Goal: Transaction & Acquisition: Purchase product/service

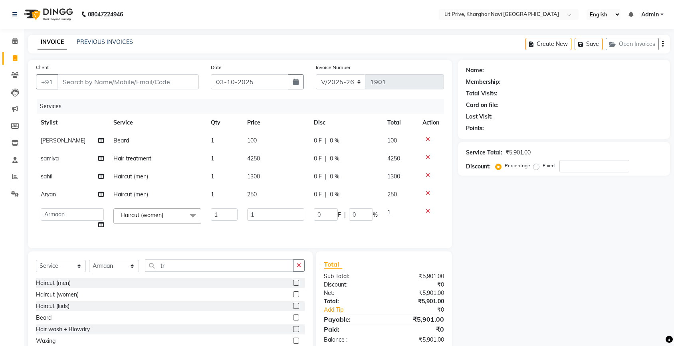
select select "5625"
select select "38246"
select select "service"
select select "38246"
type input "2300"
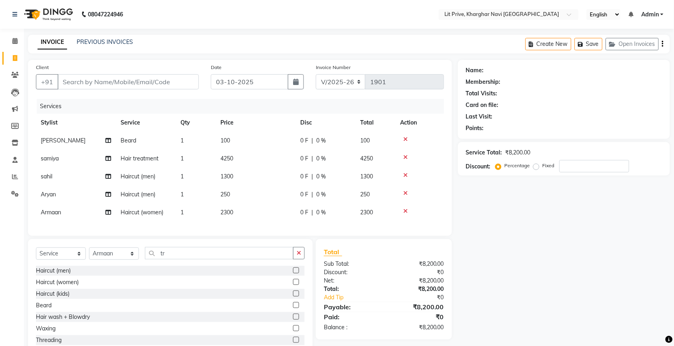
click at [511, 240] on div "Name: Membership: Total Visits: Card on file: Last Visit: Points: Service Total…" at bounding box center [567, 208] width 218 height 297
click at [225, 193] on span "250" at bounding box center [225, 194] width 10 height 7
select select "65621"
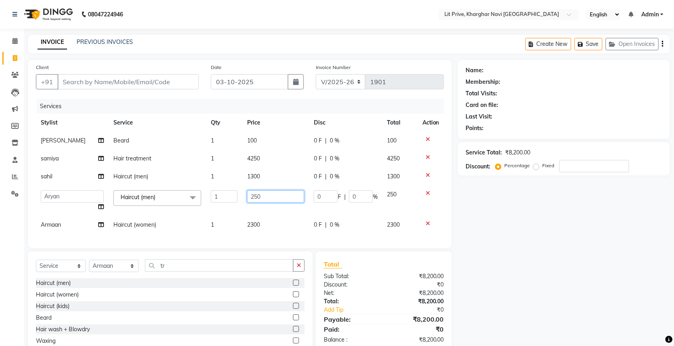
click at [251, 199] on input "250" at bounding box center [275, 196] width 57 height 12
type input "350"
click at [504, 218] on div "Name: Membership: Total Visits: Card on file: Last Visit: Points: Service Total…" at bounding box center [567, 214] width 218 height 309
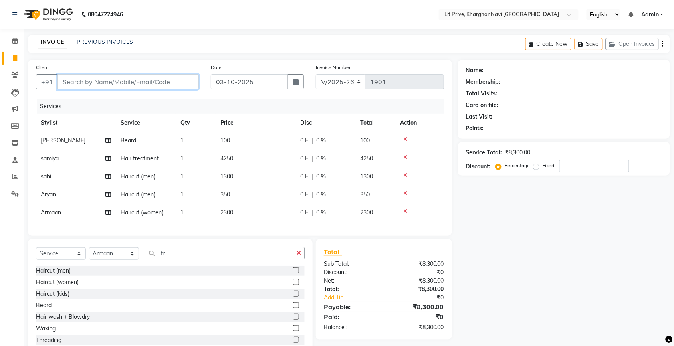
click at [135, 86] on input "Client" at bounding box center [127, 81] width 141 height 15
type input "l"
type input "0"
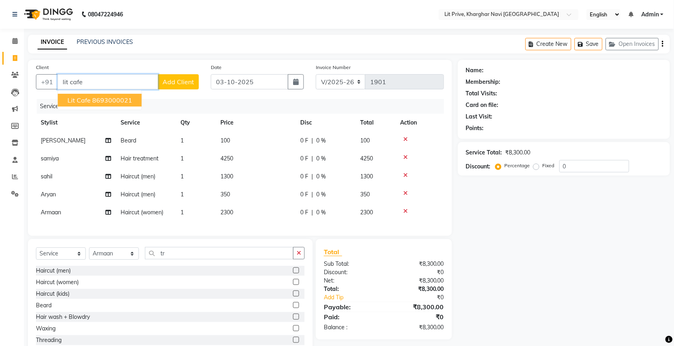
click at [106, 96] on ngb-highlight "8693000021" at bounding box center [112, 100] width 40 height 8
type input "8693000021"
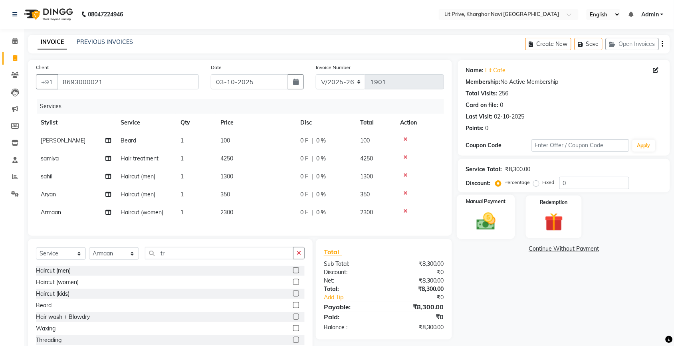
click at [475, 222] on img at bounding box center [485, 221] width 31 height 22
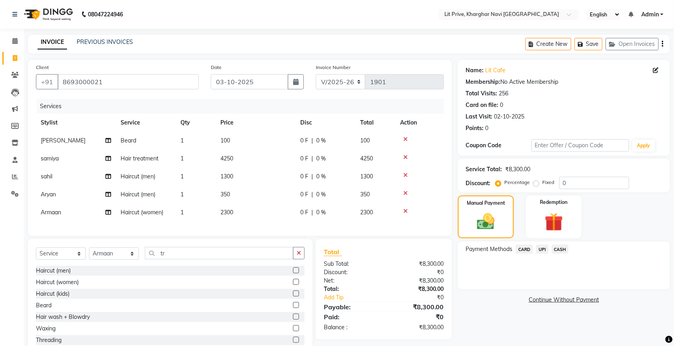
click at [543, 252] on span "UPI" at bounding box center [542, 249] width 12 height 9
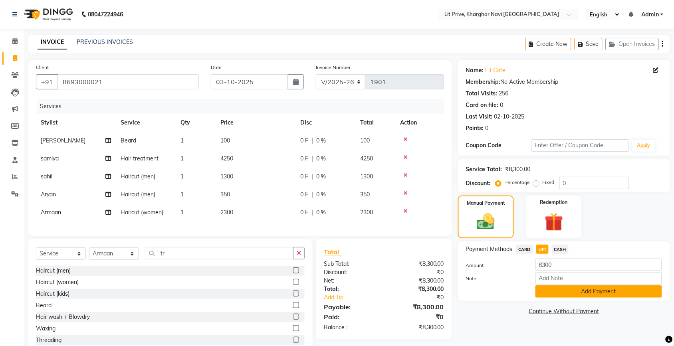
click at [547, 290] on button "Add Payment" at bounding box center [598, 291] width 126 height 12
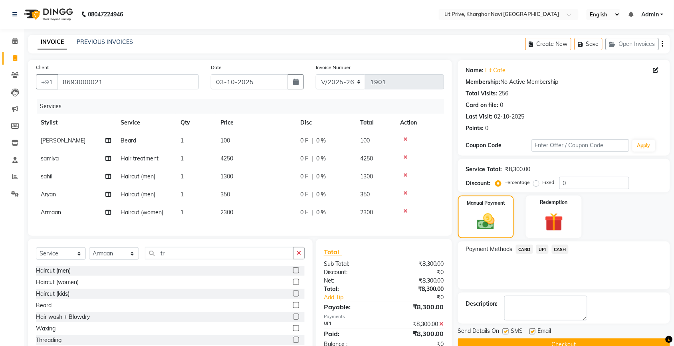
click at [530, 332] on label at bounding box center [532, 331] width 6 height 6
click at [530, 332] on input "checkbox" at bounding box center [531, 331] width 5 height 5
checkbox input "false"
click at [507, 332] on label at bounding box center [505, 331] width 6 height 6
click at [507, 332] on input "checkbox" at bounding box center [504, 331] width 5 height 5
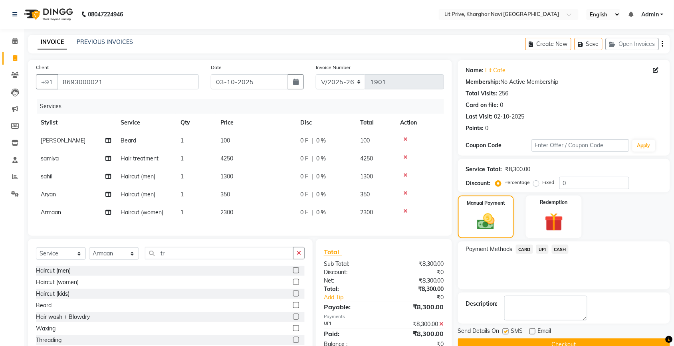
checkbox input "false"
click at [473, 338] on button "Checkout" at bounding box center [564, 344] width 212 height 12
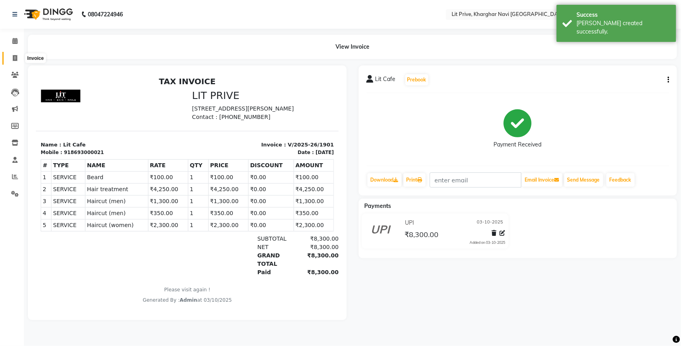
click at [12, 60] on span at bounding box center [15, 58] width 14 height 9
click at [12, 61] on span at bounding box center [15, 58] width 14 height 9
select select "service"
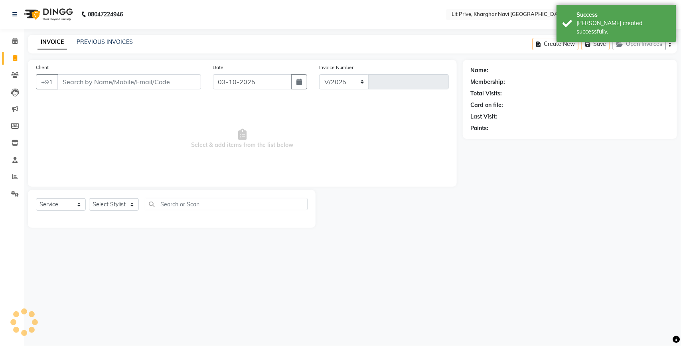
select select "5625"
type input "1902"
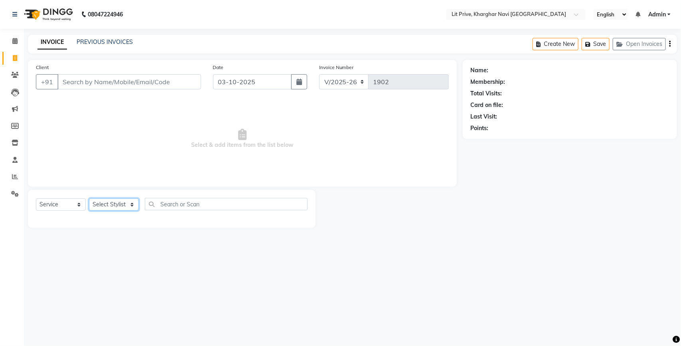
click at [119, 204] on select "Select Stylist [PERSON_NAME] [PERSON_NAME] [PERSON_NAME] [PERSON_NAME] [PERSON_…" at bounding box center [114, 204] width 50 height 12
select select "83138"
click at [89, 198] on select "Select Stylist [PERSON_NAME] [PERSON_NAME] [PERSON_NAME] [PERSON_NAME] [PERSON_…" at bounding box center [114, 204] width 50 height 12
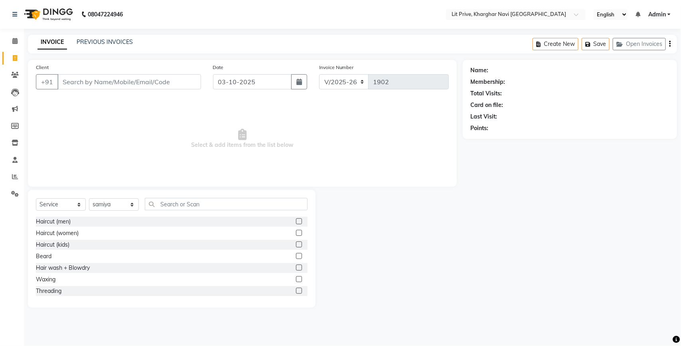
click at [296, 235] on label at bounding box center [299, 233] width 6 height 6
click at [296, 235] on input "checkbox" at bounding box center [298, 233] width 5 height 5
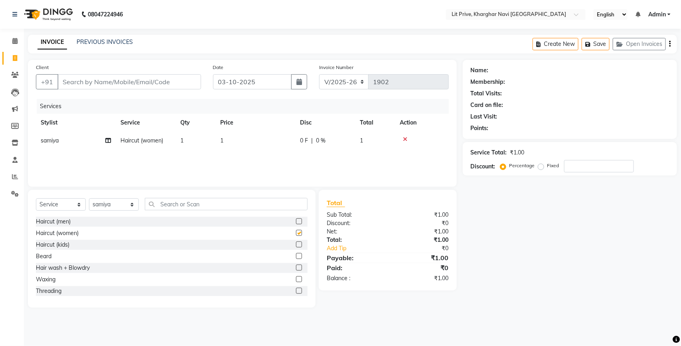
checkbox input "false"
click at [282, 144] on td "1" at bounding box center [255, 141] width 80 height 18
select select "83138"
type input "250"
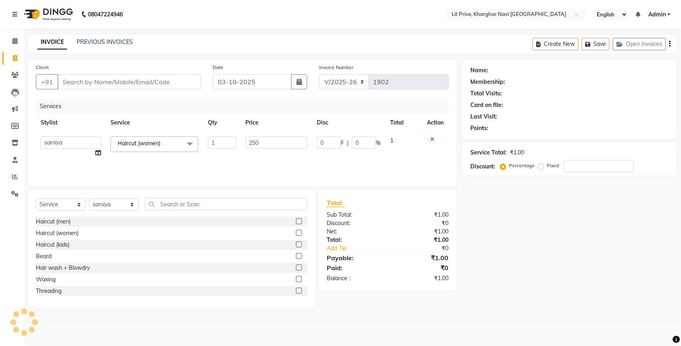
click at [508, 236] on div "Name: Membership: Total Visits: Card on file: Last Visit: Points: Service Total…" at bounding box center [573, 184] width 220 height 248
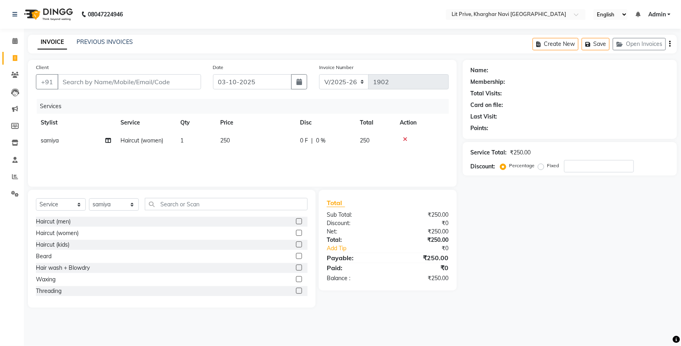
click at [508, 236] on div "Name: Membership: Total Visits: Card on file: Last Visit: Points: Service Total…" at bounding box center [573, 184] width 220 height 248
drag, startPoint x: 508, startPoint y: 236, endPoint x: 681, endPoint y: 4, distance: 289.1
click at [673, 4] on app-home "08047224946 Select Location × Lit Prive, Kharghar Navi [GEOGRAPHIC_DATA] Englis…" at bounding box center [340, 160] width 681 height 320
click at [559, 324] on div "08047224946 Select Location × Lit Prive, Kharghar Navi [GEOGRAPHIC_DATA] Englis…" at bounding box center [340, 173] width 681 height 346
click at [128, 204] on select "Select Stylist [PERSON_NAME] [PERSON_NAME] [PERSON_NAME] [PERSON_NAME] [PERSON_…" at bounding box center [114, 204] width 50 height 12
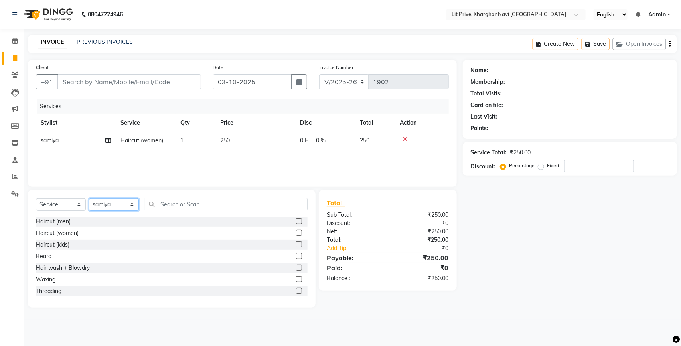
select select "38244"
click at [89, 198] on select "Select Stylist [PERSON_NAME] [PERSON_NAME] [PERSON_NAME] [PERSON_NAME] [PERSON_…" at bounding box center [114, 204] width 50 height 12
click at [253, 203] on input "text" at bounding box center [226, 204] width 163 height 12
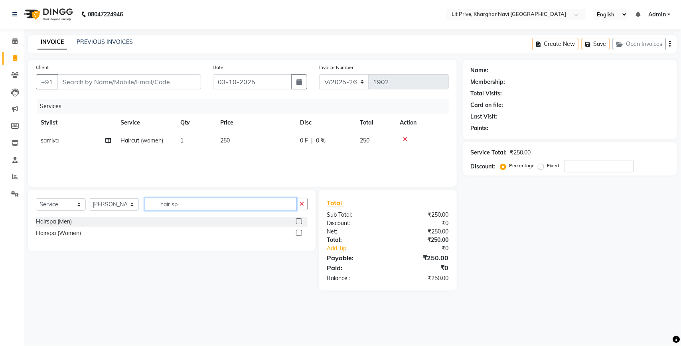
type input "hair sp"
click at [300, 232] on label at bounding box center [299, 233] width 6 height 6
click at [300, 232] on input "checkbox" at bounding box center [298, 233] width 5 height 5
checkbox input "false"
click at [227, 153] on td "1" at bounding box center [255, 159] width 80 height 18
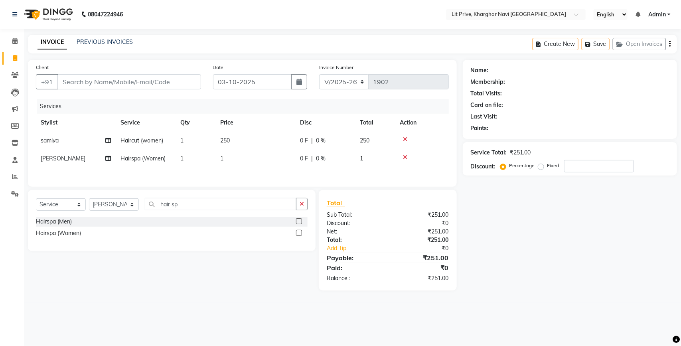
select select "38244"
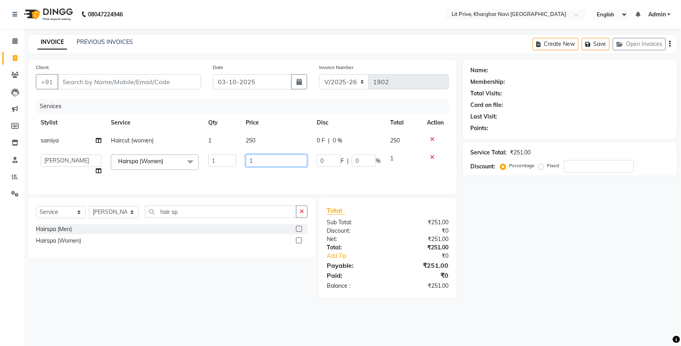
click at [264, 162] on input "1" at bounding box center [276, 160] width 61 height 12
type input "1800"
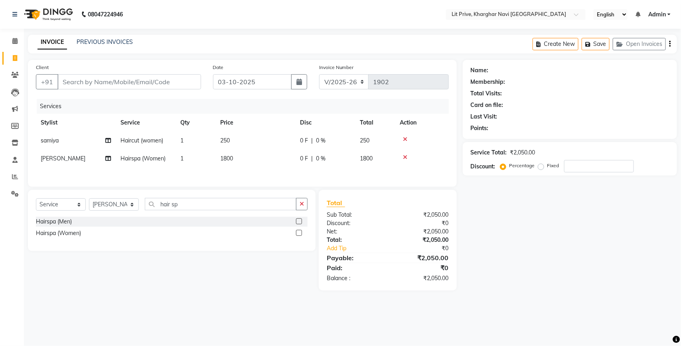
click at [609, 237] on div "Name: Membership: Total Visits: Card on file: Last Visit: Points: Service Total…" at bounding box center [573, 175] width 220 height 231
click at [130, 209] on select "Select Stylist [PERSON_NAME] [PERSON_NAME] [PERSON_NAME] [PERSON_NAME] [PERSON_…" at bounding box center [114, 204] width 50 height 12
select select "65621"
click at [89, 201] on select "Select Stylist [PERSON_NAME] [PERSON_NAME] [PERSON_NAME] [PERSON_NAME] [PERSON_…" at bounding box center [114, 204] width 50 height 12
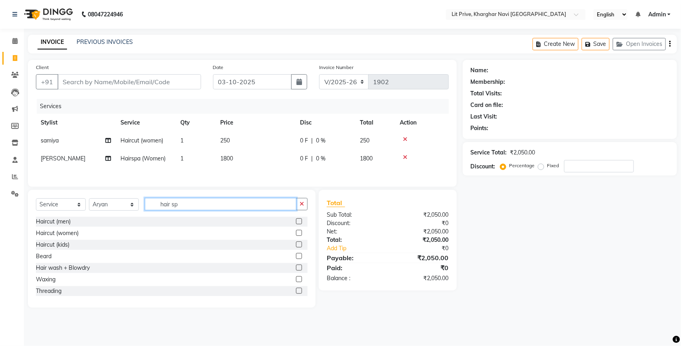
click at [228, 205] on input "hair sp" at bounding box center [221, 204] width 152 height 12
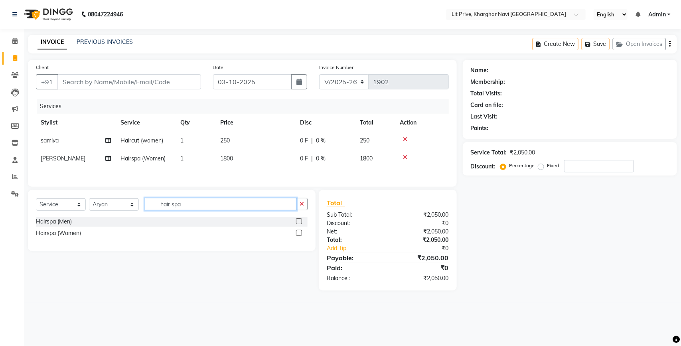
type input "hair spa"
click at [300, 234] on label at bounding box center [299, 233] width 6 height 6
click at [300, 234] on input "checkbox" at bounding box center [298, 233] width 5 height 5
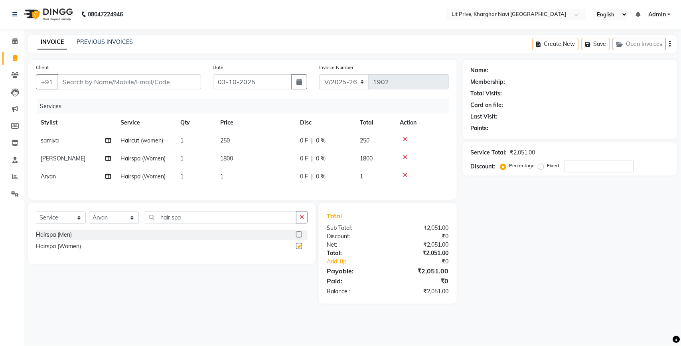
checkbox input "false"
click at [228, 177] on td "1" at bounding box center [255, 177] width 80 height 18
select select "65621"
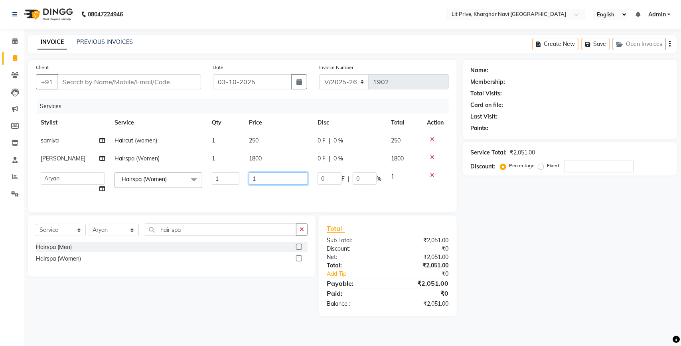
click at [279, 178] on input "1" at bounding box center [278, 178] width 59 height 12
type input "1700"
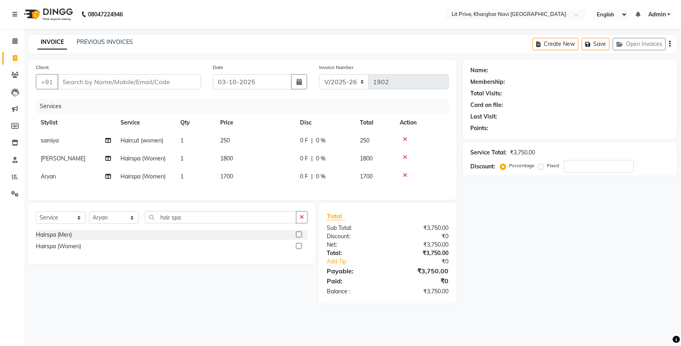
click at [599, 296] on div "Name: Membership: Total Visits: Card on file: Last Visit: Points: Service Total…" at bounding box center [573, 182] width 220 height 244
click at [236, 175] on td "1700" at bounding box center [255, 177] width 80 height 18
select select "65621"
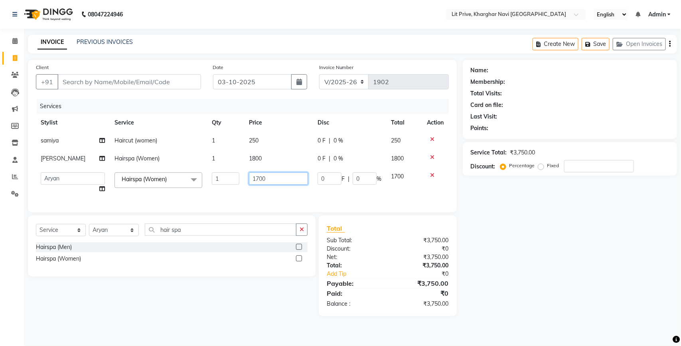
click at [280, 176] on input "1700" at bounding box center [278, 178] width 59 height 12
type input "1950"
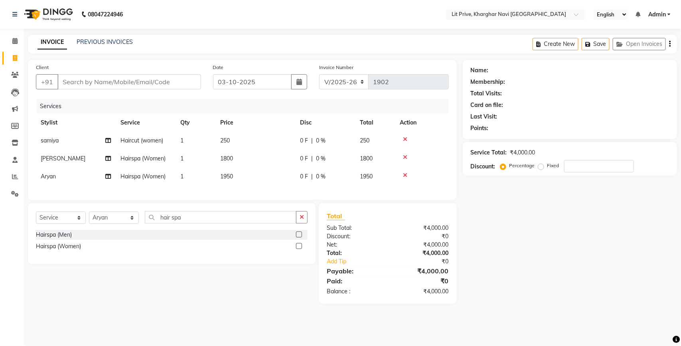
click at [537, 258] on div "Name: Membership: Total Visits: Card on file: Last Visit: Points: Service Total…" at bounding box center [573, 182] width 220 height 244
click at [94, 83] on input "Client" at bounding box center [129, 81] width 144 height 15
type input "l"
type input "0"
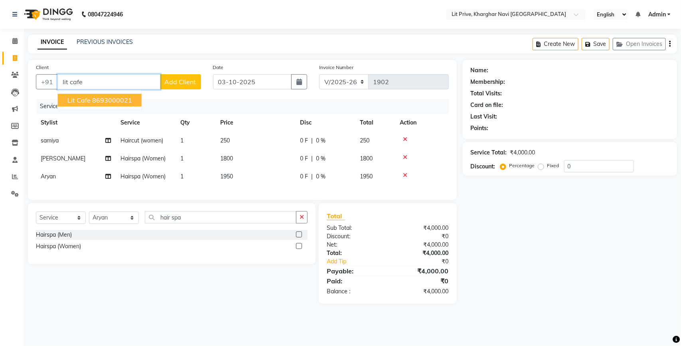
click at [97, 95] on button "Lit Cafe 8693000021" at bounding box center [100, 100] width 84 height 13
type input "8693000021"
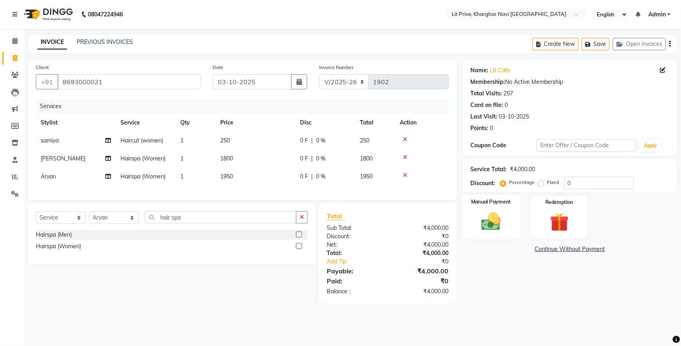
click at [505, 227] on img at bounding box center [491, 221] width 32 height 22
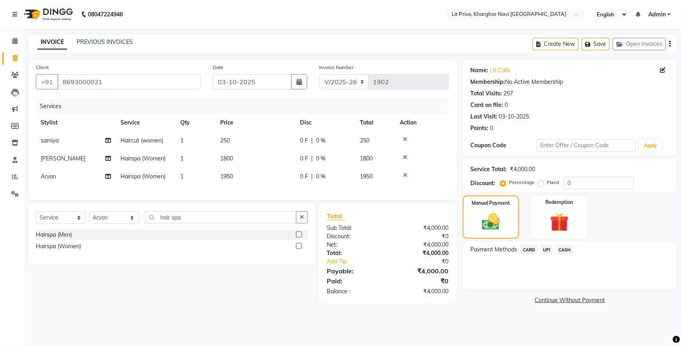
click at [545, 248] on span "UPI" at bounding box center [547, 249] width 12 height 9
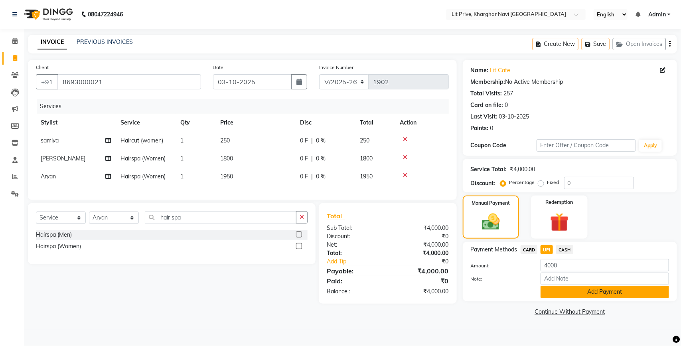
click at [557, 294] on button "Add Payment" at bounding box center [605, 292] width 128 height 12
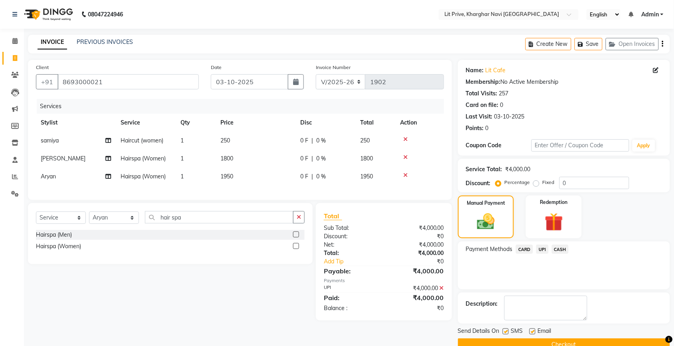
click at [507, 332] on label at bounding box center [505, 331] width 6 height 6
click at [507, 332] on input "checkbox" at bounding box center [504, 331] width 5 height 5
checkbox input "false"
click at [532, 332] on label at bounding box center [532, 331] width 6 height 6
click at [532, 332] on input "checkbox" at bounding box center [531, 331] width 5 height 5
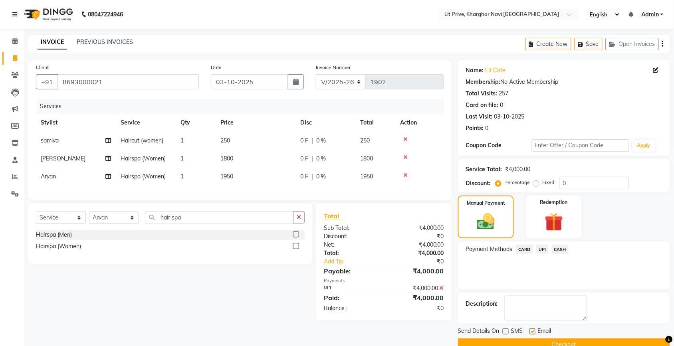
checkbox input "false"
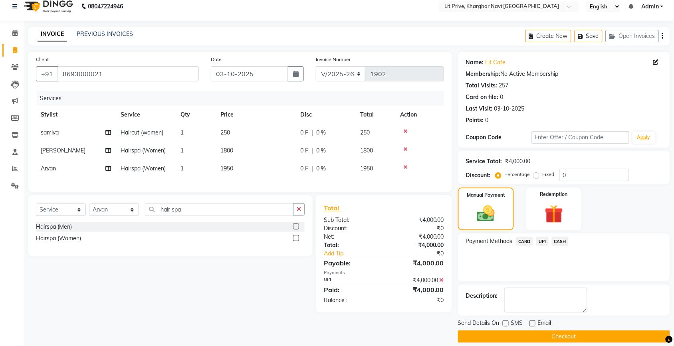
scroll to position [17, 0]
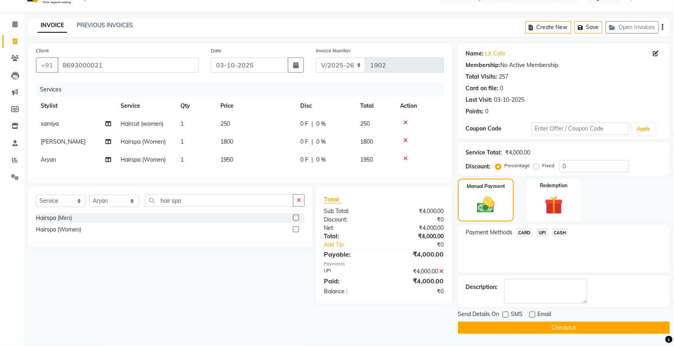
click at [557, 324] on button "Checkout" at bounding box center [564, 328] width 212 height 12
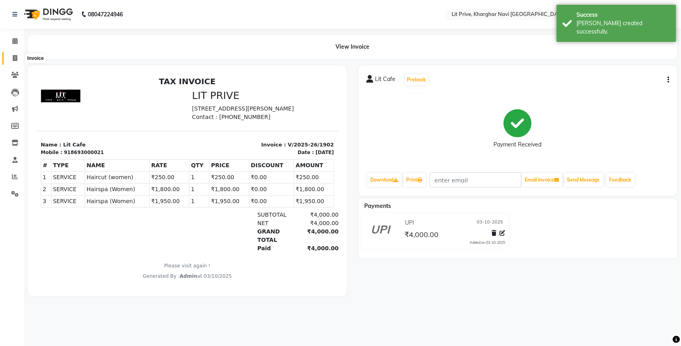
click at [16, 58] on icon at bounding box center [15, 58] width 4 height 6
select select "5625"
select select "service"
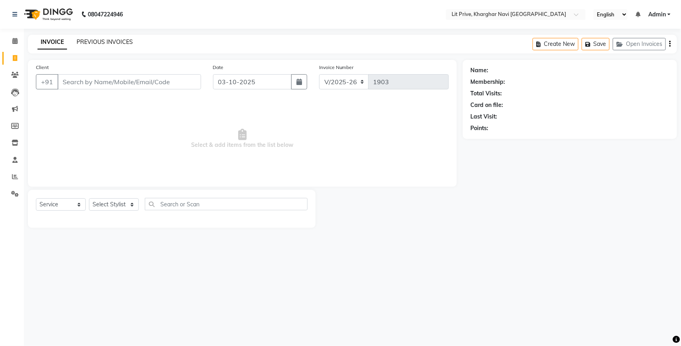
click at [117, 44] on link "PREVIOUS INVOICES" at bounding box center [105, 41] width 56 height 7
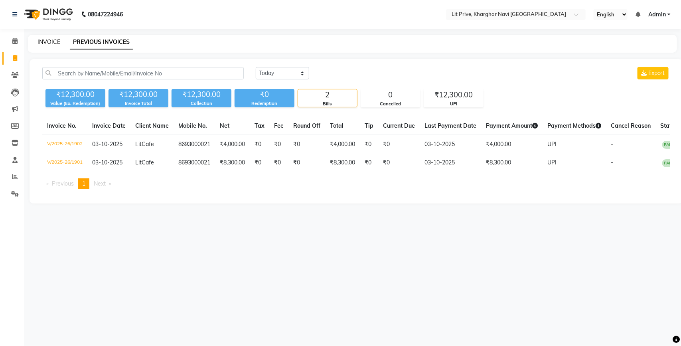
click at [46, 41] on link "INVOICE" at bounding box center [49, 41] width 23 height 7
select select "service"
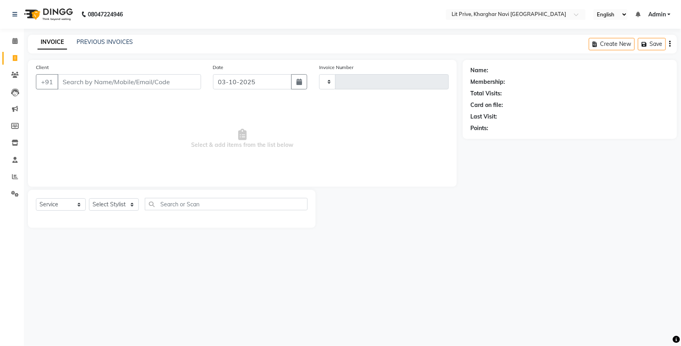
type input "1903"
select select "5625"
click at [164, 77] on input "Client" at bounding box center [129, 81] width 144 height 15
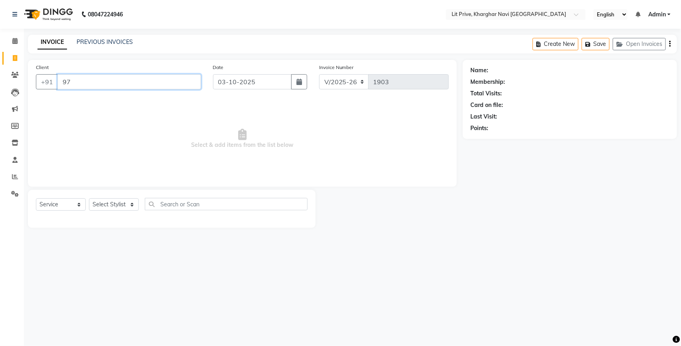
type input "97"
click at [106, 199] on select "Select Stylist [PERSON_NAME] [PERSON_NAME] [PERSON_NAME] [PERSON_NAME] [PERSON_…" at bounding box center [114, 204] width 50 height 12
select select "89134"
click at [89, 198] on select "Select Stylist [PERSON_NAME] [PERSON_NAME] [PERSON_NAME] [PERSON_NAME] [PERSON_…" at bounding box center [114, 204] width 50 height 12
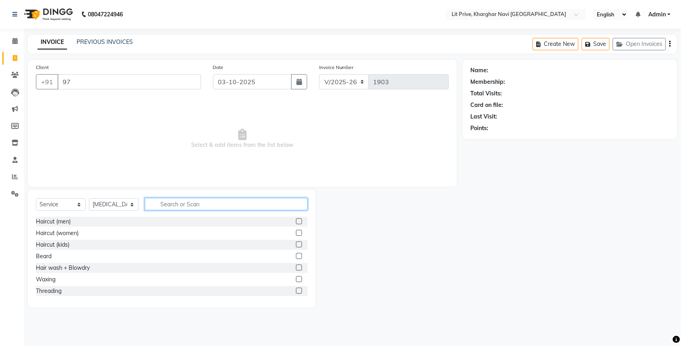
click at [182, 207] on input "text" at bounding box center [226, 204] width 163 height 12
click at [103, 84] on input "97" at bounding box center [129, 81] width 144 height 15
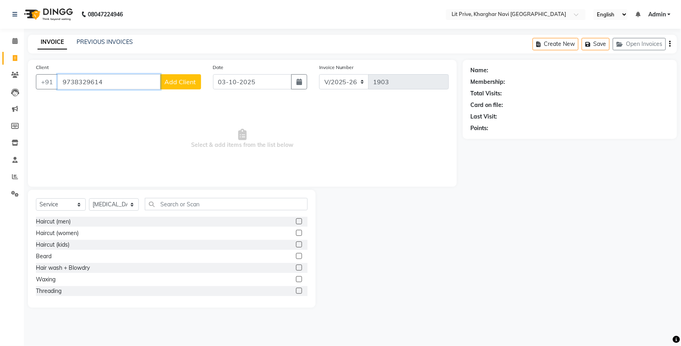
click at [128, 85] on input "9738329614" at bounding box center [108, 81] width 103 height 15
type input "9738329614"
click at [178, 85] on span "Add Client" at bounding box center [181, 82] width 32 height 8
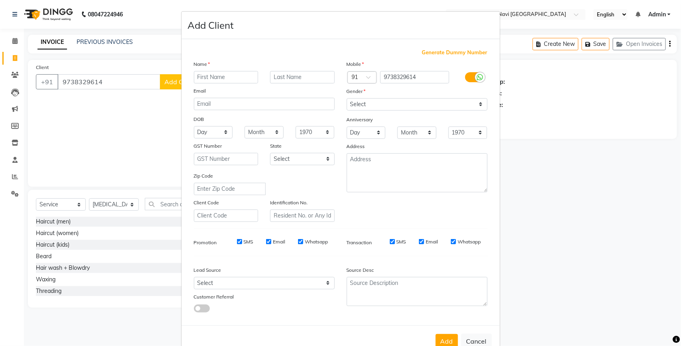
click at [215, 78] on input "text" at bounding box center [226, 77] width 65 height 12
type input "[PERSON_NAME]"
click at [313, 79] on input "text" at bounding box center [302, 77] width 65 height 12
type input "gheta"
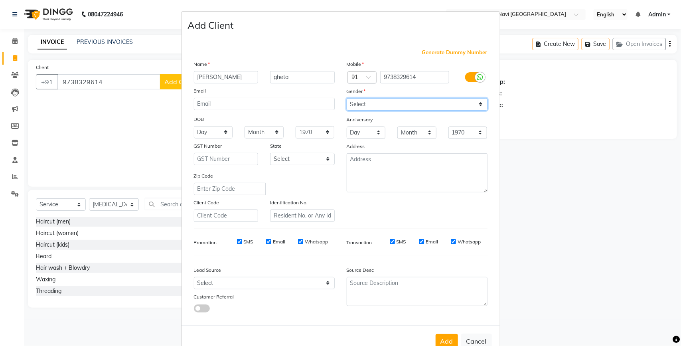
drag, startPoint x: 392, startPoint y: 106, endPoint x: 392, endPoint y: 110, distance: 4.4
click at [392, 106] on select "Select [DEMOGRAPHIC_DATA] [DEMOGRAPHIC_DATA] Other Prefer Not To Say" at bounding box center [417, 104] width 141 height 12
select select "[DEMOGRAPHIC_DATA]"
click at [347, 98] on select "Select [DEMOGRAPHIC_DATA] [DEMOGRAPHIC_DATA] Other Prefer Not To Say" at bounding box center [417, 104] width 141 height 12
click at [440, 336] on button "Add" at bounding box center [447, 341] width 22 height 14
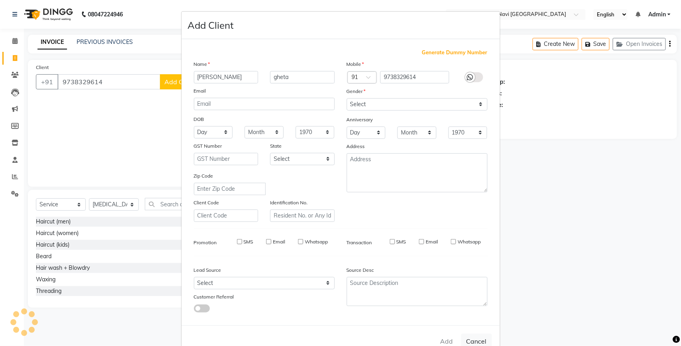
select select
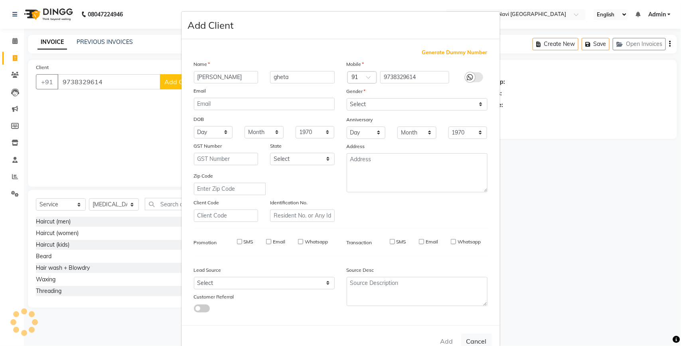
select select
checkbox input "false"
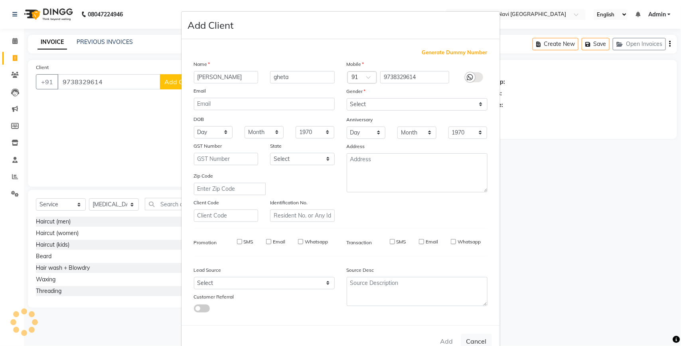
checkbox input "false"
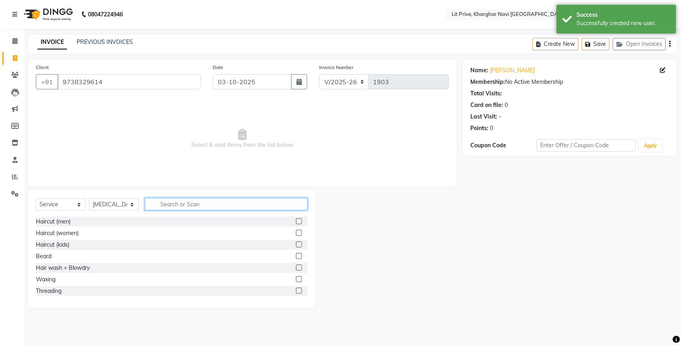
click at [188, 202] on input "text" at bounding box center [226, 204] width 163 height 12
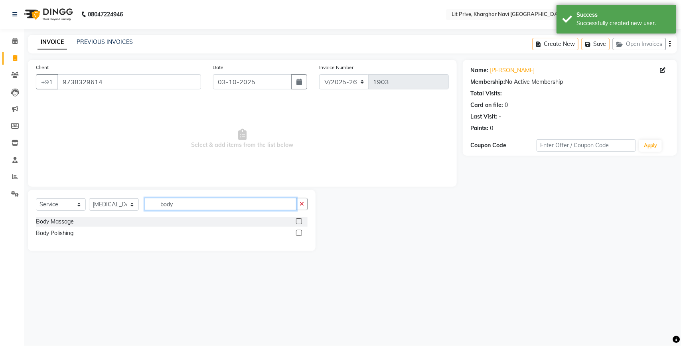
type input "body"
click at [298, 220] on label at bounding box center [299, 221] width 6 height 6
click at [298, 220] on input "checkbox" at bounding box center [298, 221] width 5 height 5
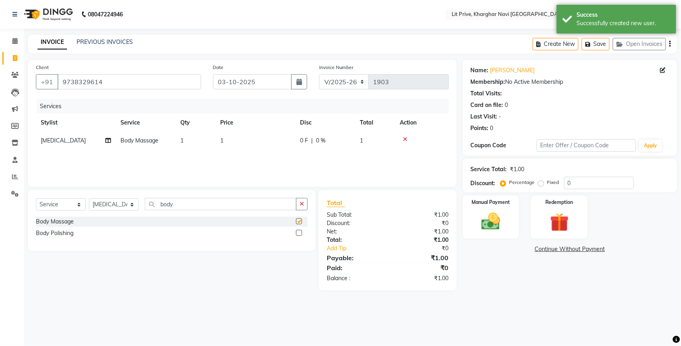
checkbox input "false"
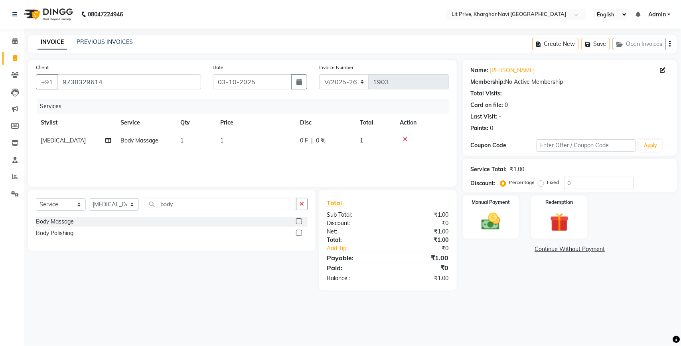
click at [258, 148] on td "1" at bounding box center [255, 141] width 80 height 18
select select "89134"
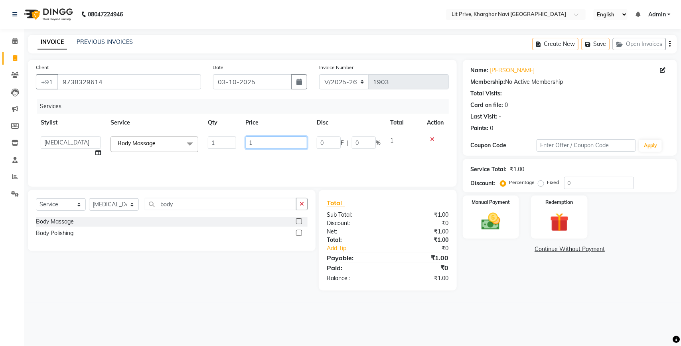
click at [260, 145] on input "1" at bounding box center [277, 142] width 62 height 12
type input "3150"
click at [498, 293] on main "INVOICE PREVIOUS INVOICES Create New Save Open Invoices Client [PHONE_NUMBER] D…" at bounding box center [352, 169] width 657 height 268
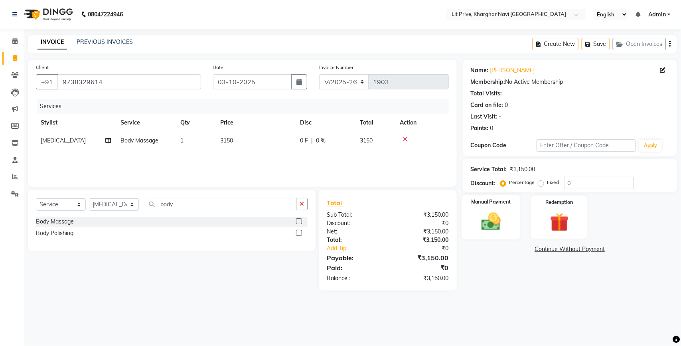
click at [482, 226] on img at bounding box center [491, 221] width 32 height 22
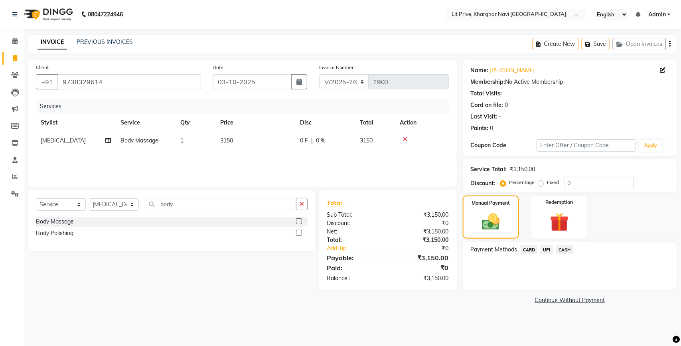
click at [547, 250] on span "UPI" at bounding box center [547, 249] width 12 height 9
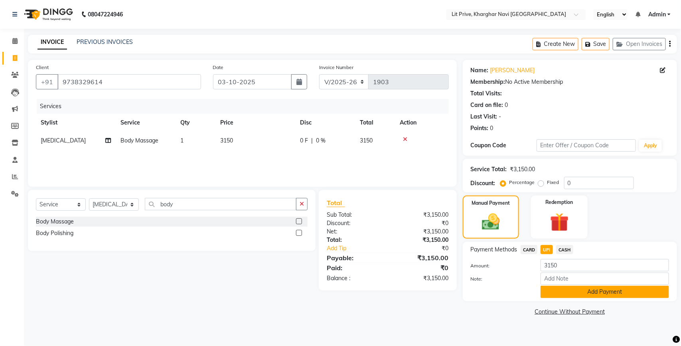
click at [587, 288] on button "Add Payment" at bounding box center [605, 292] width 128 height 12
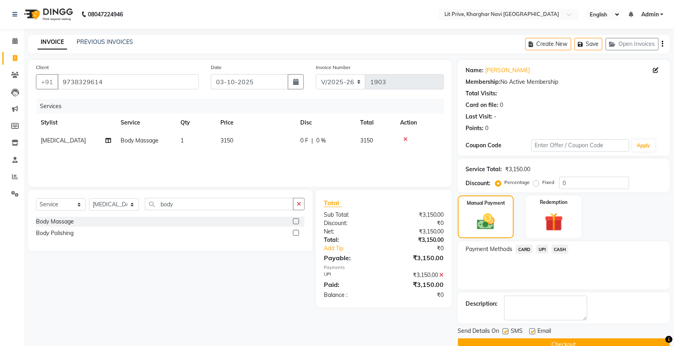
click at [533, 332] on label at bounding box center [532, 331] width 6 height 6
click at [533, 332] on input "checkbox" at bounding box center [531, 331] width 5 height 5
checkbox input "false"
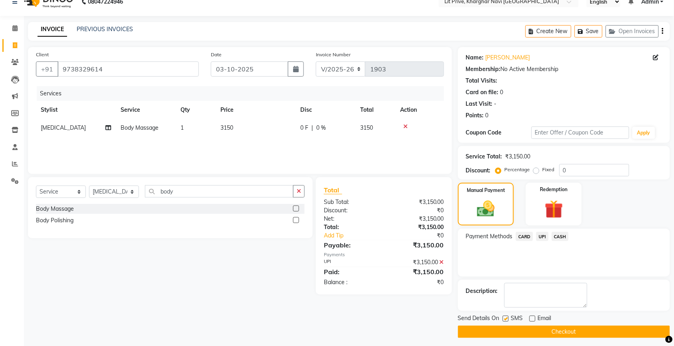
scroll to position [17, 0]
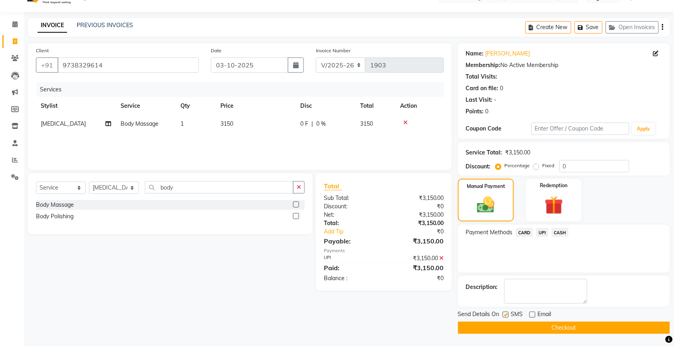
click at [526, 328] on button "Checkout" at bounding box center [564, 328] width 212 height 12
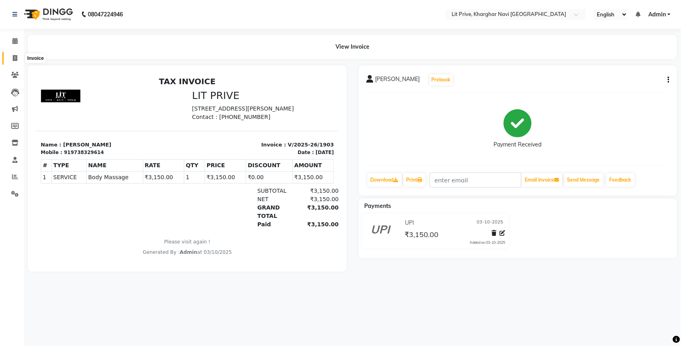
click at [11, 60] on span at bounding box center [15, 58] width 14 height 9
select select "service"
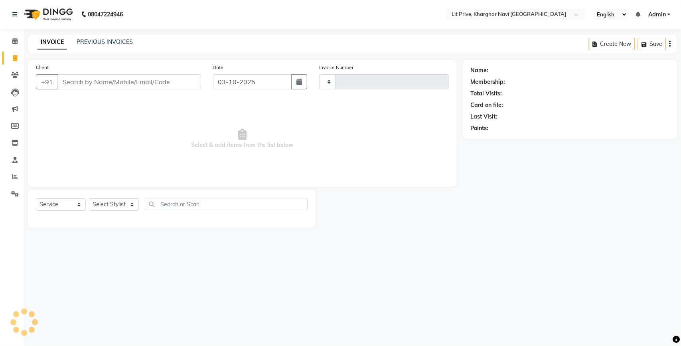
type input "1904"
select select "5625"
click at [120, 202] on select "Select Stylist [PERSON_NAME] [PERSON_NAME] [PERSON_NAME] [PERSON_NAME] [PERSON_…" at bounding box center [114, 204] width 50 height 12
select select "65618"
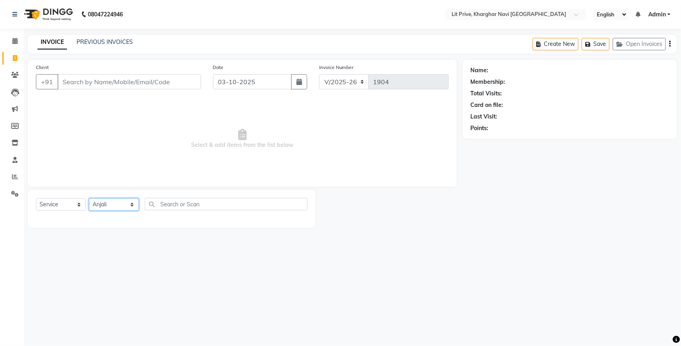
click at [89, 198] on select "Select Stylist [PERSON_NAME] [PERSON_NAME] [PERSON_NAME] [PERSON_NAME] [PERSON_…" at bounding box center [114, 204] width 50 height 12
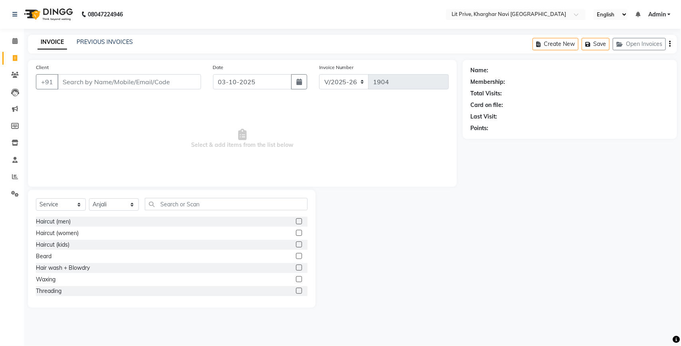
click at [266, 212] on div "Select Service Product Membership Package Voucher Prepaid Gift Card Select Styl…" at bounding box center [172, 207] width 272 height 19
click at [266, 205] on input "text" at bounding box center [226, 204] width 163 height 12
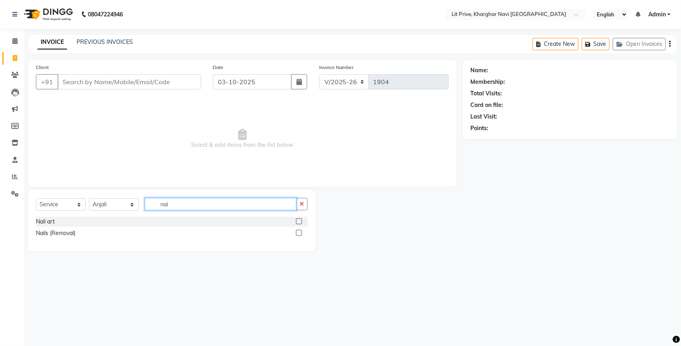
type input "nai"
click at [296, 221] on label at bounding box center [299, 221] width 6 height 6
click at [296, 221] on input "checkbox" at bounding box center [298, 221] width 5 height 5
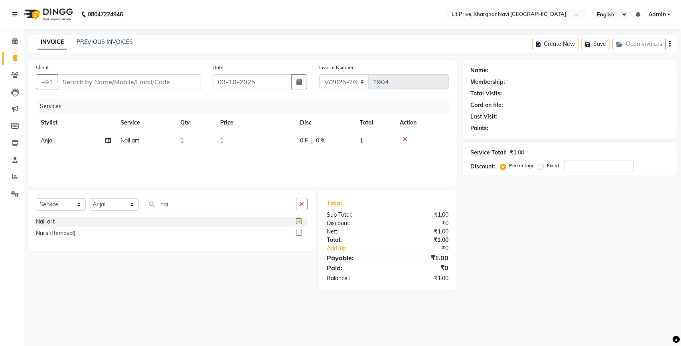
checkbox input "false"
click at [124, 201] on select "Select Stylist [PERSON_NAME] [PERSON_NAME] [PERSON_NAME] [PERSON_NAME] [PERSON_…" at bounding box center [114, 204] width 50 height 12
select select "89134"
click at [89, 198] on select "Select Stylist [PERSON_NAME] [PERSON_NAME] [PERSON_NAME] [PERSON_NAME] [PERSON_…" at bounding box center [114, 204] width 50 height 12
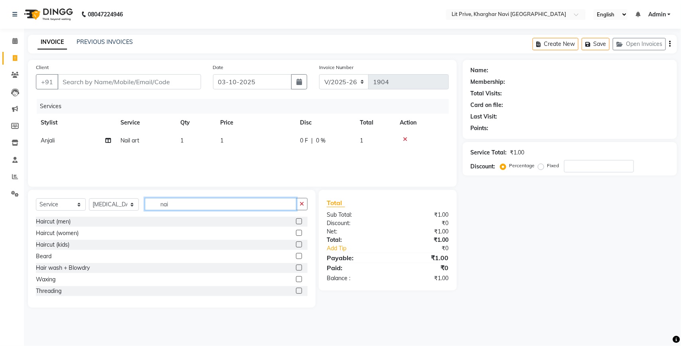
click at [178, 205] on input "nai" at bounding box center [221, 204] width 152 height 12
type input "pedi"
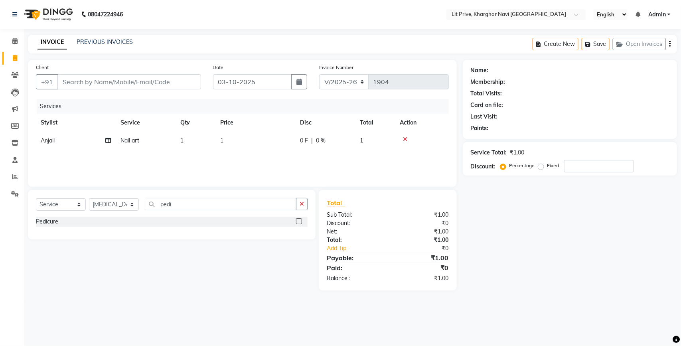
click at [297, 221] on label at bounding box center [299, 221] width 6 height 6
click at [297, 221] on input "checkbox" at bounding box center [298, 221] width 5 height 5
checkbox input "false"
click at [274, 144] on td "1" at bounding box center [255, 141] width 80 height 18
select select "65618"
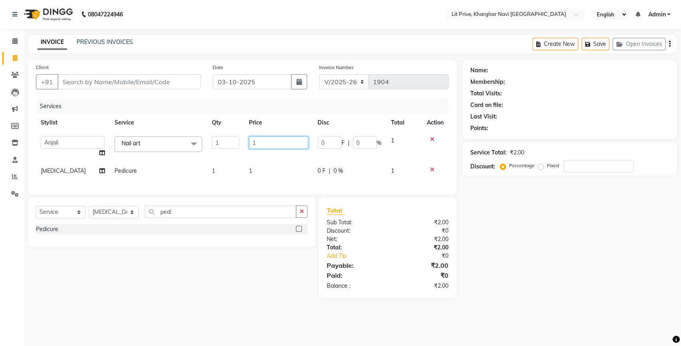
click at [274, 144] on input "1" at bounding box center [278, 142] width 59 height 12
type input "1650"
click at [269, 177] on div "Services Stylist Service Qty Price Disc Total Action Alam Anjali Armaan Aryan […" at bounding box center [242, 142] width 413 height 87
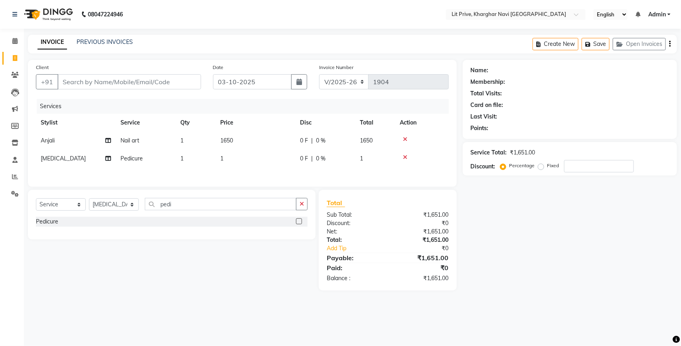
click at [269, 166] on td "1" at bounding box center [255, 159] width 80 height 18
select select "89134"
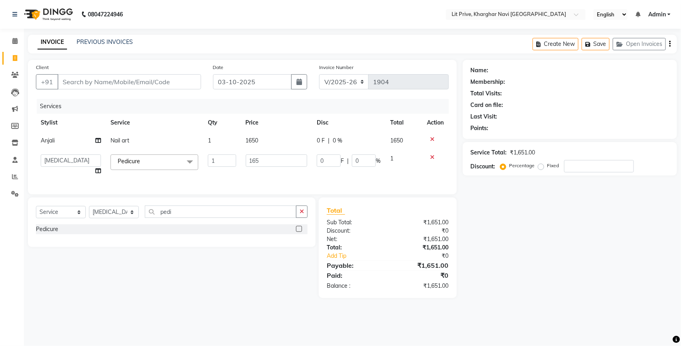
type input "1650"
click at [269, 176] on div "Services Stylist Service Qty Price Disc Total Action Anjali Nail art 1 1650 0 F…" at bounding box center [242, 142] width 413 height 87
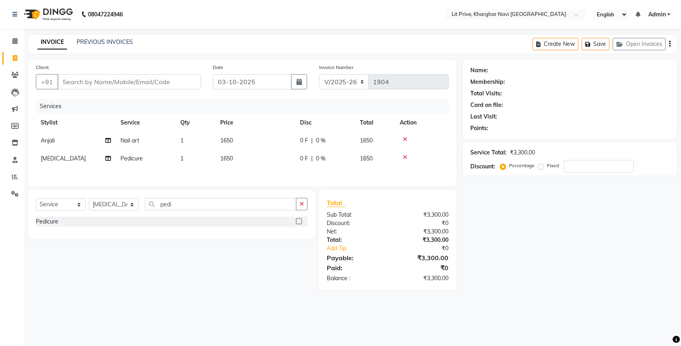
click at [265, 142] on td "1650" at bounding box center [255, 141] width 80 height 18
select select "65618"
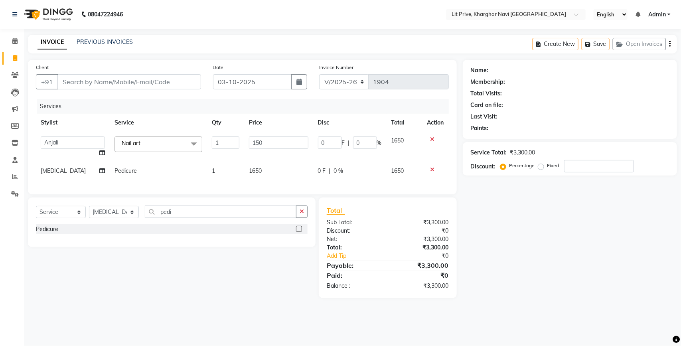
type input "1500"
click at [481, 229] on div "Name: Membership: Total Visits: Card on file: Last Visit: Points: Service Total…" at bounding box center [573, 179] width 220 height 238
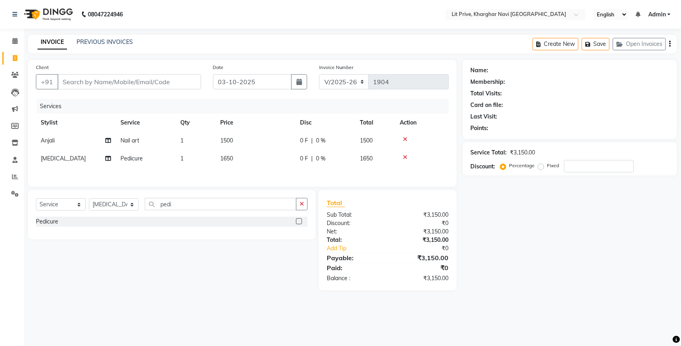
click at [247, 156] on td "1650" at bounding box center [255, 159] width 80 height 18
select select "89134"
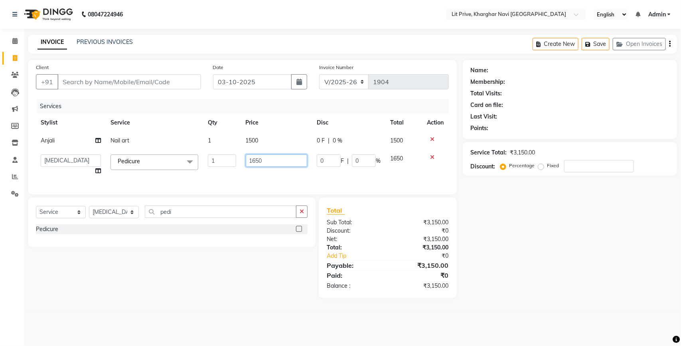
click at [247, 156] on input "1650" at bounding box center [277, 160] width 62 height 12
click at [279, 162] on input "1650" at bounding box center [277, 160] width 62 height 12
type input "1600"
click at [280, 150] on td "1600" at bounding box center [276, 165] width 71 height 30
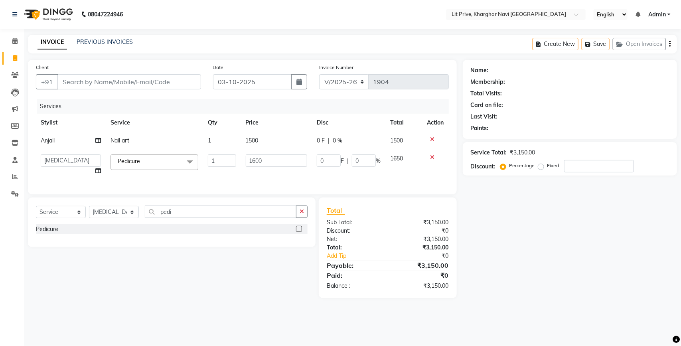
select select "89134"
click at [280, 145] on td "1500" at bounding box center [276, 141] width 71 height 18
select select "65618"
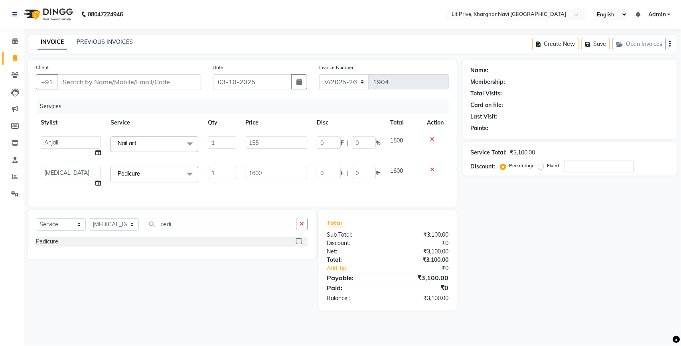
type input "1550"
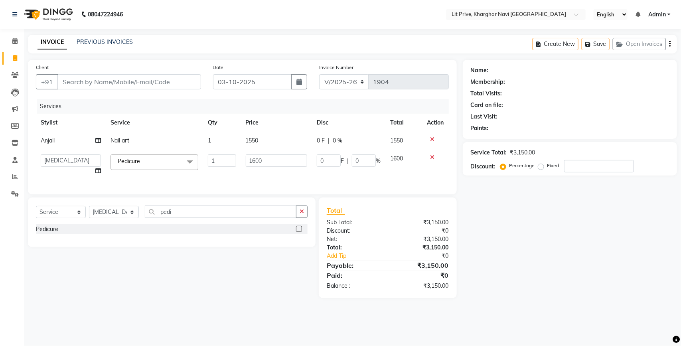
click at [550, 265] on div "Name: Membership: Total Visits: Card on file: Last Visit: Points: Service Total…" at bounding box center [573, 179] width 220 height 238
click at [147, 82] on input "Client" at bounding box center [129, 81] width 144 height 15
type input "l"
type input "0"
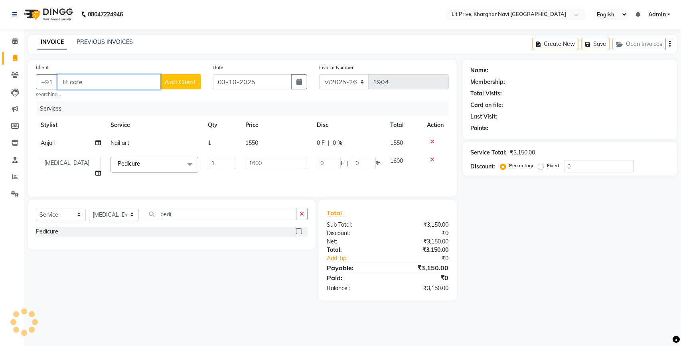
click at [111, 84] on input "lit cafe" at bounding box center [108, 81] width 103 height 15
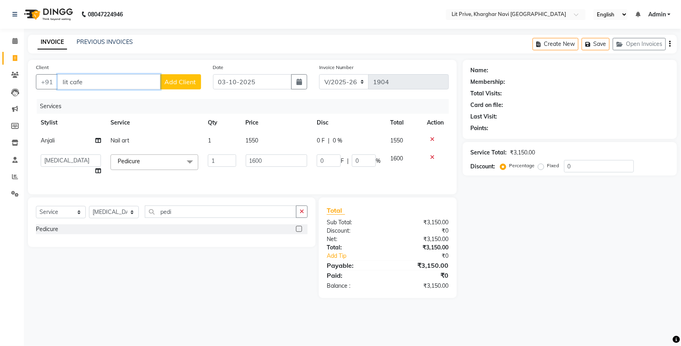
click at [110, 84] on input "lit cafe" at bounding box center [108, 81] width 103 height 15
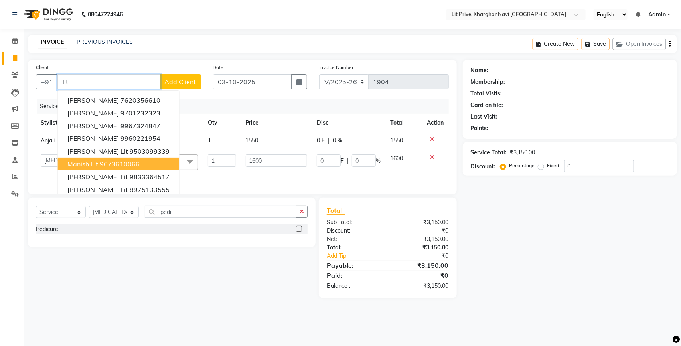
click at [103, 164] on ngb-highlight "9673610066" at bounding box center [120, 164] width 40 height 8
type input "9673610066"
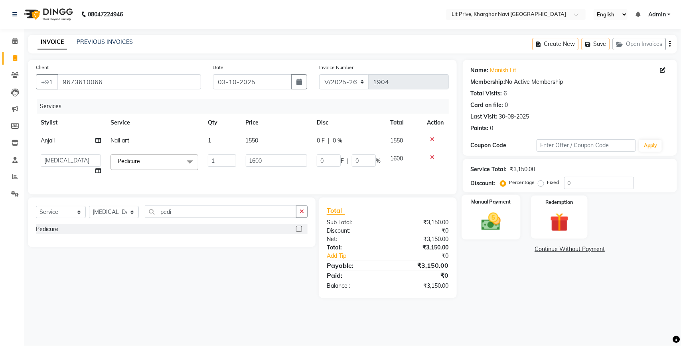
click at [490, 224] on img at bounding box center [491, 221] width 32 height 22
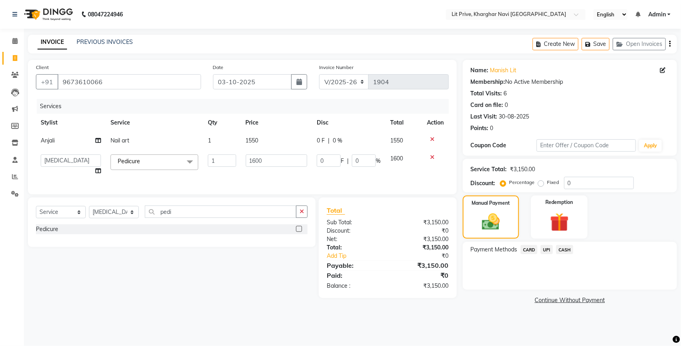
click at [551, 251] on span "UPI" at bounding box center [547, 249] width 12 height 9
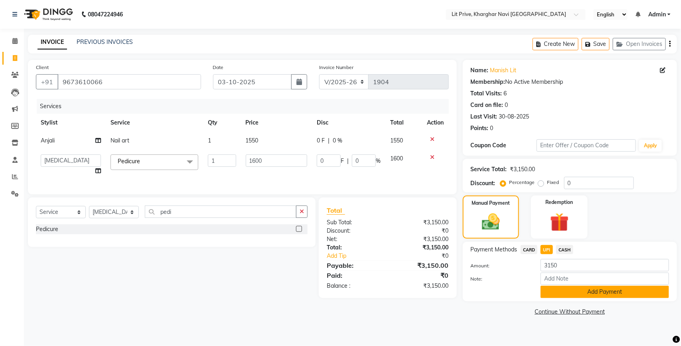
click at [551, 293] on button "Add Payment" at bounding box center [605, 292] width 128 height 12
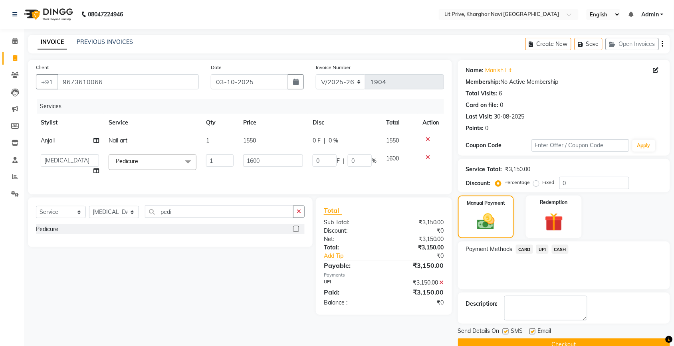
click at [534, 328] on div "Email" at bounding box center [543, 332] width 28 height 10
click at [533, 330] on label at bounding box center [532, 331] width 6 height 6
click at [533, 330] on input "checkbox" at bounding box center [531, 331] width 5 height 5
checkbox input "false"
click at [506, 332] on label at bounding box center [505, 331] width 6 height 6
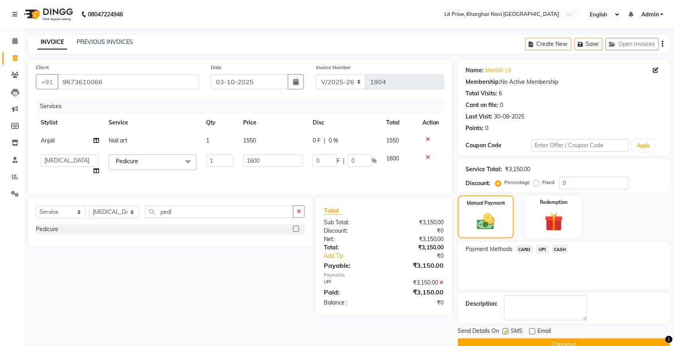
click at [506, 332] on input "checkbox" at bounding box center [504, 331] width 5 height 5
checkbox input "false"
click at [508, 339] on button "Checkout" at bounding box center [564, 344] width 212 height 12
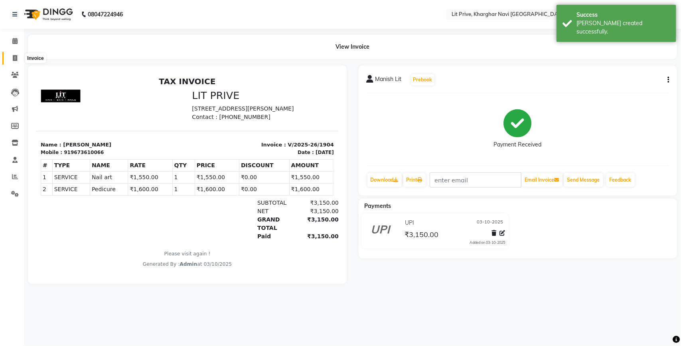
click at [13, 59] on icon at bounding box center [15, 58] width 4 height 6
select select "5625"
select select "service"
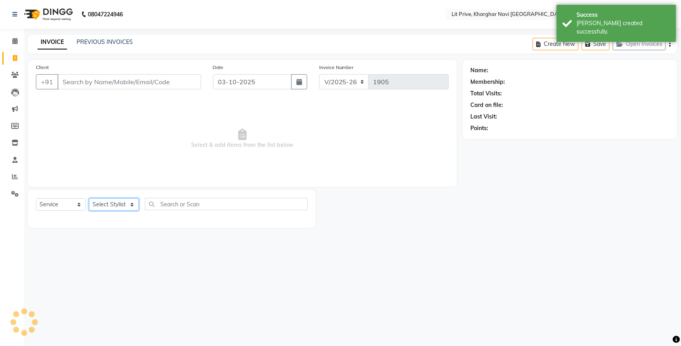
click at [99, 208] on select "Select Stylist [PERSON_NAME] [PERSON_NAME] [PERSON_NAME] [PERSON_NAME] [PERSON_…" at bounding box center [114, 204] width 50 height 12
select select "83138"
click at [89, 198] on select "Select Stylist [PERSON_NAME] [PERSON_NAME] [PERSON_NAME] [PERSON_NAME] [PERSON_…" at bounding box center [114, 204] width 50 height 12
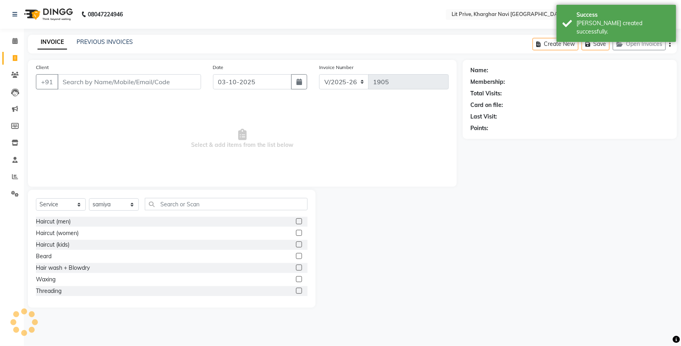
click at [296, 231] on label at bounding box center [299, 233] width 6 height 6
click at [296, 231] on input "checkbox" at bounding box center [298, 233] width 5 height 5
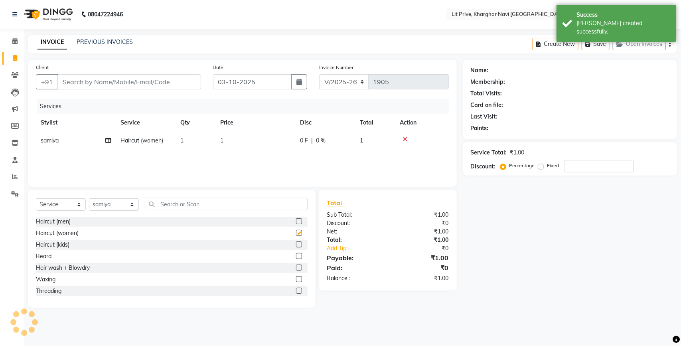
checkbox input "false"
click at [263, 124] on th "Price" at bounding box center [255, 123] width 80 height 18
click at [264, 140] on td "1" at bounding box center [255, 141] width 80 height 18
select select "83138"
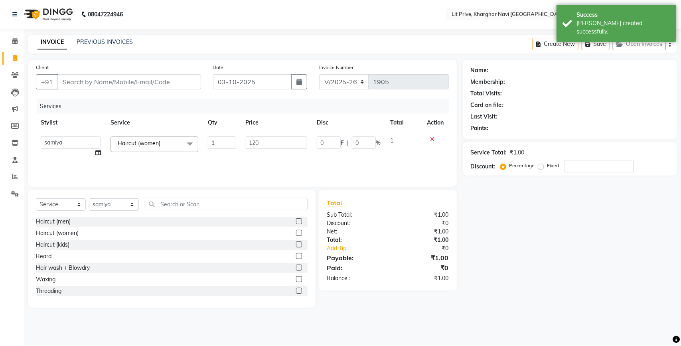
type input "1200"
click at [162, 80] on input "Client" at bounding box center [129, 81] width 144 height 15
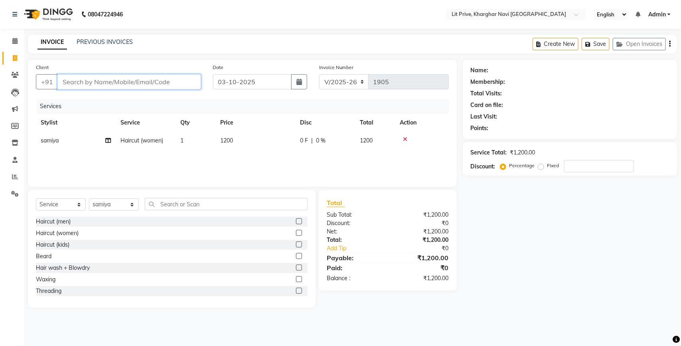
type input "l"
type input "0"
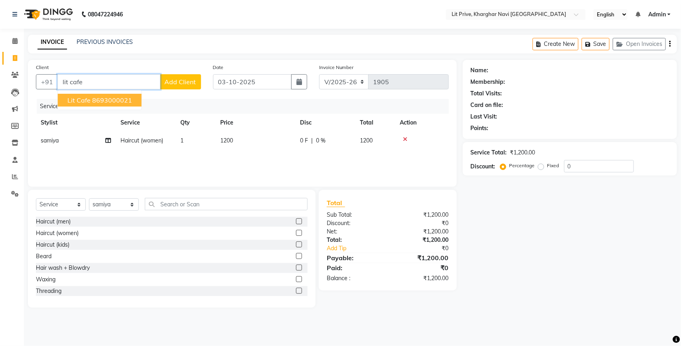
click at [112, 101] on ngb-highlight "8693000021" at bounding box center [112, 100] width 40 height 8
type input "8693000021"
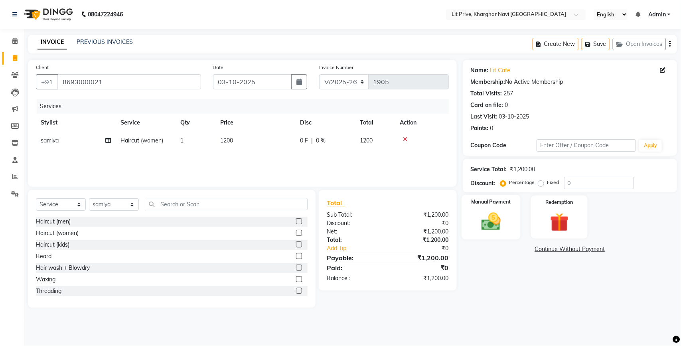
click at [488, 225] on img at bounding box center [491, 221] width 32 height 22
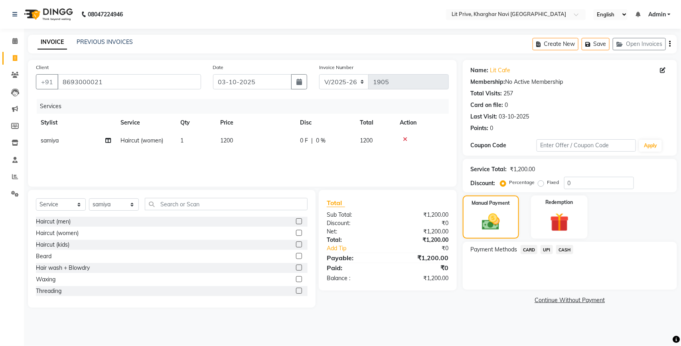
click at [549, 250] on span "UPI" at bounding box center [547, 249] width 12 height 9
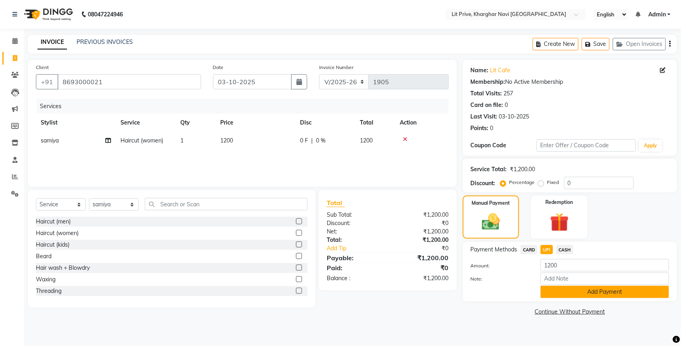
click at [561, 291] on button "Add Payment" at bounding box center [605, 292] width 128 height 12
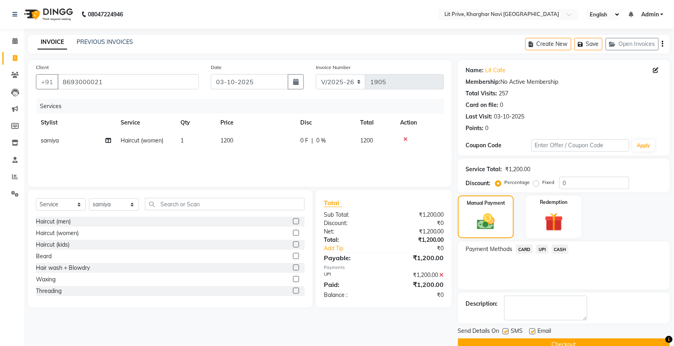
click at [532, 331] on label at bounding box center [532, 331] width 6 height 6
click at [532, 331] on input "checkbox" at bounding box center [531, 331] width 5 height 5
checkbox input "false"
click at [507, 331] on label at bounding box center [505, 331] width 6 height 6
click at [507, 331] on input "checkbox" at bounding box center [504, 331] width 5 height 5
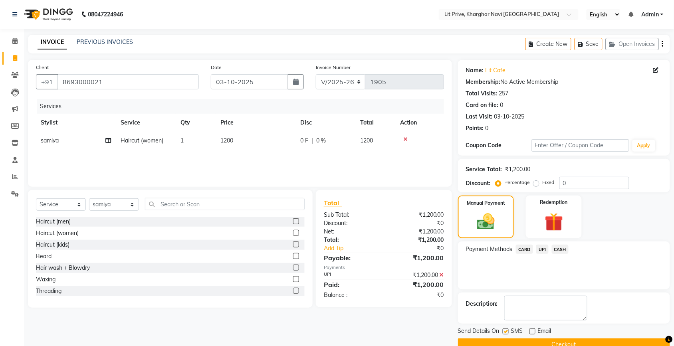
checkbox input "false"
click at [510, 341] on button "Checkout" at bounding box center [564, 344] width 212 height 12
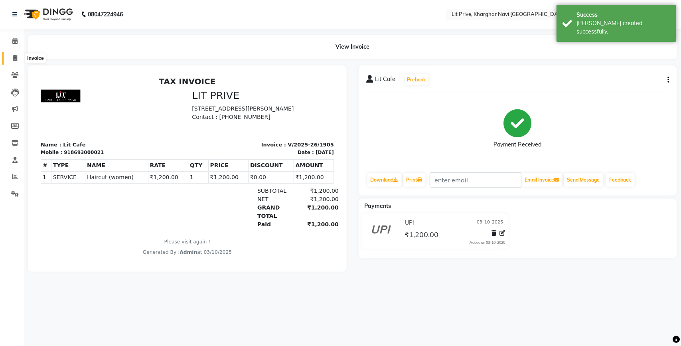
click at [12, 60] on span at bounding box center [15, 58] width 14 height 9
select select "service"
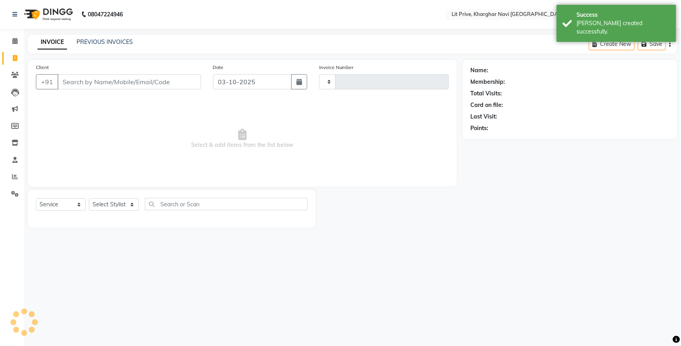
type input "1906"
select select "5625"
click at [122, 42] on link "PREVIOUS INVOICES" at bounding box center [105, 41] width 56 height 7
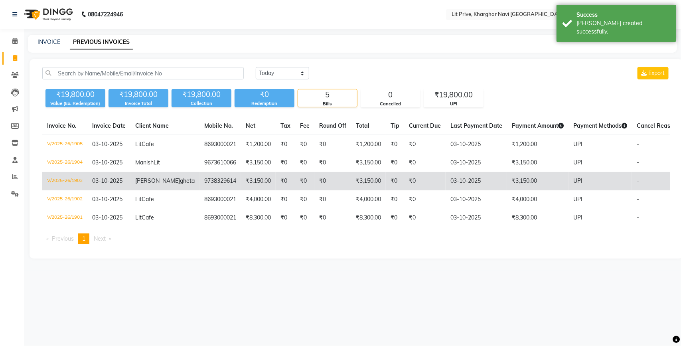
click at [243, 184] on td "₹3,150.00" at bounding box center [258, 181] width 35 height 18
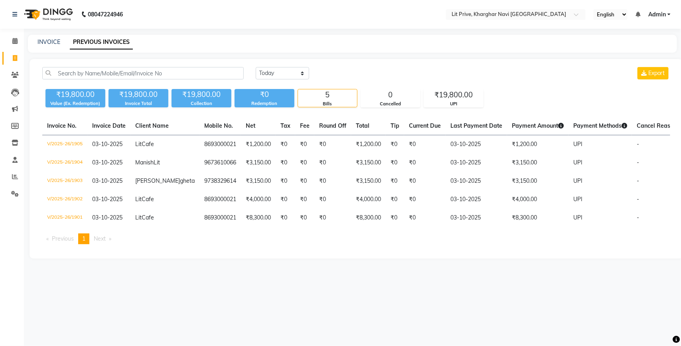
click at [13, 59] on icon at bounding box center [15, 58] width 4 height 6
select select "service"
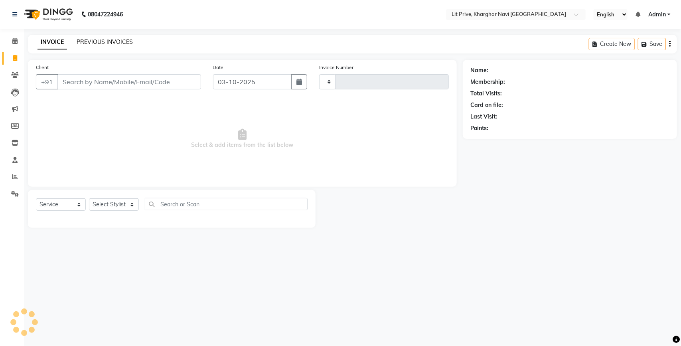
click at [99, 43] on link "PREVIOUS INVOICES" at bounding box center [105, 41] width 56 height 7
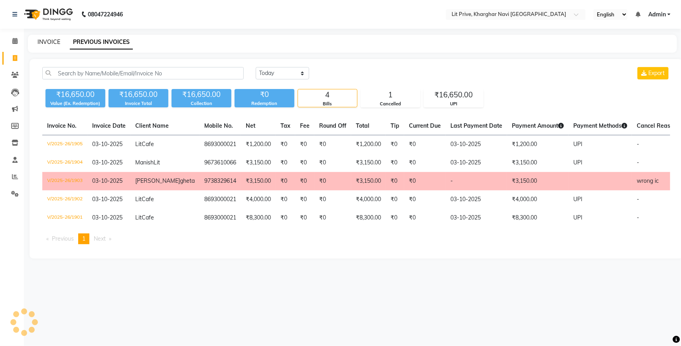
click at [47, 45] on link "INVOICE" at bounding box center [49, 41] width 23 height 7
select select "service"
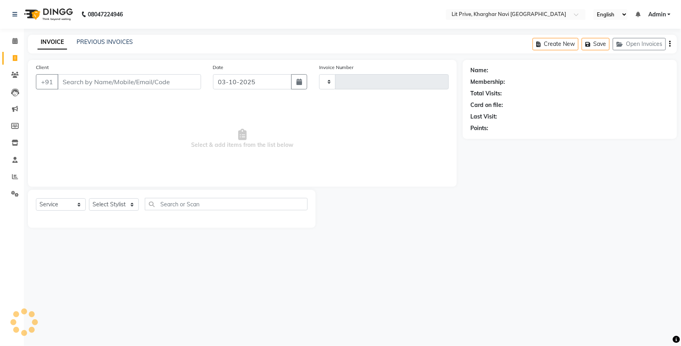
type input "1906"
select select "5625"
click at [126, 210] on select "Select Stylist [PERSON_NAME] [PERSON_NAME] [PERSON_NAME] [PERSON_NAME] [PERSON_…" at bounding box center [114, 204] width 50 height 12
select select "65621"
click at [89, 198] on select "Select Stylist [PERSON_NAME] [PERSON_NAME] [PERSON_NAME] [PERSON_NAME] [PERSON_…" at bounding box center [114, 204] width 50 height 12
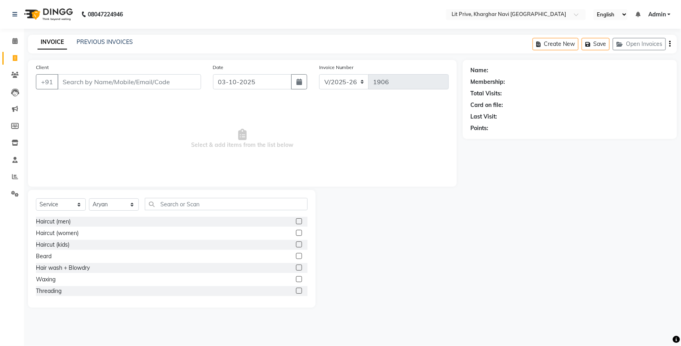
click at [296, 220] on label at bounding box center [299, 221] width 6 height 6
click at [296, 220] on input "checkbox" at bounding box center [298, 221] width 5 height 5
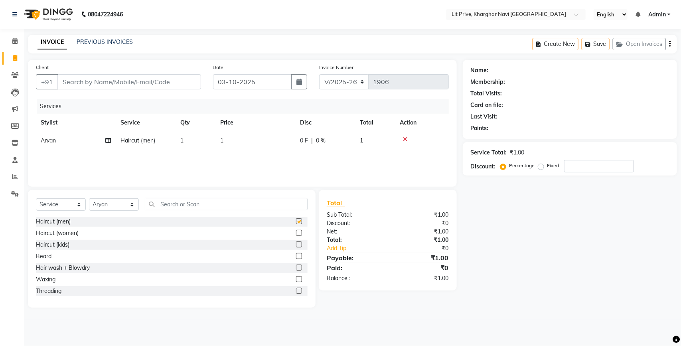
checkbox input "false"
click at [262, 142] on td "1" at bounding box center [255, 141] width 80 height 18
select select "65621"
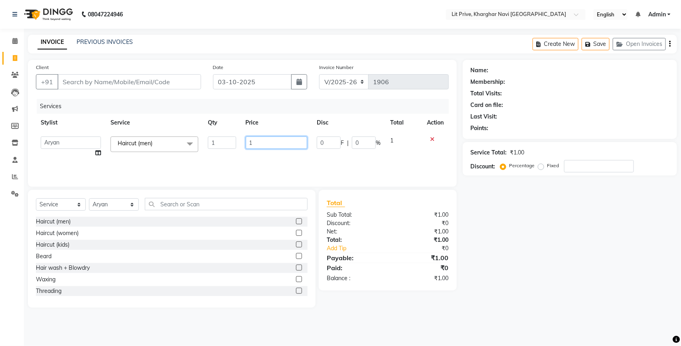
click at [262, 142] on input "1" at bounding box center [277, 142] width 62 height 12
type input "250"
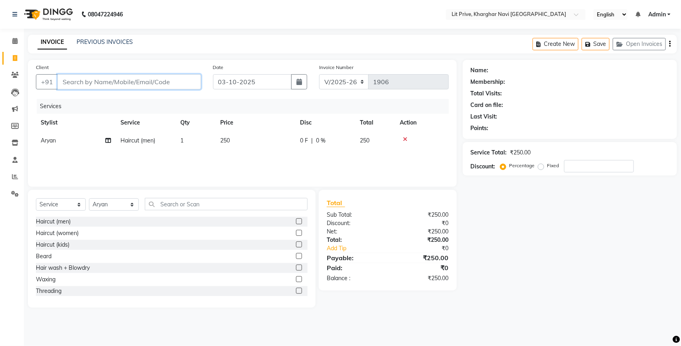
click at [138, 83] on input "Client" at bounding box center [129, 81] width 144 height 15
type input "l"
type input "0"
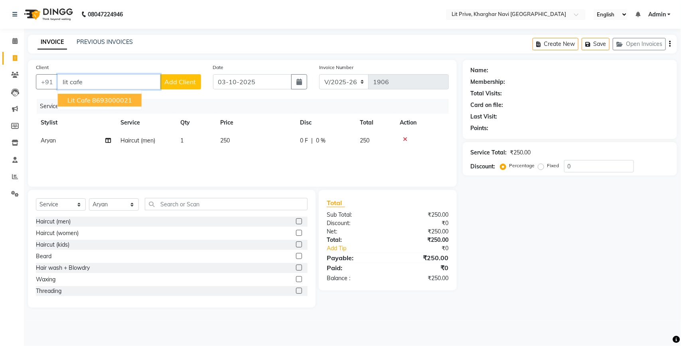
click at [116, 101] on ngb-highlight "8693000021" at bounding box center [112, 100] width 40 height 8
type input "8693000021"
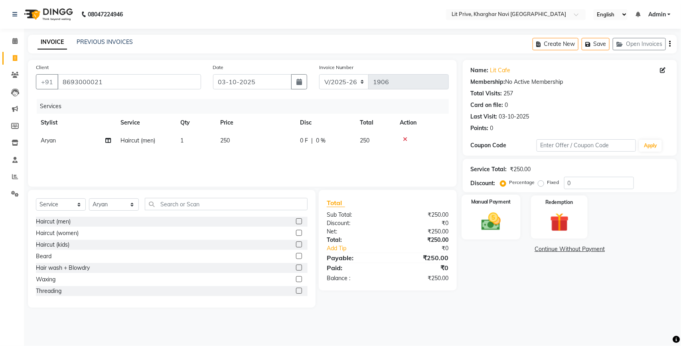
click at [486, 231] on img at bounding box center [491, 221] width 32 height 22
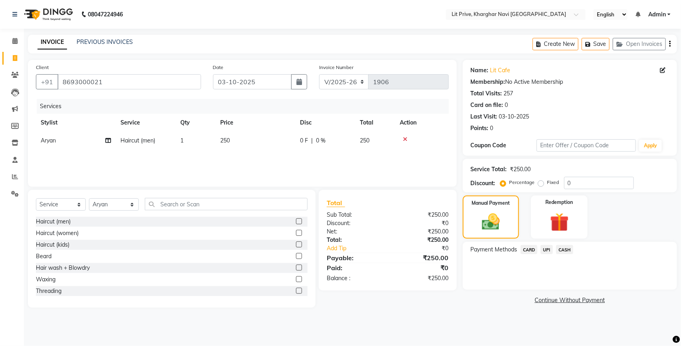
click at [549, 249] on span "UPI" at bounding box center [547, 249] width 12 height 9
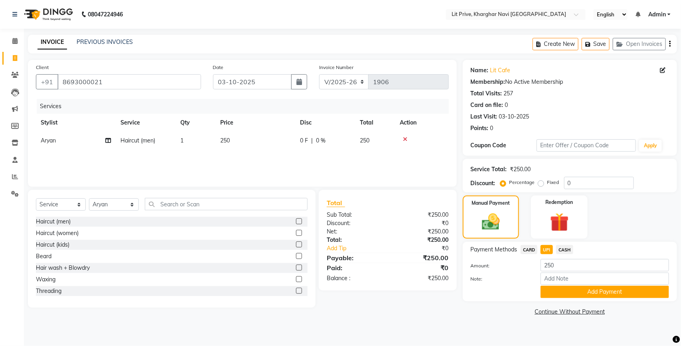
click at [558, 301] on div "Name: Lit Cafe Membership: No Active Membership Total Visits: 257 Card on file:…" at bounding box center [573, 189] width 220 height 258
click at [559, 287] on button "Add Payment" at bounding box center [605, 292] width 128 height 12
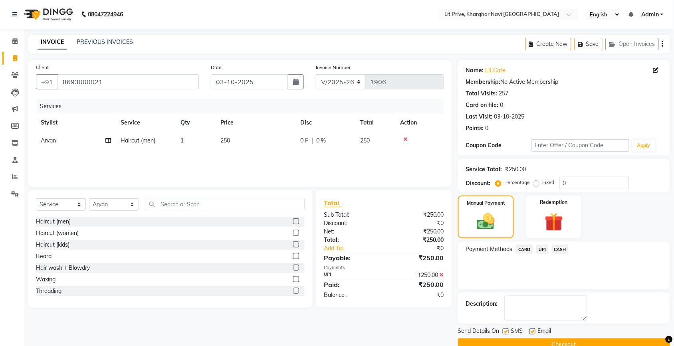
click at [530, 331] on label at bounding box center [532, 331] width 6 height 6
click at [530, 331] on input "checkbox" at bounding box center [531, 331] width 5 height 5
checkbox input "false"
click at [505, 328] on div "SMS" at bounding box center [515, 332] width 27 height 10
click at [511, 338] on div "Send Details On SMS Email Checkout" at bounding box center [564, 339] width 212 height 24
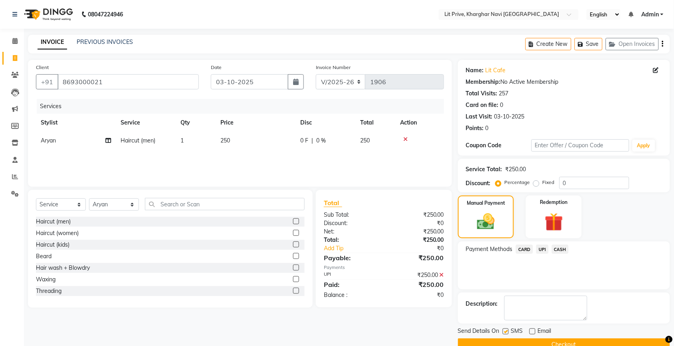
click at [506, 332] on label at bounding box center [505, 331] width 6 height 6
click at [506, 332] on input "checkbox" at bounding box center [504, 331] width 5 height 5
checkbox input "false"
click at [509, 342] on button "Checkout" at bounding box center [564, 344] width 212 height 12
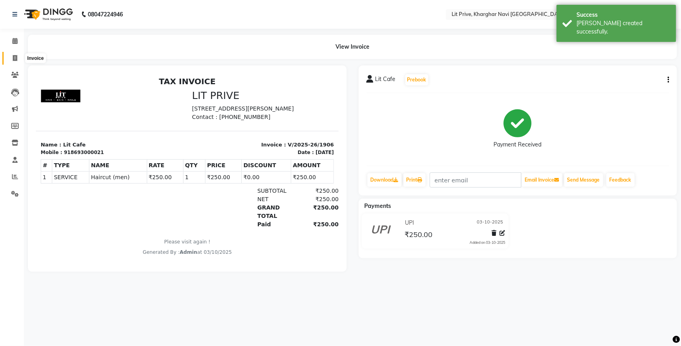
click at [14, 58] on icon at bounding box center [15, 58] width 4 height 6
select select "service"
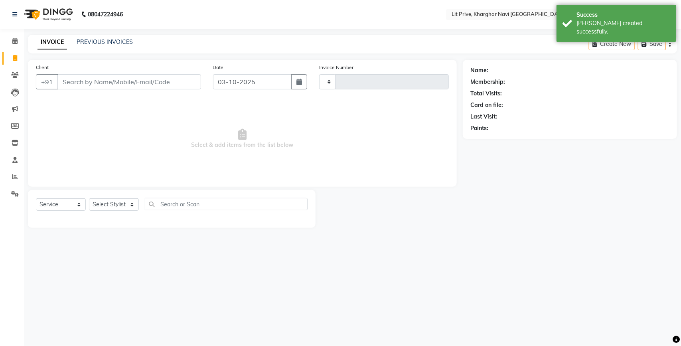
type input "1907"
select select "5625"
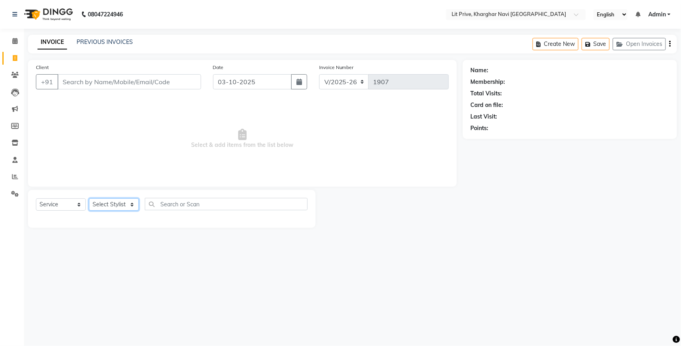
click at [132, 204] on select "Select Stylist [PERSON_NAME] [PERSON_NAME] [PERSON_NAME] [PERSON_NAME] [PERSON_…" at bounding box center [114, 204] width 50 height 12
select select "38245"
click at [89, 198] on select "Select Stylist [PERSON_NAME] [PERSON_NAME] [PERSON_NAME] [PERSON_NAME] [PERSON_…" at bounding box center [114, 204] width 50 height 12
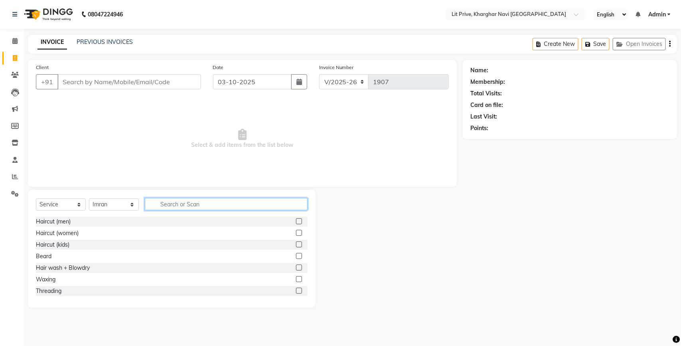
click at [190, 205] on input "text" at bounding box center [226, 204] width 163 height 12
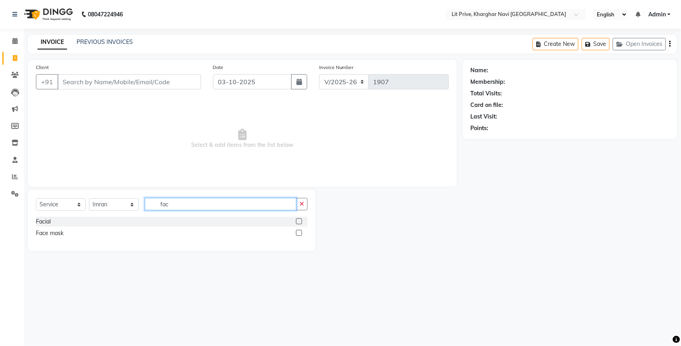
type input "fac"
click at [296, 221] on label at bounding box center [299, 221] width 6 height 6
click at [296, 221] on input "checkbox" at bounding box center [298, 221] width 5 height 5
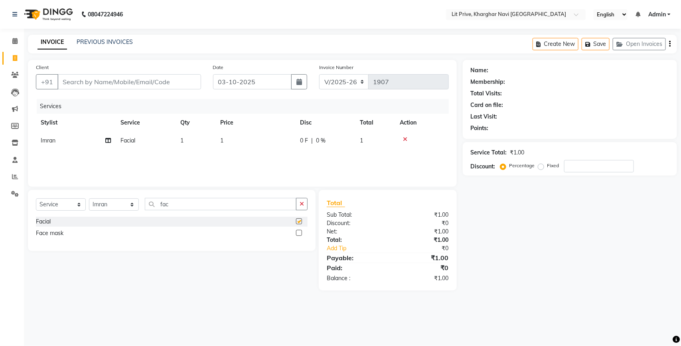
checkbox input "false"
click at [234, 136] on td "1" at bounding box center [255, 141] width 80 height 18
select select "38245"
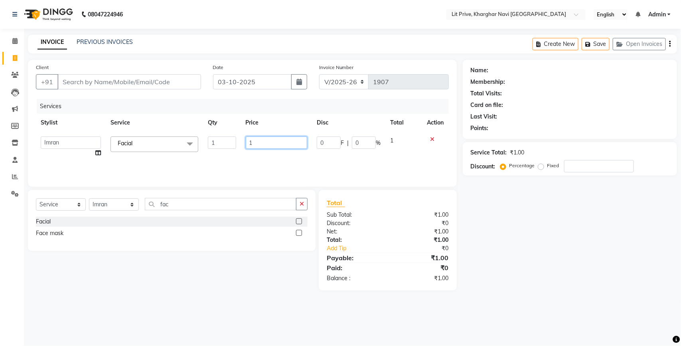
click at [288, 140] on input "1" at bounding box center [277, 142] width 62 height 12
type input "3000"
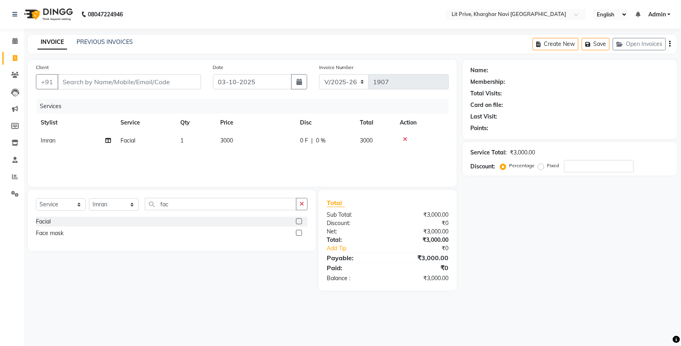
click at [559, 232] on div "Name: Membership: Total Visits: Card on file: Last Visit: Points: Service Total…" at bounding box center [573, 175] width 220 height 231
click at [130, 205] on select "Select Stylist [PERSON_NAME] [PERSON_NAME] [PERSON_NAME] [PERSON_NAME] [PERSON_…" at bounding box center [114, 204] width 50 height 12
select select "38391"
click at [89, 198] on select "Select Stylist [PERSON_NAME] [PERSON_NAME] [PERSON_NAME] [PERSON_NAME] [PERSON_…" at bounding box center [114, 204] width 50 height 12
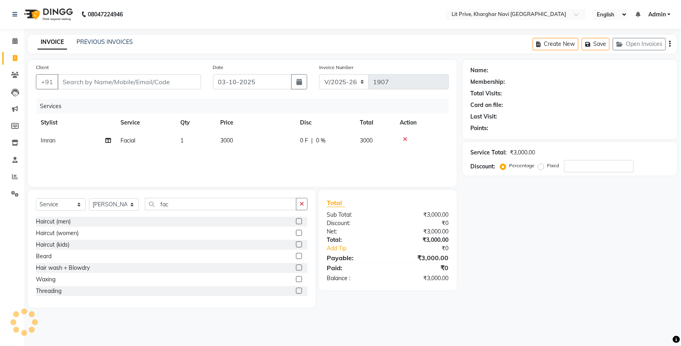
click at [296, 222] on label at bounding box center [299, 221] width 6 height 6
click at [296, 222] on input "checkbox" at bounding box center [298, 221] width 5 height 5
checkbox input "false"
click at [227, 156] on td "1" at bounding box center [255, 159] width 80 height 18
select select "38391"
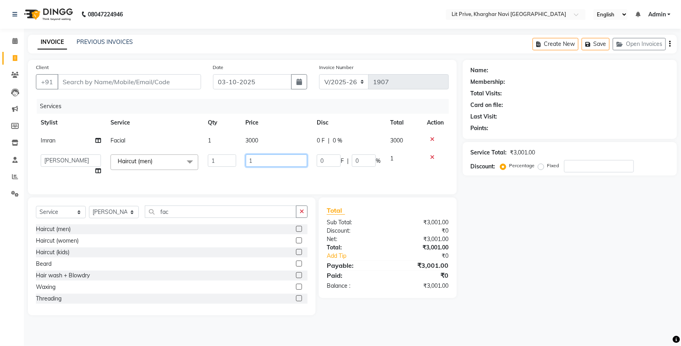
click at [276, 159] on input "1" at bounding box center [277, 160] width 62 height 12
type input "250"
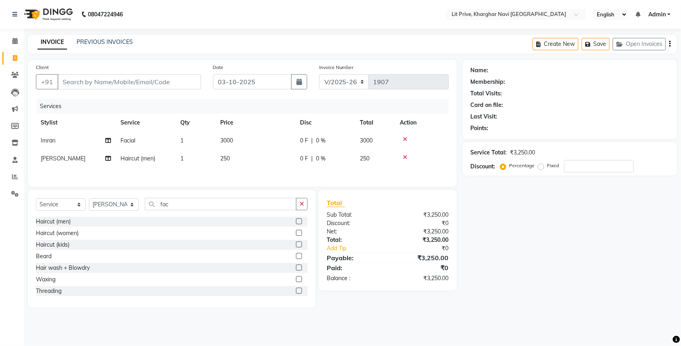
click at [607, 260] on div "Name: Membership: Total Visits: Card on file: Last Visit: Points: Service Total…" at bounding box center [573, 184] width 220 height 248
click at [596, 260] on div "Name: Membership: Total Visits: Card on file: Last Visit: Points: Service Total…" at bounding box center [573, 184] width 220 height 248
click at [156, 83] on input "Client" at bounding box center [129, 81] width 144 height 15
type input "l"
type input "0"
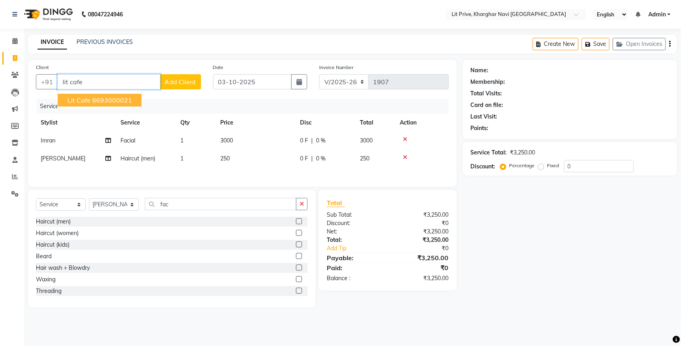
click at [94, 100] on ngb-highlight "8693000021" at bounding box center [112, 100] width 40 height 8
type input "8693000021"
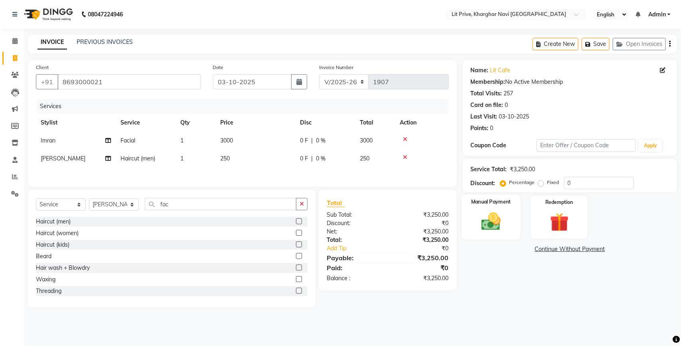
click at [490, 217] on img at bounding box center [491, 221] width 32 height 22
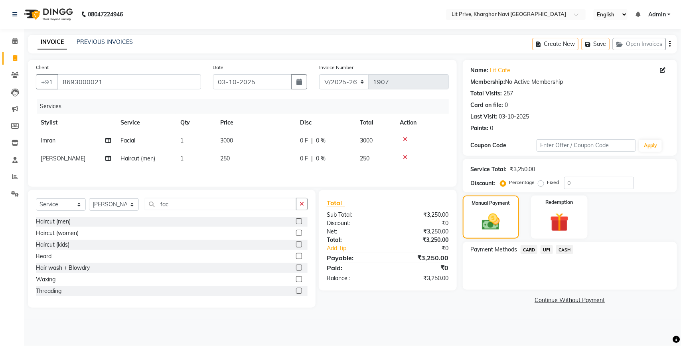
click at [549, 250] on span "UPI" at bounding box center [547, 249] width 12 height 9
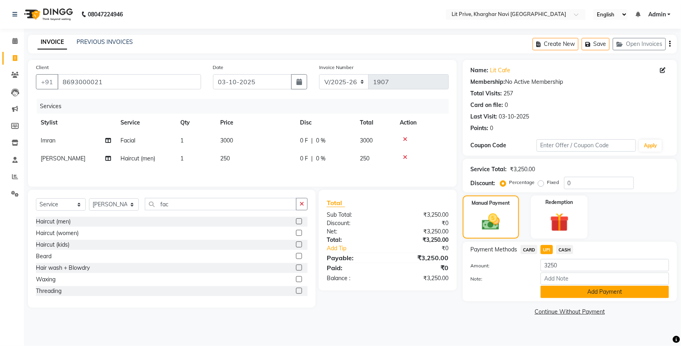
click at [570, 288] on button "Add Payment" at bounding box center [605, 292] width 128 height 12
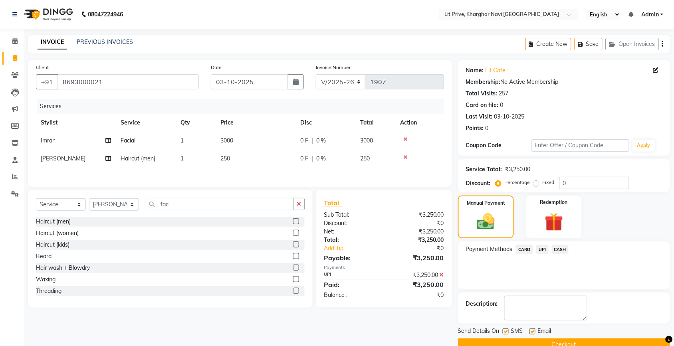
click at [506, 328] on div "SMS" at bounding box center [515, 332] width 27 height 10
click at [505, 330] on label at bounding box center [505, 331] width 6 height 6
click at [505, 330] on input "checkbox" at bounding box center [504, 331] width 5 height 5
checkbox input "false"
click at [530, 332] on label at bounding box center [532, 331] width 6 height 6
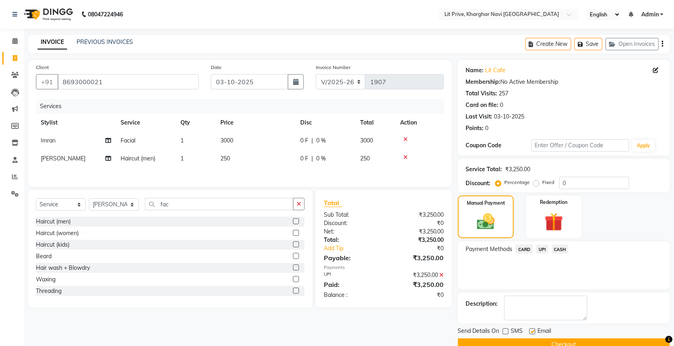
click at [530, 332] on input "checkbox" at bounding box center [531, 331] width 5 height 5
checkbox input "false"
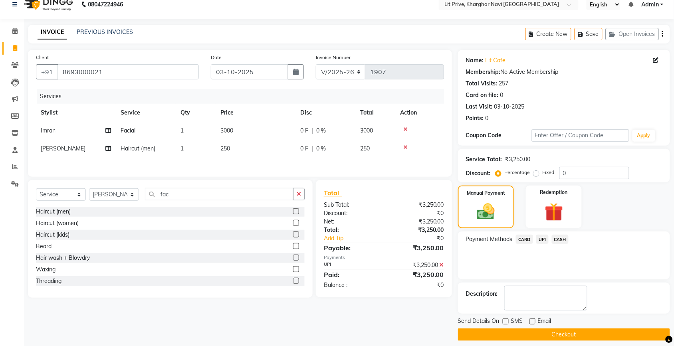
scroll to position [17, 0]
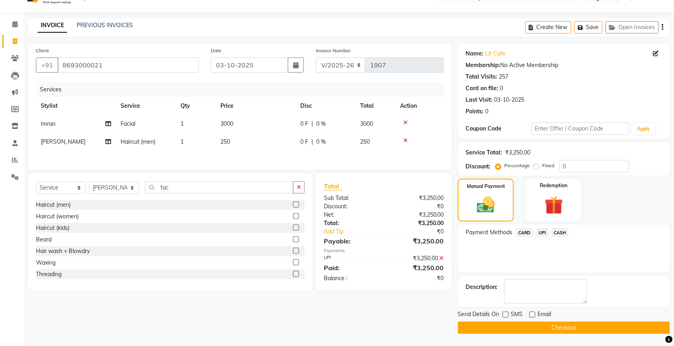
click at [547, 326] on button "Checkout" at bounding box center [564, 328] width 212 height 12
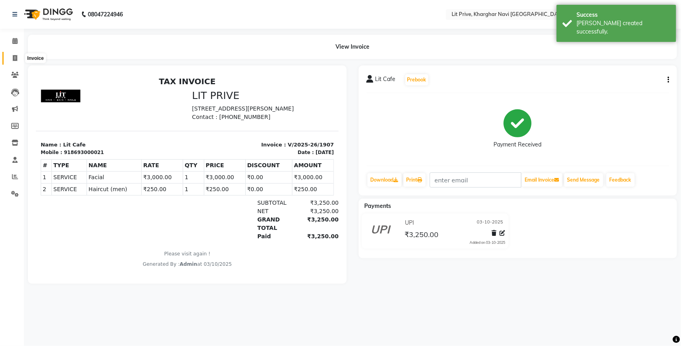
click at [15, 56] on icon at bounding box center [15, 58] width 4 height 6
select select "service"
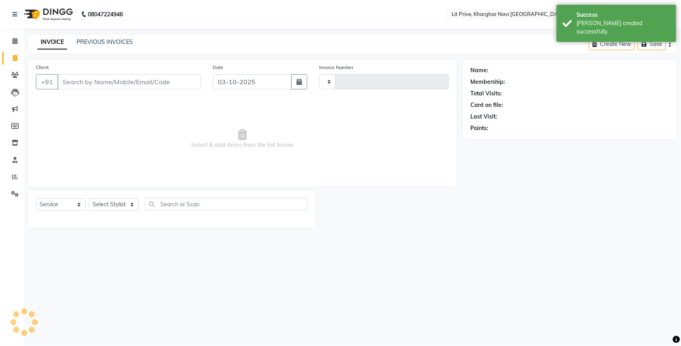
type input "1908"
select select "5625"
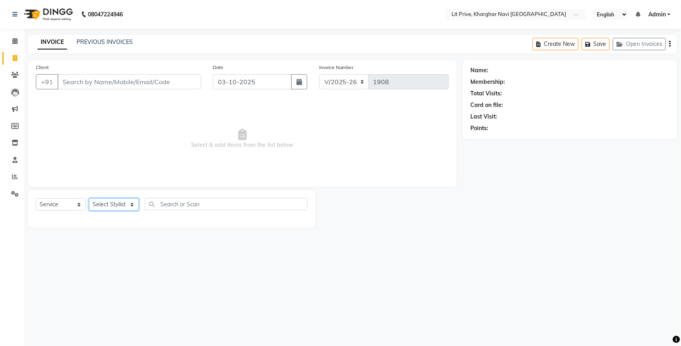
click at [132, 206] on select "Select Stylist [PERSON_NAME] [PERSON_NAME] [PERSON_NAME] [PERSON_NAME] [PERSON_…" at bounding box center [114, 204] width 50 height 12
select select "88462"
click at [89, 198] on select "Select Stylist [PERSON_NAME] [PERSON_NAME] [PERSON_NAME] [PERSON_NAME] [PERSON_…" at bounding box center [114, 204] width 50 height 12
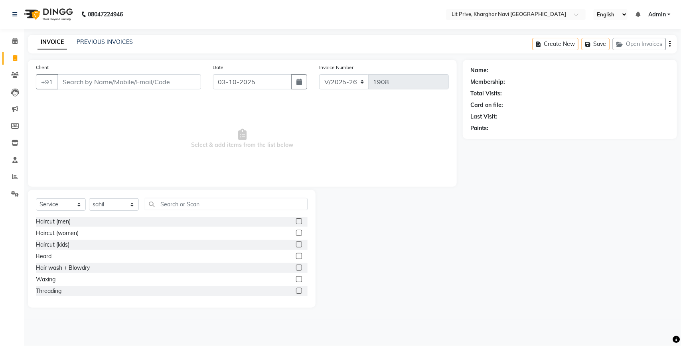
click at [296, 221] on label at bounding box center [299, 221] width 6 height 6
click at [296, 221] on input "checkbox" at bounding box center [298, 221] width 5 height 5
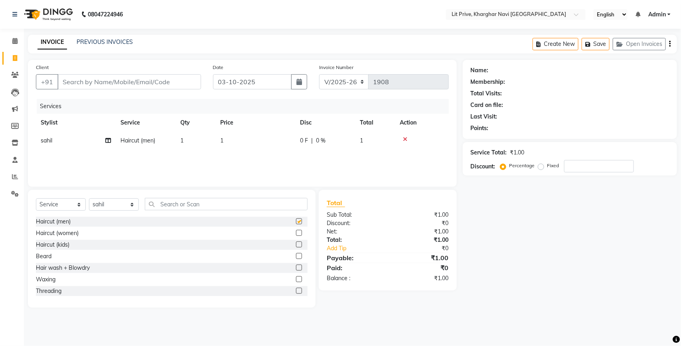
checkbox input "false"
click at [228, 139] on td "1" at bounding box center [255, 141] width 80 height 18
select select "88462"
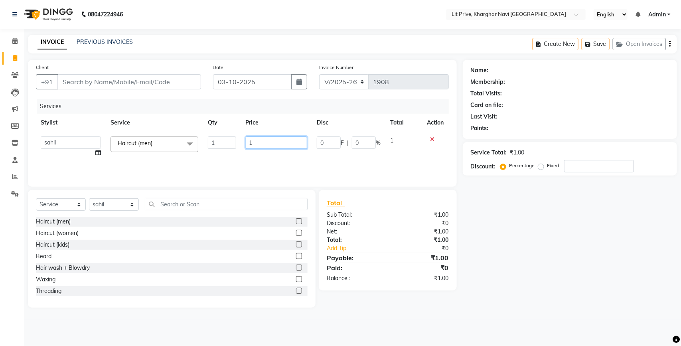
click at [265, 142] on input "1" at bounding box center [277, 142] width 62 height 12
type input "300"
click at [508, 223] on div "Name: Membership: Total Visits: Card on file: Last Visit: Points: Service Total…" at bounding box center [573, 184] width 220 height 248
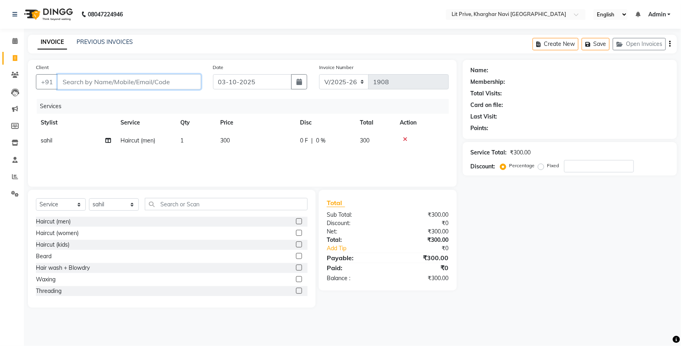
click at [83, 87] on input "Client" at bounding box center [129, 81] width 144 height 15
type input "l"
type input "0"
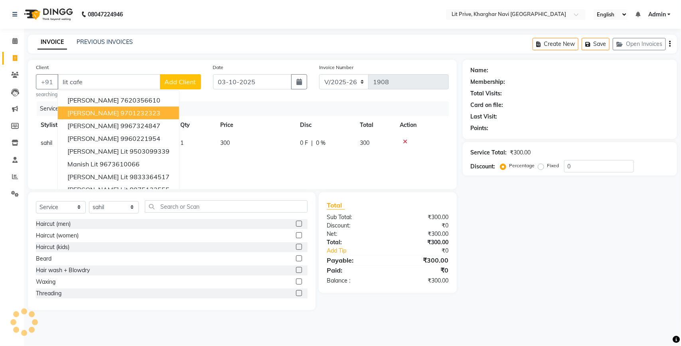
click at [98, 125] on th "Stylist" at bounding box center [76, 125] width 80 height 18
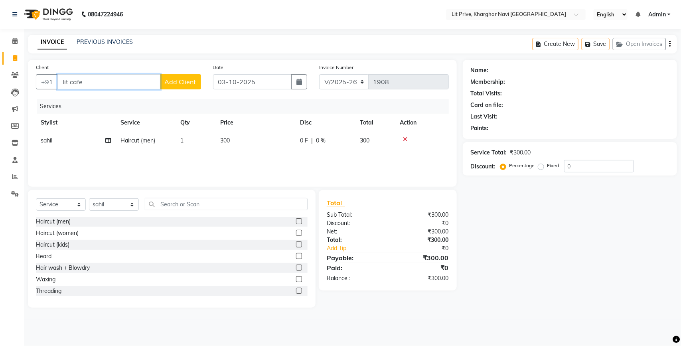
click at [122, 88] on input "lit cafe" at bounding box center [108, 81] width 103 height 15
click at [115, 101] on ngb-highlight "8693000021" at bounding box center [112, 100] width 40 height 8
type input "8693000021"
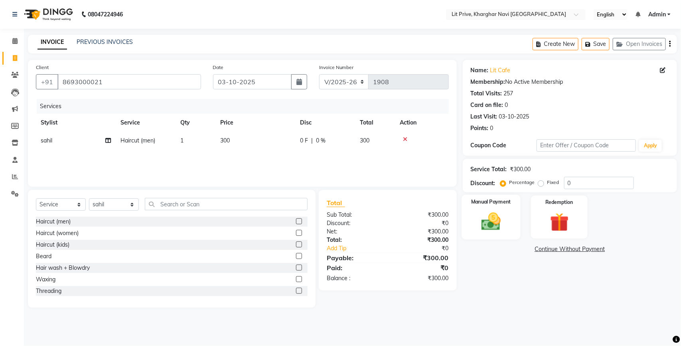
click at [480, 217] on img at bounding box center [491, 221] width 32 height 22
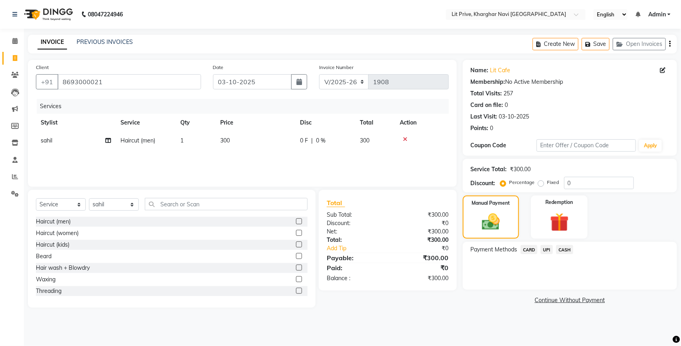
click at [544, 249] on span "UPI" at bounding box center [547, 249] width 12 height 9
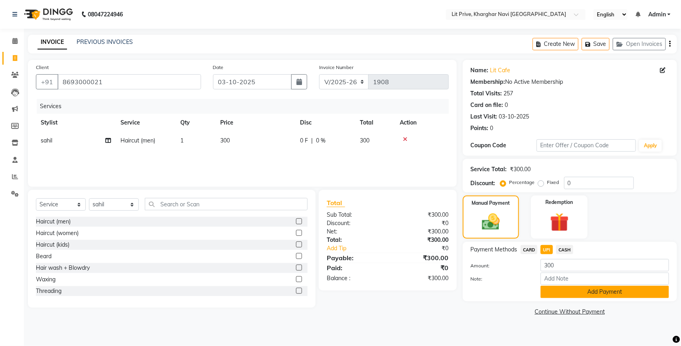
click at [557, 289] on button "Add Payment" at bounding box center [605, 292] width 128 height 12
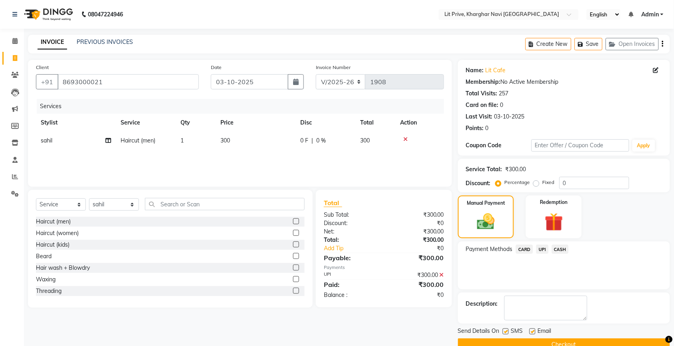
click at [530, 340] on button "Checkout" at bounding box center [564, 344] width 212 height 12
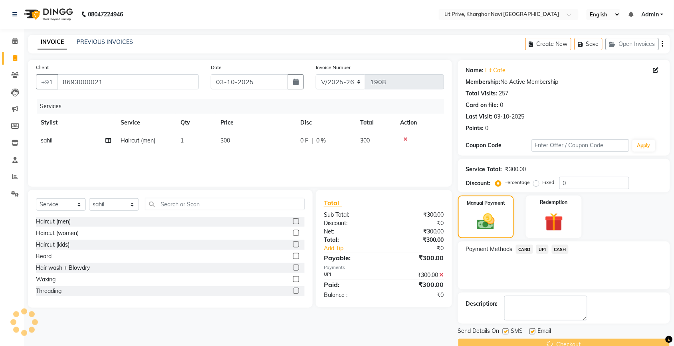
click at [532, 334] on label at bounding box center [532, 331] width 6 height 6
click at [532, 334] on input "checkbox" at bounding box center [531, 331] width 5 height 5
checkbox input "false"
click at [508, 332] on label at bounding box center [505, 331] width 6 height 6
click at [508, 332] on input "checkbox" at bounding box center [504, 331] width 5 height 5
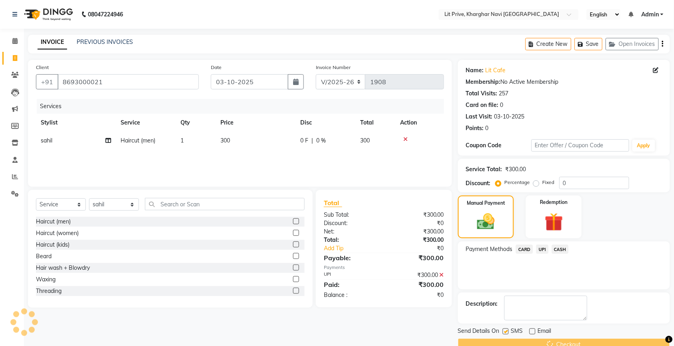
checkbox input "false"
click at [508, 338] on div "Send Details On SMS Email Checkout" at bounding box center [564, 339] width 212 height 24
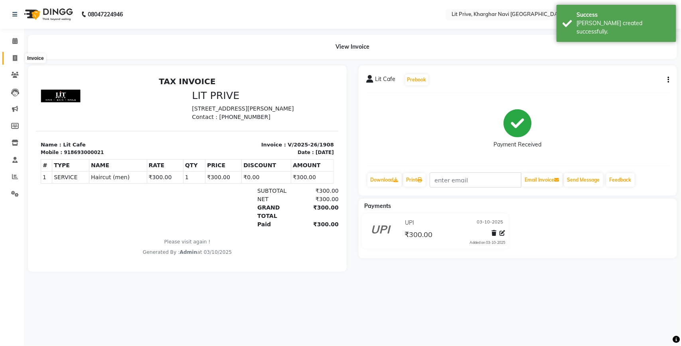
click at [11, 60] on span at bounding box center [15, 58] width 14 height 9
select select "5625"
select select "service"
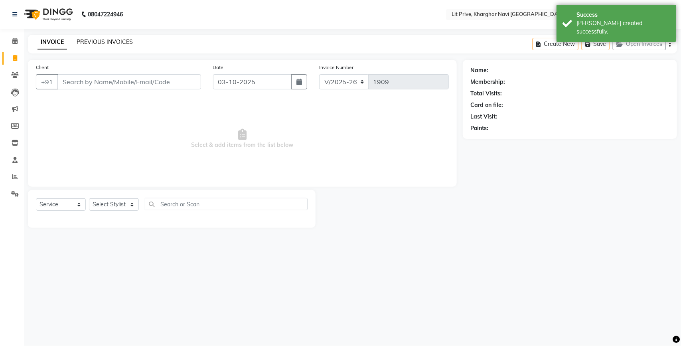
click at [101, 39] on link "PREVIOUS INVOICES" at bounding box center [105, 41] width 56 height 7
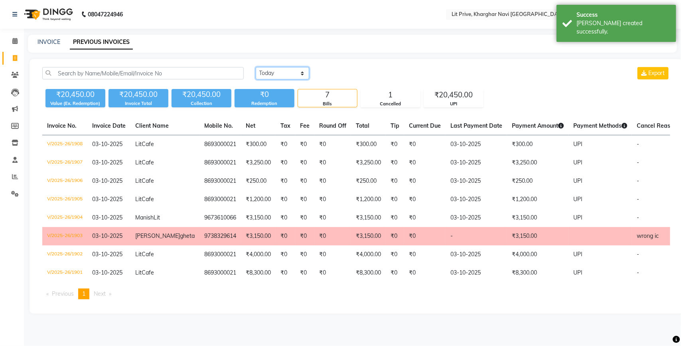
click at [290, 74] on select "[DATE] [DATE] Custom Range" at bounding box center [282, 73] width 53 height 12
select select "range"
click at [256, 67] on select "[DATE] [DATE] Custom Range" at bounding box center [282, 73] width 53 height 12
click at [338, 77] on input "03-10-2025" at bounding box center [348, 73] width 56 height 11
select select "10"
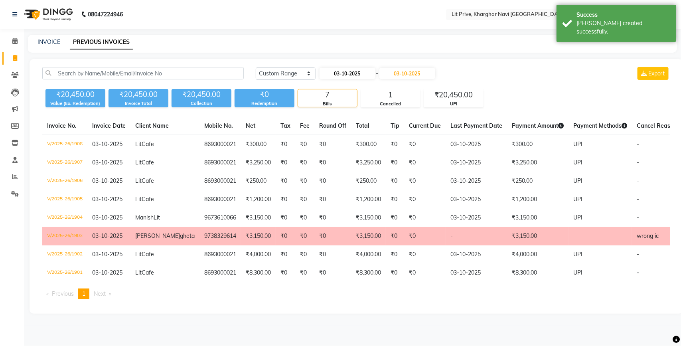
select select "2025"
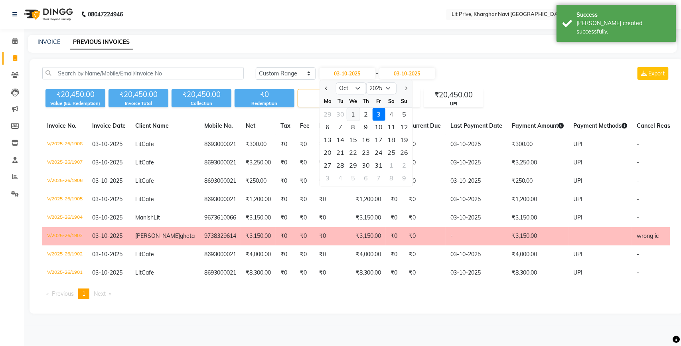
click at [354, 114] on div "1" at bounding box center [353, 114] width 13 height 13
type input "01-10-2025"
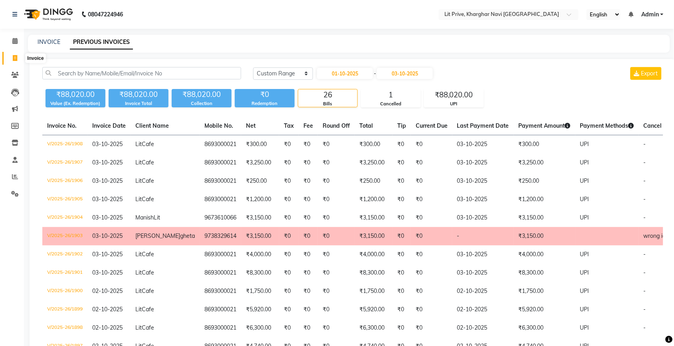
click at [17, 54] on span at bounding box center [15, 58] width 14 height 9
select select "5625"
select select "service"
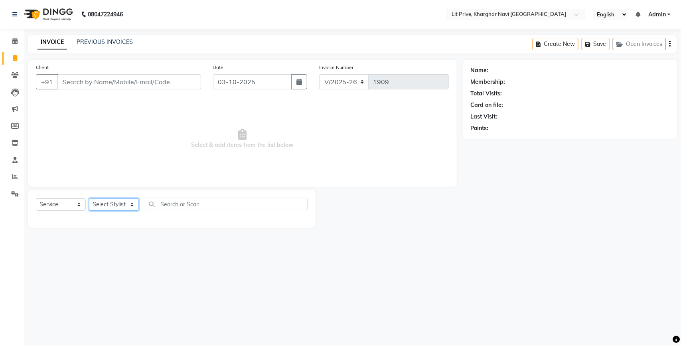
click at [133, 203] on select "Select Stylist [PERSON_NAME] [PERSON_NAME] [PERSON_NAME] [PERSON_NAME] [PERSON_…" at bounding box center [114, 204] width 50 height 12
select select "83138"
click at [89, 198] on select "Select Stylist [PERSON_NAME] [PERSON_NAME] [PERSON_NAME] [PERSON_NAME] [PERSON_…" at bounding box center [114, 204] width 50 height 12
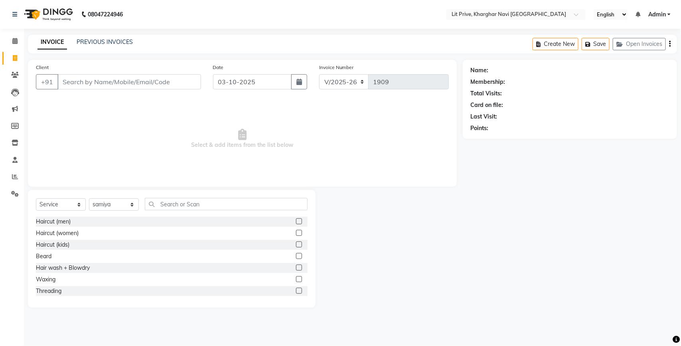
click at [296, 234] on label at bounding box center [299, 233] width 6 height 6
click at [296, 234] on input "checkbox" at bounding box center [298, 233] width 5 height 5
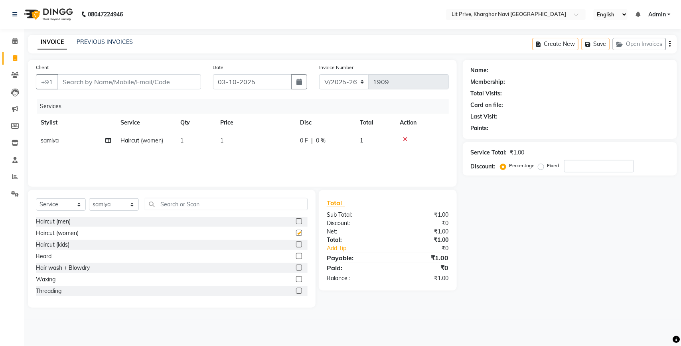
checkbox input "false"
click at [225, 140] on td "1" at bounding box center [255, 141] width 80 height 18
select select "83138"
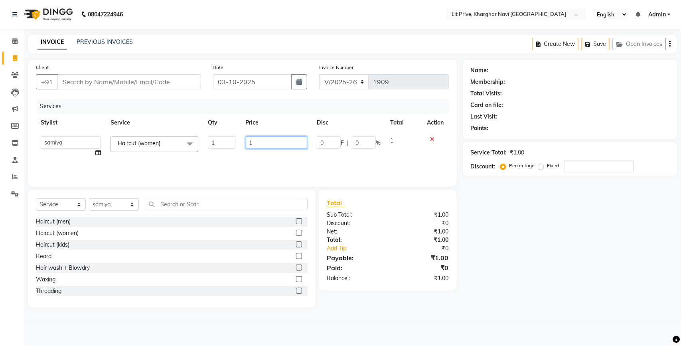
click at [284, 144] on input "1" at bounding box center [277, 142] width 62 height 12
type input "500"
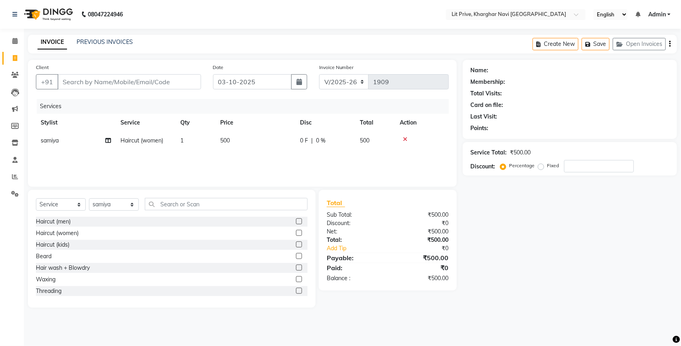
click at [551, 217] on div "Name: Membership: Total Visits: Card on file: Last Visit: Points: Service Total…" at bounding box center [573, 184] width 220 height 248
click at [132, 206] on select "Select Stylist [PERSON_NAME] [PERSON_NAME] [PERSON_NAME] [PERSON_NAME] [PERSON_…" at bounding box center [114, 204] width 50 height 12
select select "89134"
click at [89, 198] on select "Select Stylist [PERSON_NAME] [PERSON_NAME] [PERSON_NAME] [PERSON_NAME] [PERSON_…" at bounding box center [114, 204] width 50 height 12
click at [296, 290] on label at bounding box center [299, 291] width 6 height 6
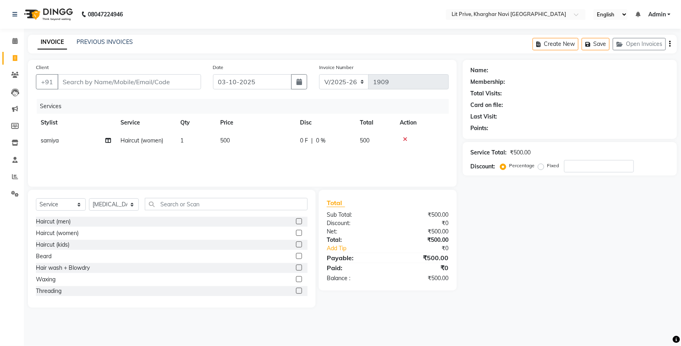
click at [296, 290] on input "checkbox" at bounding box center [298, 291] width 5 height 5
checkbox input "false"
click at [234, 156] on td "1" at bounding box center [255, 159] width 80 height 18
select select "89134"
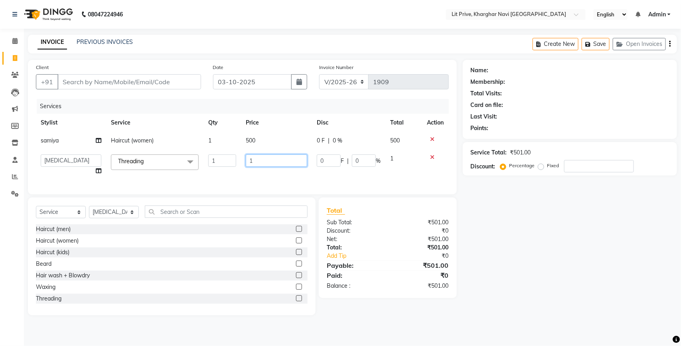
click at [270, 164] on input "1" at bounding box center [276, 160] width 61 height 12
type input "90"
click at [557, 261] on div "Name: Membership: Total Visits: Card on file: Last Visit: Points: Service Total…" at bounding box center [573, 187] width 220 height 255
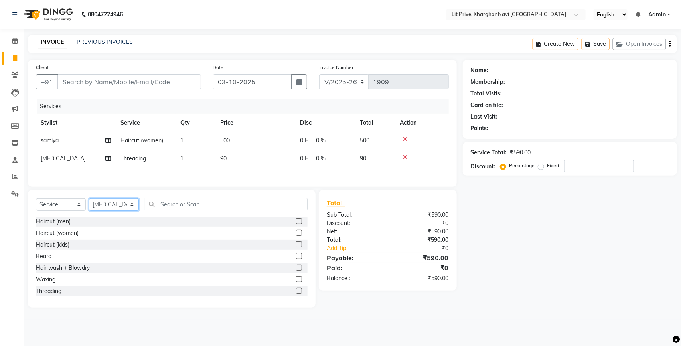
click at [131, 208] on select "Select Stylist [PERSON_NAME] [PERSON_NAME] [PERSON_NAME] [PERSON_NAME] [PERSON_…" at bounding box center [114, 204] width 50 height 12
select select "38245"
click at [89, 201] on select "Select Stylist [PERSON_NAME] [PERSON_NAME] [PERSON_NAME] [PERSON_NAME] [PERSON_…" at bounding box center [114, 204] width 50 height 12
click at [296, 221] on label at bounding box center [299, 221] width 6 height 6
click at [296, 221] on input "checkbox" at bounding box center [298, 221] width 5 height 5
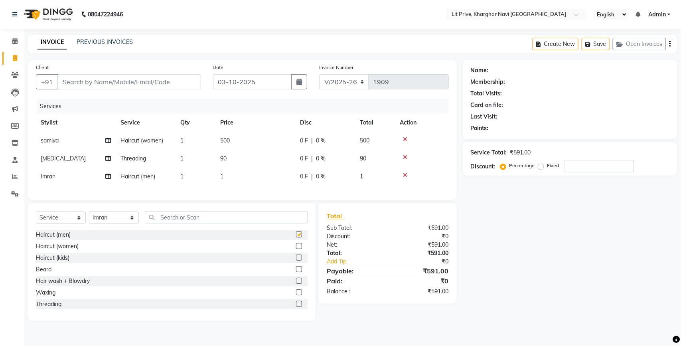
checkbox input "false"
click at [229, 174] on td "1" at bounding box center [255, 177] width 80 height 18
select select "38245"
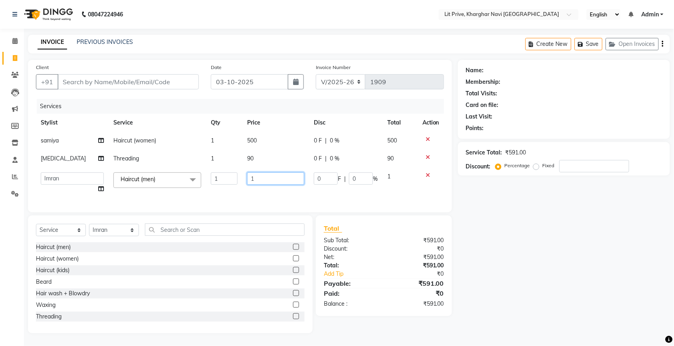
click at [270, 178] on input "1" at bounding box center [275, 178] width 57 height 12
type input "350"
click at [536, 247] on div "Name: Membership: Total Visits: Card on file: Last Visit: Points: Service Total…" at bounding box center [573, 196] width 220 height 273
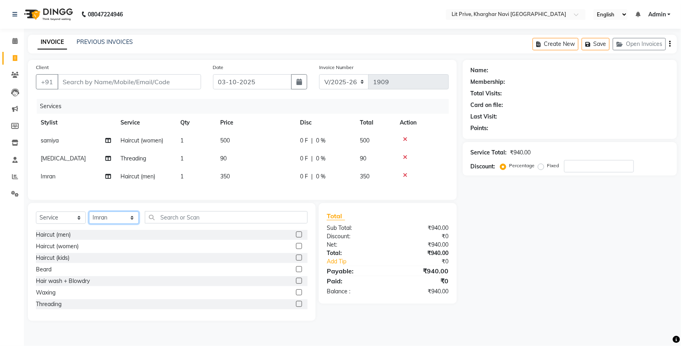
click at [132, 224] on select "Select Stylist [PERSON_NAME] [PERSON_NAME] [PERSON_NAME] [PERSON_NAME] [PERSON_…" at bounding box center [114, 217] width 50 height 12
select select "88462"
click at [89, 219] on select "Select Stylist [PERSON_NAME] [PERSON_NAME] [PERSON_NAME] [PERSON_NAME] [PERSON_…" at bounding box center [114, 217] width 50 height 12
click at [296, 237] on label at bounding box center [299, 234] width 6 height 6
click at [296, 237] on input "checkbox" at bounding box center [298, 234] width 5 height 5
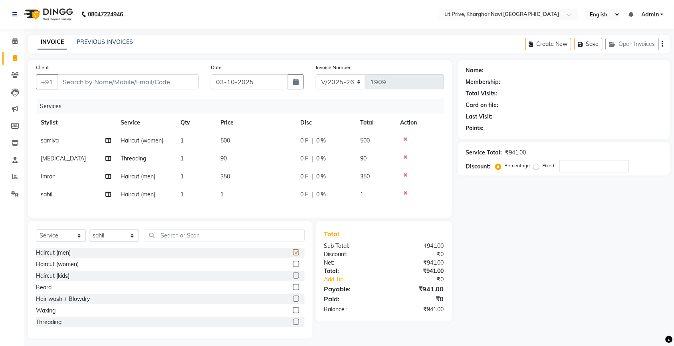
checkbox input "false"
click at [233, 191] on td "1" at bounding box center [255, 195] width 80 height 18
select select "88462"
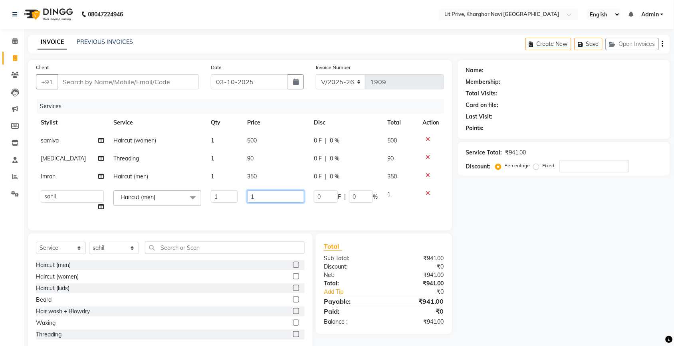
click at [265, 194] on input "1" at bounding box center [275, 196] width 57 height 12
type input "350"
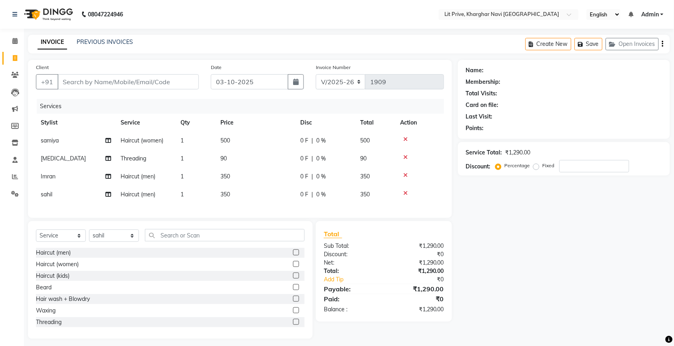
click at [563, 263] on div "Name: Membership: Total Visits: Card on file: Last Visit: Points: Service Total…" at bounding box center [567, 199] width 218 height 279
click at [171, 86] on input "Client" at bounding box center [127, 81] width 141 height 15
type input "l"
type input "0"
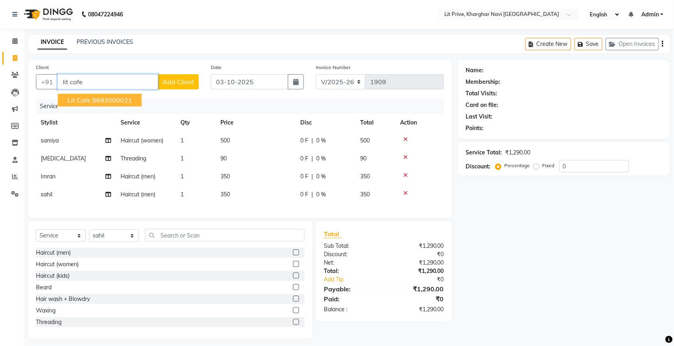
click at [106, 101] on ngb-highlight "8693000021" at bounding box center [112, 100] width 40 height 8
type input "8693000021"
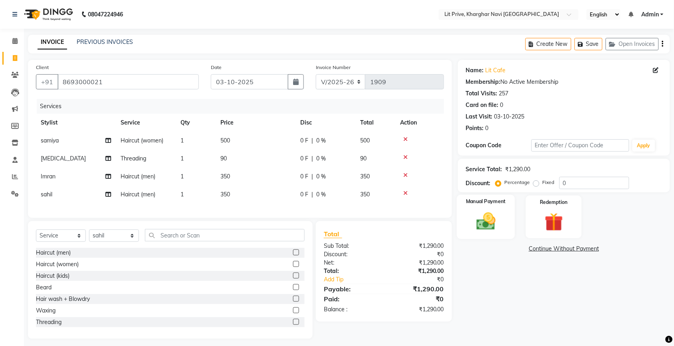
click at [484, 221] on img at bounding box center [485, 221] width 31 height 22
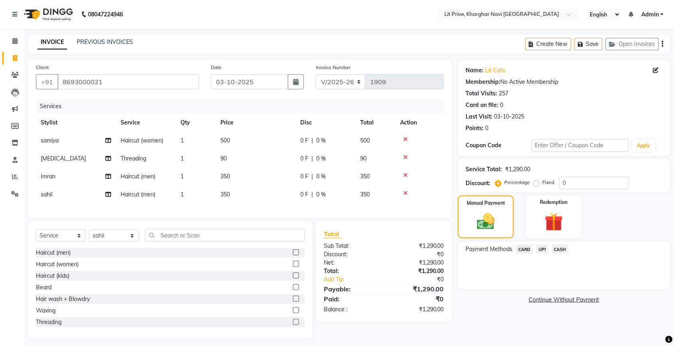
click at [542, 250] on span "UPI" at bounding box center [542, 249] width 12 height 9
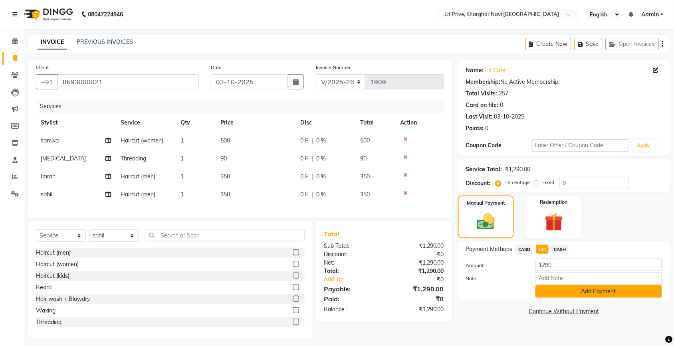
click at [572, 290] on button "Add Payment" at bounding box center [598, 291] width 126 height 12
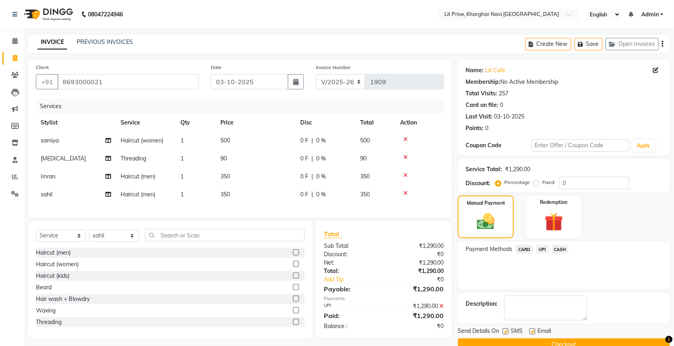
click at [507, 330] on label at bounding box center [505, 331] width 6 height 6
click at [507, 330] on input "checkbox" at bounding box center [504, 331] width 5 height 5
checkbox input "false"
click at [531, 330] on label at bounding box center [532, 331] width 6 height 6
click at [531, 330] on input "checkbox" at bounding box center [531, 331] width 5 height 5
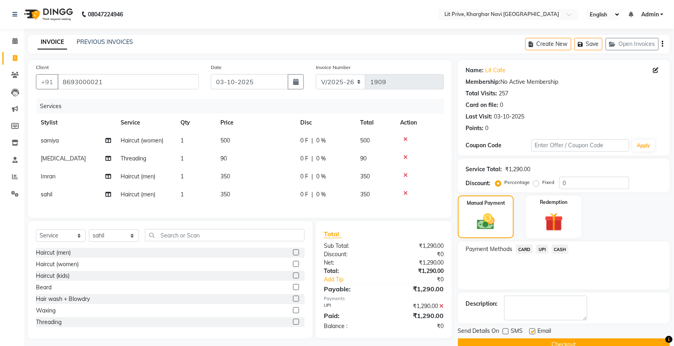
checkbox input "false"
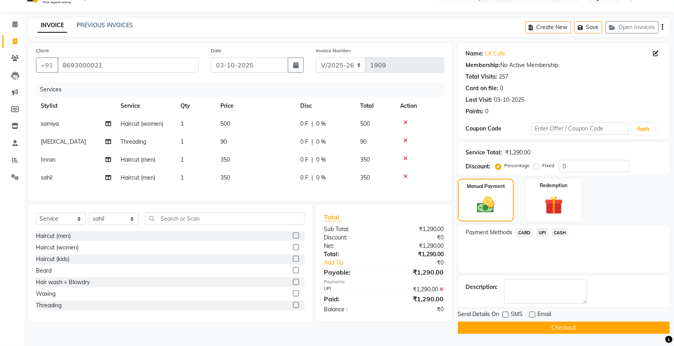
click at [543, 324] on button "Checkout" at bounding box center [564, 328] width 212 height 12
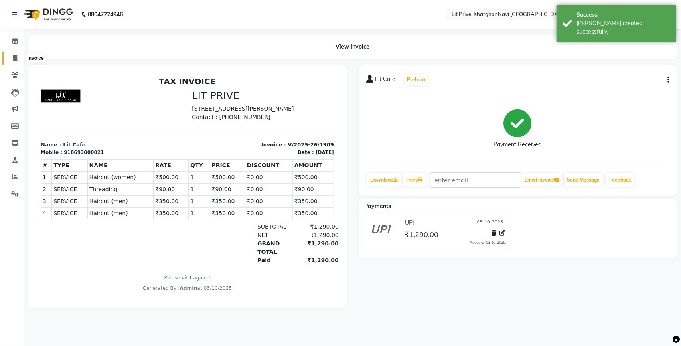
click at [13, 54] on span at bounding box center [15, 58] width 14 height 9
select select "service"
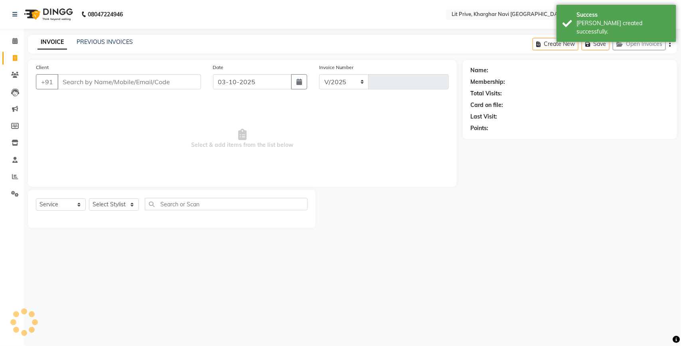
select select "5625"
type input "1910"
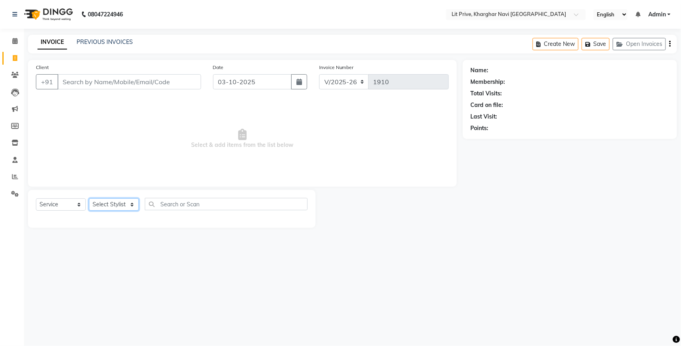
click at [132, 205] on select "Select Stylist [PERSON_NAME] [PERSON_NAME] [PERSON_NAME] [PERSON_NAME] [PERSON_…" at bounding box center [114, 204] width 50 height 12
select select "38393"
click at [89, 198] on select "Select Stylist [PERSON_NAME] [PERSON_NAME] [PERSON_NAME] [PERSON_NAME] [PERSON_…" at bounding box center [114, 204] width 50 height 12
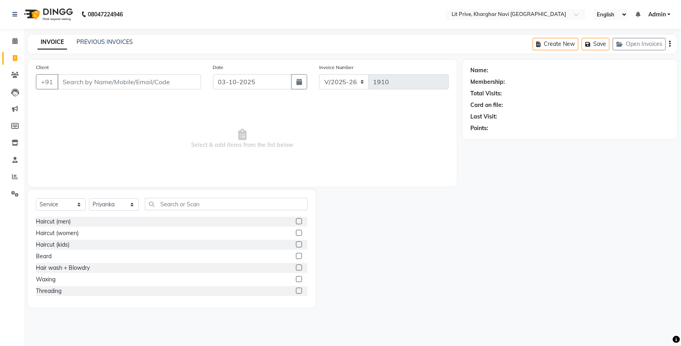
click at [296, 289] on label at bounding box center [299, 291] width 6 height 6
click at [296, 289] on input "checkbox" at bounding box center [298, 291] width 5 height 5
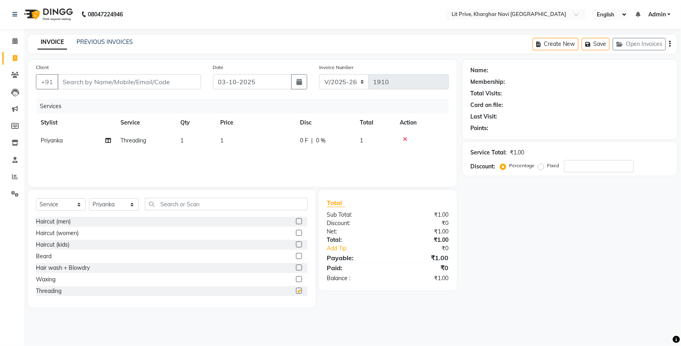
checkbox input "false"
click at [230, 138] on td "1" at bounding box center [255, 141] width 80 height 18
select select "38393"
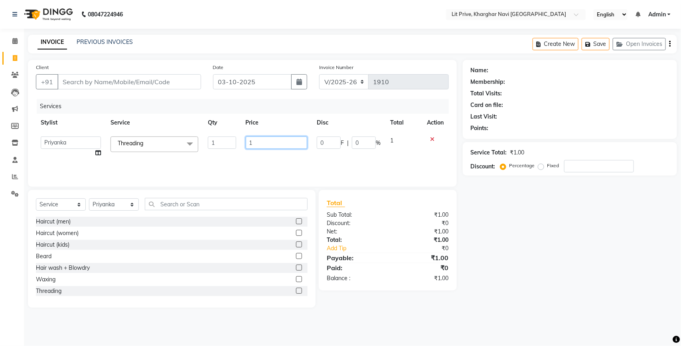
click at [271, 140] on input "1" at bounding box center [277, 142] width 62 height 12
type input "90"
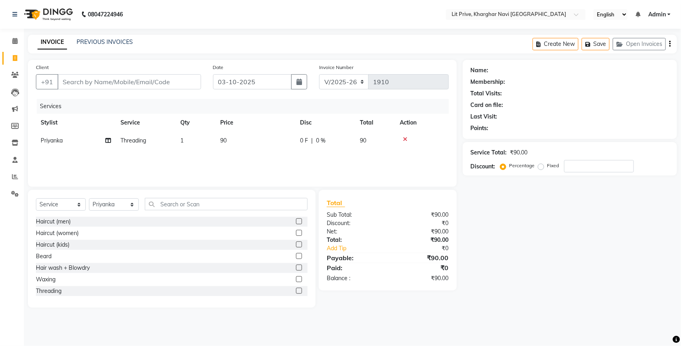
click at [498, 267] on div "Name: Membership: Total Visits: Card on file: Last Visit: Points: Service Total…" at bounding box center [573, 184] width 220 height 248
click at [132, 205] on select "Select Stylist [PERSON_NAME] [PERSON_NAME] [PERSON_NAME] [PERSON_NAME] [PERSON_…" at bounding box center [114, 204] width 50 height 12
select select "38244"
click at [89, 198] on select "Select Stylist [PERSON_NAME] [PERSON_NAME] [PERSON_NAME] [PERSON_NAME] [PERSON_…" at bounding box center [114, 204] width 50 height 12
click at [229, 198] on input "text" at bounding box center [226, 204] width 163 height 12
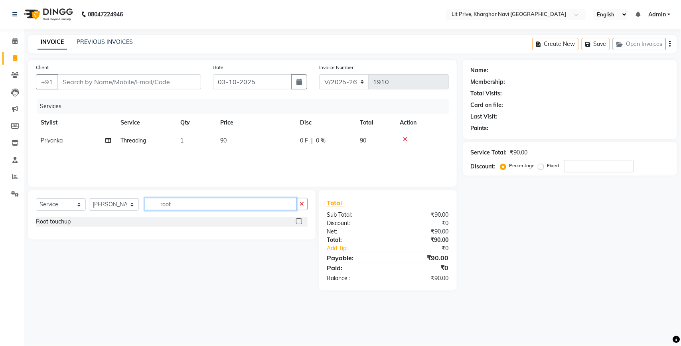
type input "root"
click at [300, 220] on label at bounding box center [299, 221] width 6 height 6
click at [300, 220] on input "checkbox" at bounding box center [298, 221] width 5 height 5
checkbox input "false"
click at [237, 154] on td "1" at bounding box center [255, 159] width 80 height 18
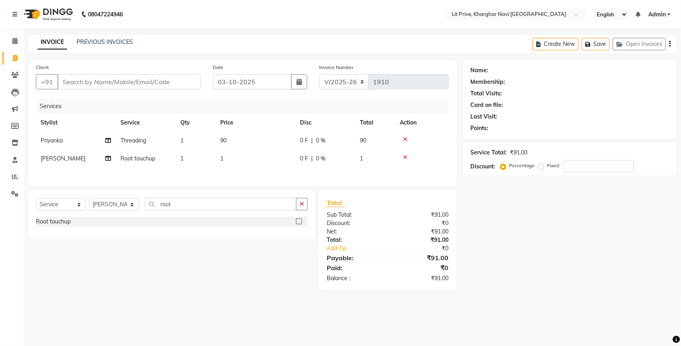
select select "38244"
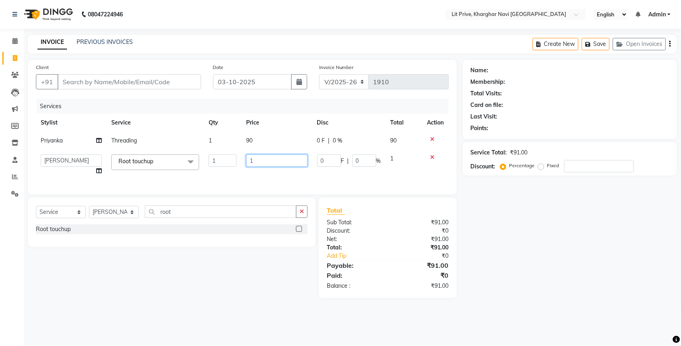
drag, startPoint x: 280, startPoint y: 151, endPoint x: 276, endPoint y: 161, distance: 10.6
click at [276, 161] on td "1" at bounding box center [276, 165] width 71 height 30
click at [276, 161] on input "1" at bounding box center [276, 160] width 61 height 12
type input "1300"
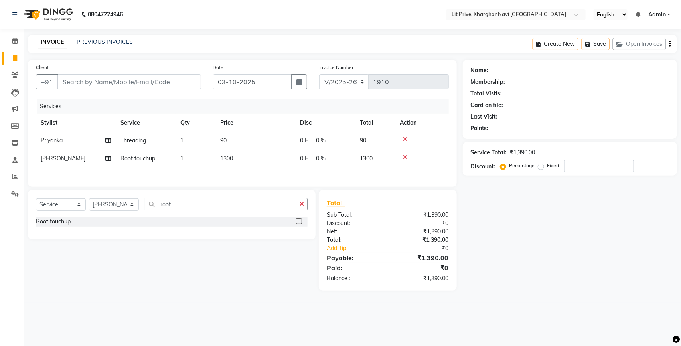
click at [241, 140] on td "90" at bounding box center [255, 141] width 80 height 18
select select "38393"
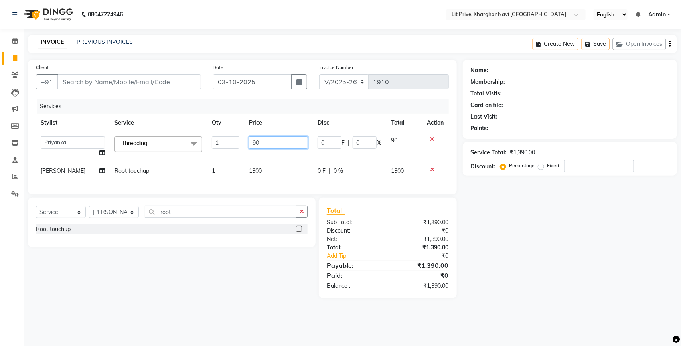
click at [285, 144] on input "90" at bounding box center [278, 142] width 59 height 12
type input "9"
type input "2250"
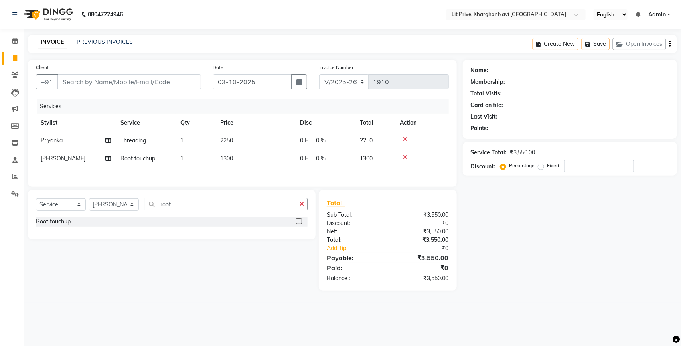
click at [613, 255] on div "Name: Membership: Total Visits: Card on file: Last Visit: Points: Service Total…" at bounding box center [573, 175] width 220 height 231
click at [134, 204] on select "Select Stylist [PERSON_NAME] [PERSON_NAME] [PERSON_NAME] [PERSON_NAME] [PERSON_…" at bounding box center [114, 204] width 50 height 12
select select "38245"
click at [89, 201] on select "Select Stylist [PERSON_NAME] [PERSON_NAME] [PERSON_NAME] [PERSON_NAME] [PERSON_…" at bounding box center [114, 204] width 50 height 12
click at [296, 224] on label at bounding box center [299, 221] width 6 height 6
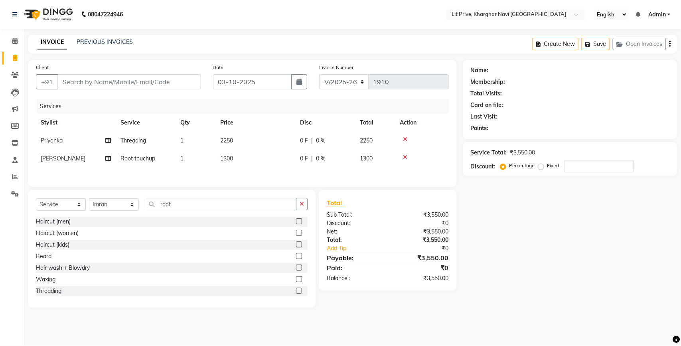
click at [296, 224] on input "checkbox" at bounding box center [298, 221] width 5 height 5
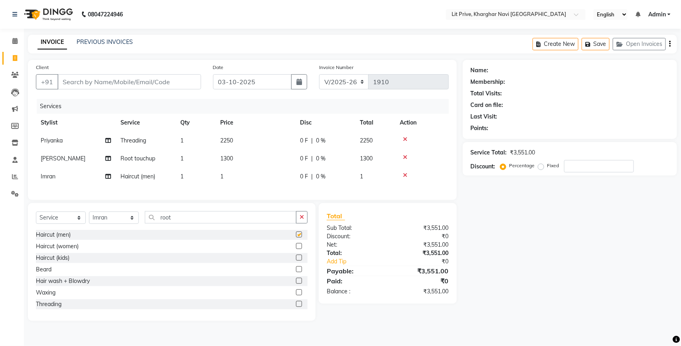
checkbox input "false"
click at [235, 172] on td "1" at bounding box center [255, 177] width 80 height 18
select select "38245"
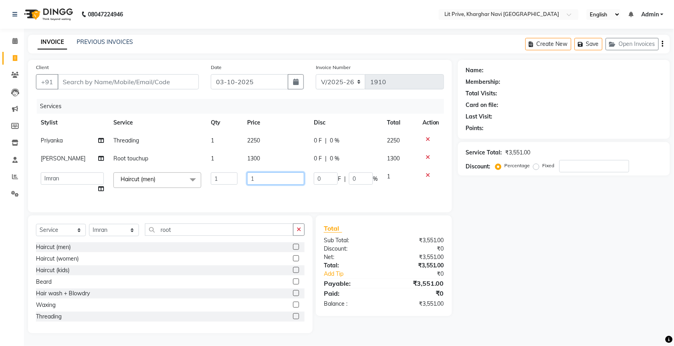
click at [272, 179] on input "1" at bounding box center [275, 178] width 57 height 12
type input "350"
click at [522, 242] on div "Name: Membership: Total Visits: Card on file: Last Visit: Points: Service Total…" at bounding box center [573, 196] width 220 height 273
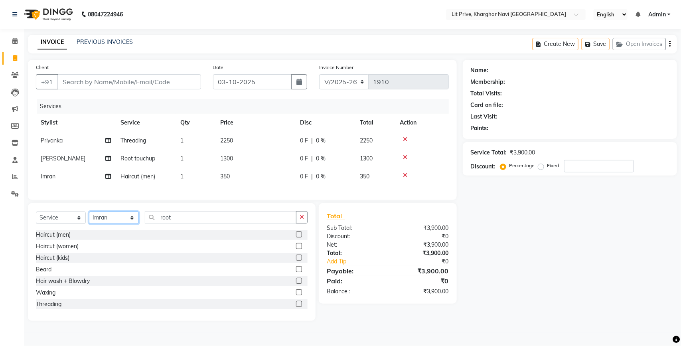
click at [99, 220] on select "Select Stylist [PERSON_NAME] [PERSON_NAME] [PERSON_NAME] [PERSON_NAME] [PERSON_…" at bounding box center [114, 217] width 50 height 12
click at [89, 219] on select "Select Stylist [PERSON_NAME] [PERSON_NAME] [PERSON_NAME] [PERSON_NAME] [PERSON_…" at bounding box center [114, 217] width 50 height 12
click at [108, 230] on div "Select Service Product Membership Package Voucher Prepaid Gift Card Select Styl…" at bounding box center [172, 220] width 272 height 19
click at [110, 221] on select "Select Stylist [PERSON_NAME] [PERSON_NAME] [PERSON_NAME] [PERSON_NAME] [PERSON_…" at bounding box center [114, 217] width 50 height 12
select select "38391"
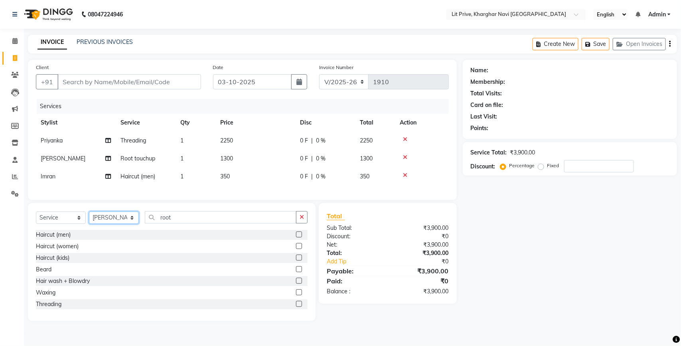
click at [89, 219] on select "Select Stylist [PERSON_NAME] [PERSON_NAME] [PERSON_NAME] [PERSON_NAME] [PERSON_…" at bounding box center [114, 217] width 50 height 12
click at [296, 237] on label at bounding box center [299, 234] width 6 height 6
click at [296, 237] on input "checkbox" at bounding box center [298, 234] width 5 height 5
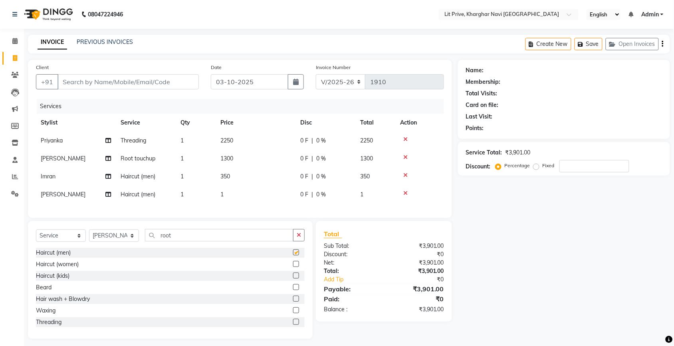
checkbox input "false"
click at [266, 196] on td "1" at bounding box center [255, 195] width 80 height 18
select select "38391"
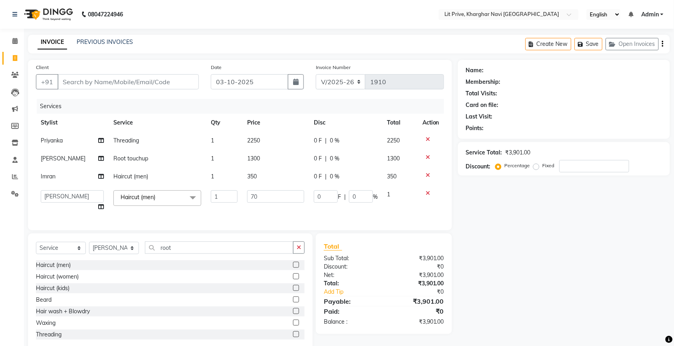
type input "700"
click at [266, 212] on div "Services Stylist Service Qty Price Disc Total Action Priyanka Threading 1 2250 …" at bounding box center [240, 160] width 408 height 123
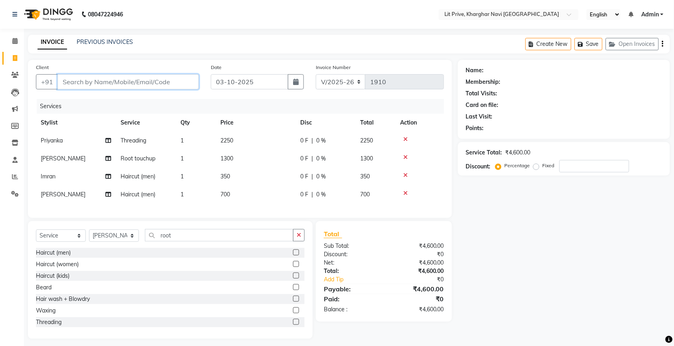
click at [137, 89] on input "Client" at bounding box center [127, 81] width 141 height 15
type input "t"
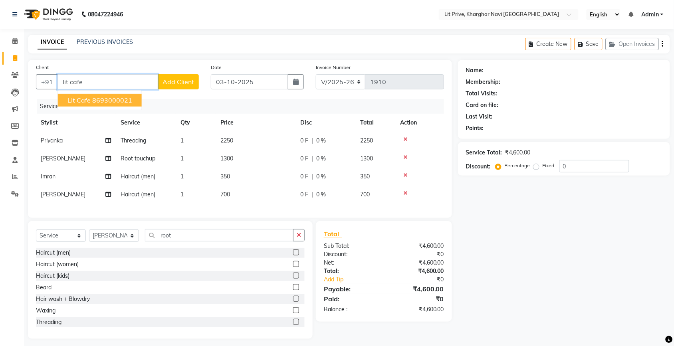
click at [100, 100] on ngb-highlight "8693000021" at bounding box center [112, 100] width 40 height 8
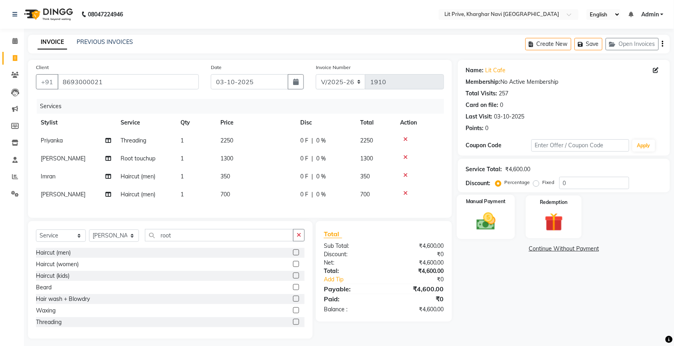
click at [481, 211] on img at bounding box center [485, 221] width 31 height 22
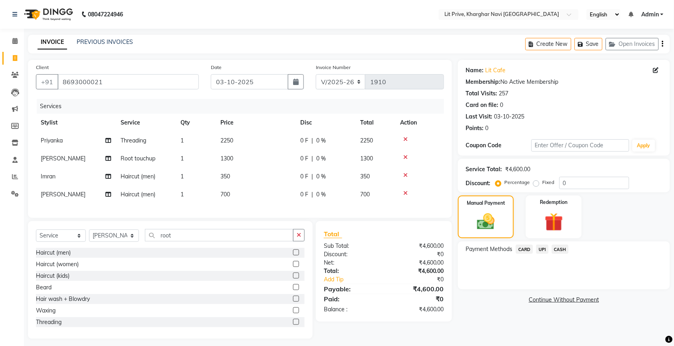
click at [538, 248] on span "UPI" at bounding box center [542, 249] width 12 height 9
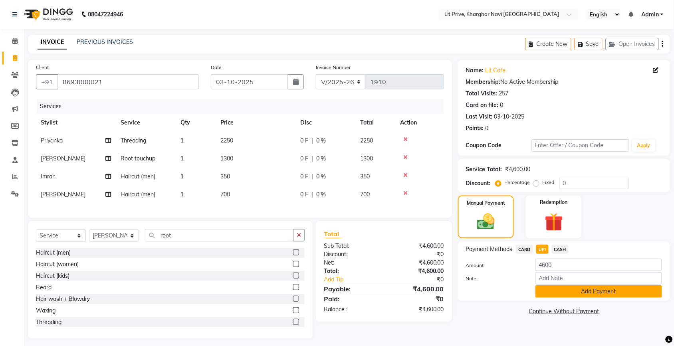
click at [553, 293] on button "Add Payment" at bounding box center [598, 291] width 126 height 12
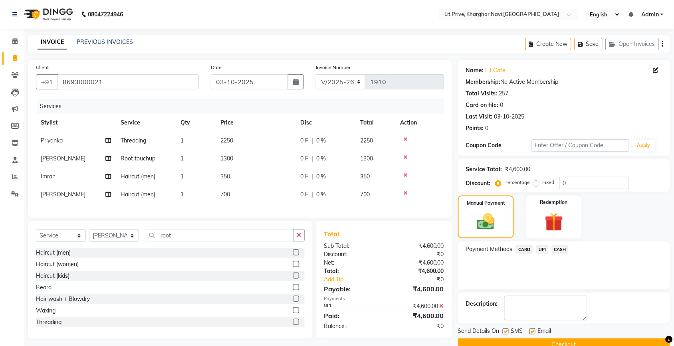
click at [532, 329] on label at bounding box center [532, 331] width 6 height 6
click at [532, 329] on input "checkbox" at bounding box center [531, 331] width 5 height 5
click at [508, 331] on label at bounding box center [505, 331] width 6 height 6
click at [508, 331] on input "checkbox" at bounding box center [504, 331] width 5 height 5
click at [510, 342] on button "Checkout" at bounding box center [564, 344] width 212 height 12
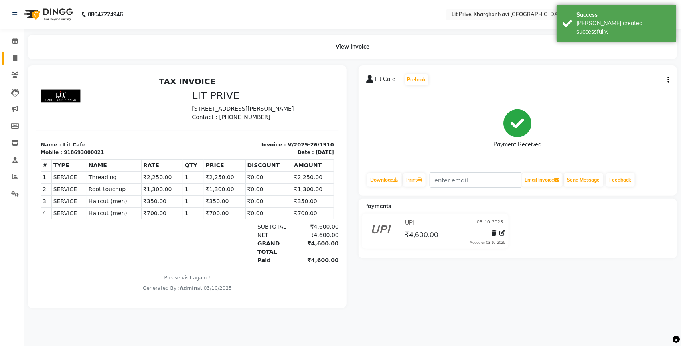
click at [13, 55] on icon at bounding box center [15, 58] width 4 height 6
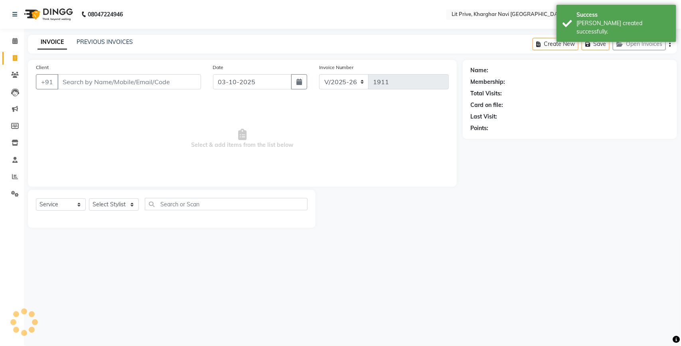
click at [111, 46] on div "INVOICE PREVIOUS INVOICES" at bounding box center [85, 42] width 115 height 9
click at [111, 46] on div "PREVIOUS INVOICES" at bounding box center [105, 42] width 56 height 8
click at [96, 41] on link "PREVIOUS INVOICES" at bounding box center [105, 41] width 56 height 7
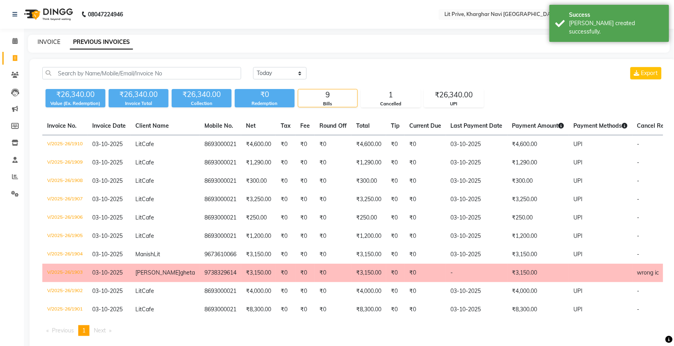
click at [57, 42] on link "INVOICE" at bounding box center [49, 41] width 23 height 7
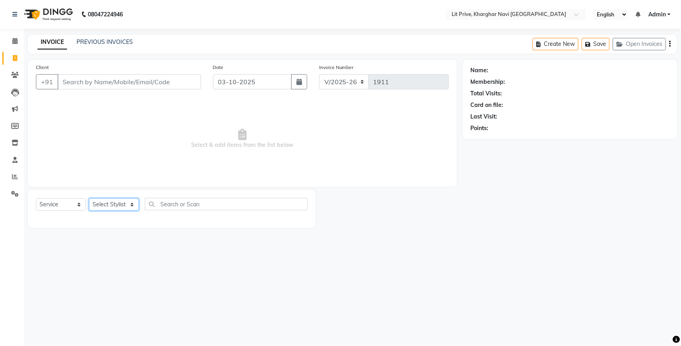
click at [132, 205] on select "Select Stylist [PERSON_NAME] [PERSON_NAME] [PERSON_NAME] [PERSON_NAME] [PERSON_…" at bounding box center [114, 204] width 50 height 12
click at [89, 198] on select "Select Stylist [PERSON_NAME] [PERSON_NAME] [PERSON_NAME] [PERSON_NAME] [PERSON_…" at bounding box center [114, 204] width 50 height 12
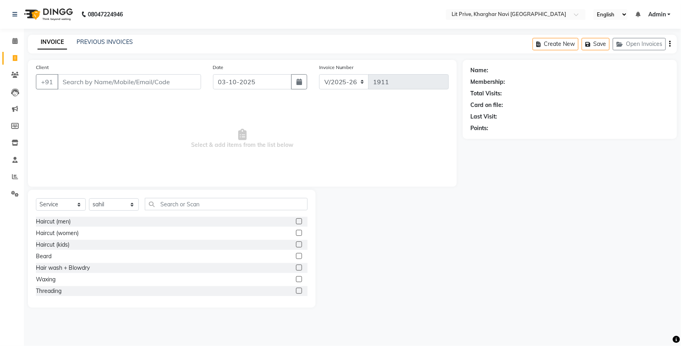
click at [296, 221] on label at bounding box center [299, 221] width 6 height 6
click at [296, 221] on input "checkbox" at bounding box center [298, 221] width 5 height 5
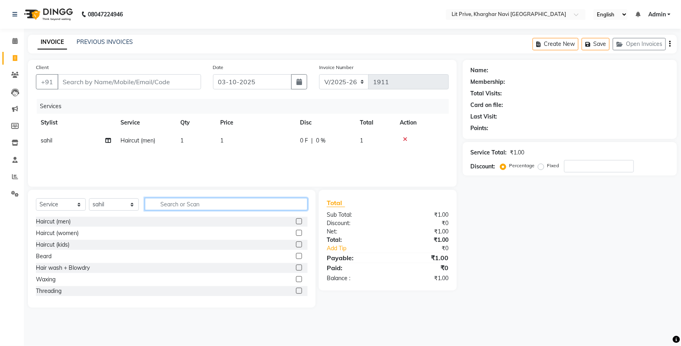
click at [261, 206] on input "text" at bounding box center [226, 204] width 163 height 12
click at [232, 140] on td "1" at bounding box center [255, 141] width 80 height 18
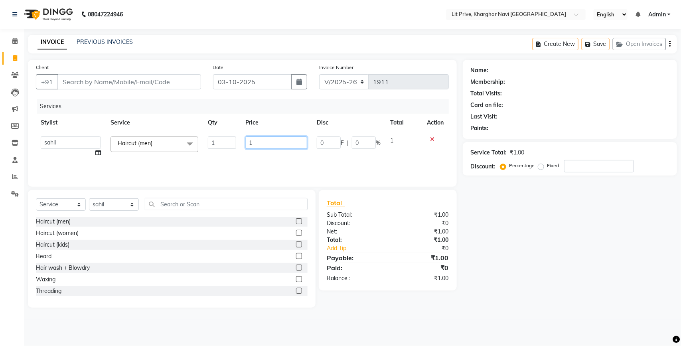
click at [267, 144] on input "1" at bounding box center [277, 142] width 62 height 12
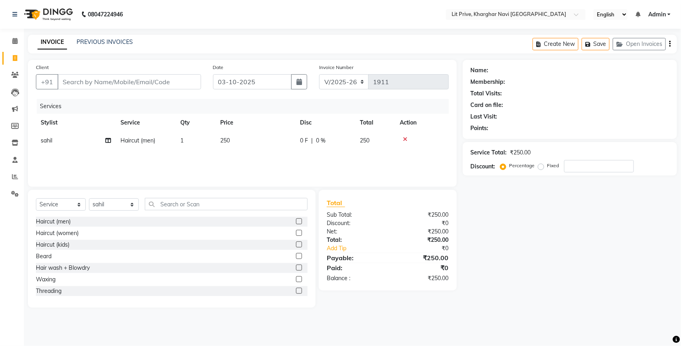
click at [591, 237] on div "Name: Membership: Total Visits: Card on file: Last Visit: Points: Service Total…" at bounding box center [573, 184] width 220 height 248
click at [131, 210] on select "Select Stylist [PERSON_NAME] [PERSON_NAME] [PERSON_NAME] [PERSON_NAME] [PERSON_…" at bounding box center [114, 204] width 50 height 12
click at [89, 198] on select "Select Stylist [PERSON_NAME] [PERSON_NAME] [PERSON_NAME] [PERSON_NAME] [PERSON_…" at bounding box center [114, 204] width 50 height 12
click at [296, 288] on label at bounding box center [299, 291] width 6 height 6
click at [296, 289] on input "checkbox" at bounding box center [298, 291] width 5 height 5
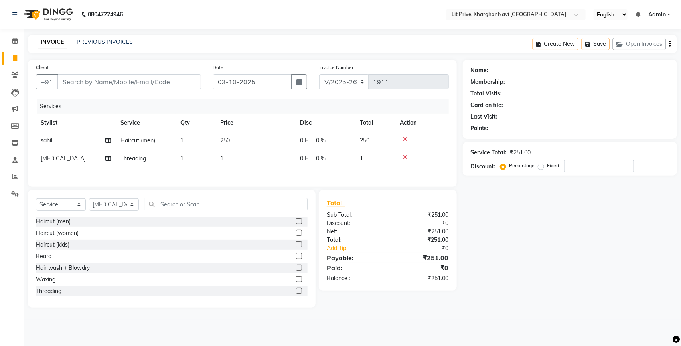
click at [233, 156] on td "1" at bounding box center [255, 159] width 80 height 18
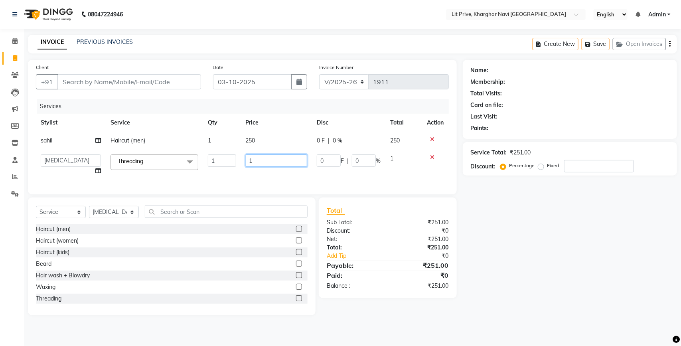
click at [281, 158] on input "1" at bounding box center [277, 160] width 62 height 12
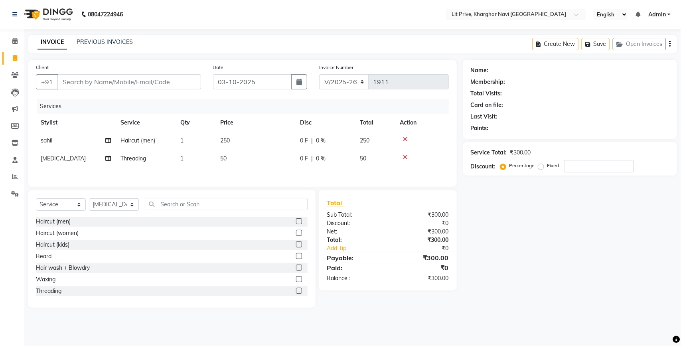
click at [547, 216] on div "Name: Membership: Total Visits: Card on file: Last Visit: Points: Service Total…" at bounding box center [573, 184] width 220 height 248
click at [128, 208] on select "Select Stylist [PERSON_NAME] [PERSON_NAME] [PERSON_NAME] [PERSON_NAME] [PERSON_…" at bounding box center [114, 204] width 50 height 12
click at [89, 201] on select "Select Stylist [PERSON_NAME] [PERSON_NAME] [PERSON_NAME] [PERSON_NAME] [PERSON_…" at bounding box center [114, 204] width 50 height 12
click at [296, 247] on label at bounding box center [299, 244] width 6 height 6
click at [296, 247] on input "checkbox" at bounding box center [298, 244] width 5 height 5
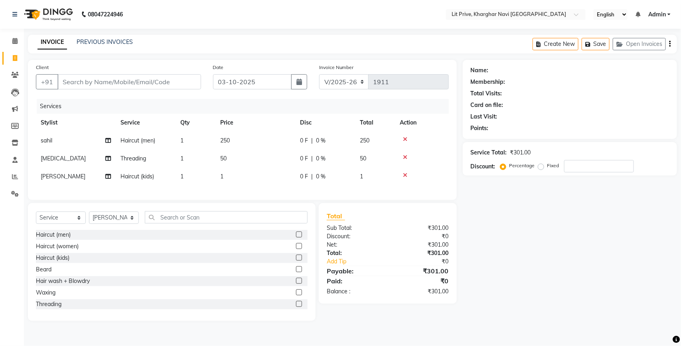
click at [234, 175] on td "1" at bounding box center [255, 177] width 80 height 18
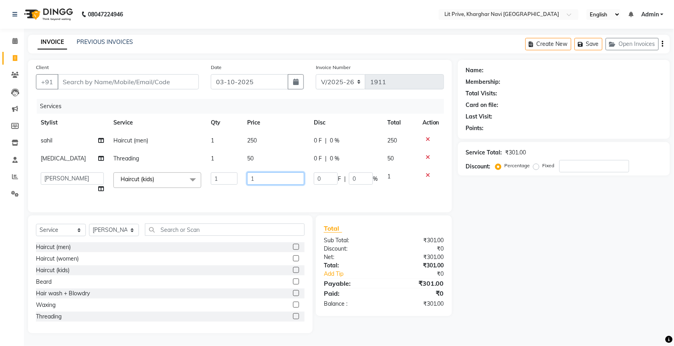
click at [268, 176] on input "1" at bounding box center [275, 178] width 57 height 12
click at [541, 302] on div "Name: Membership: Total Visits: Card on file: Last Visit: Points: Service Total…" at bounding box center [573, 196] width 220 height 273
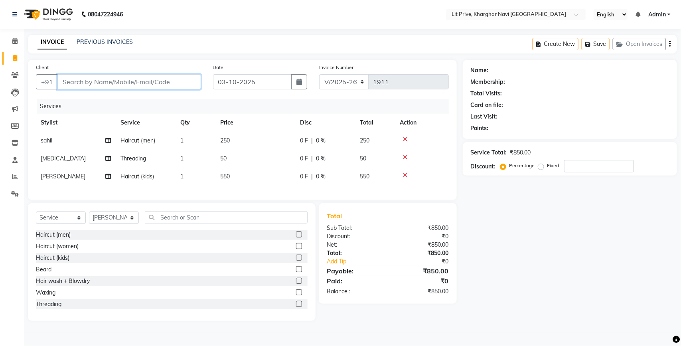
click at [91, 79] on input "Client" at bounding box center [129, 81] width 144 height 15
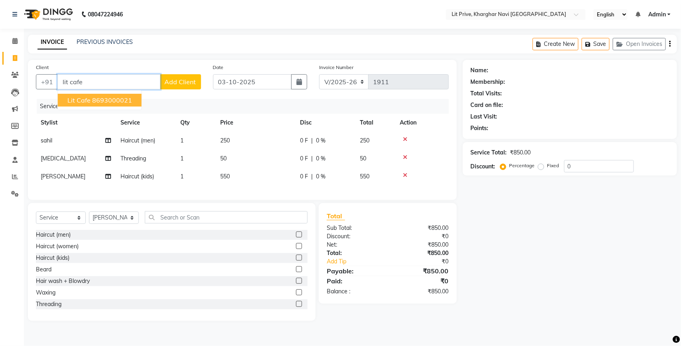
click at [94, 94] on button "Lit Cafe 8693000021" at bounding box center [100, 100] width 84 height 13
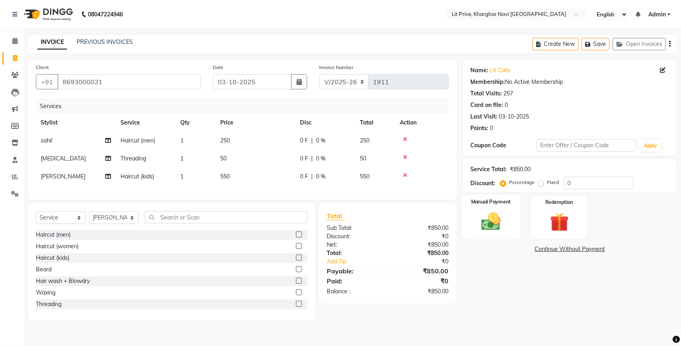
click at [494, 225] on img at bounding box center [491, 221] width 32 height 22
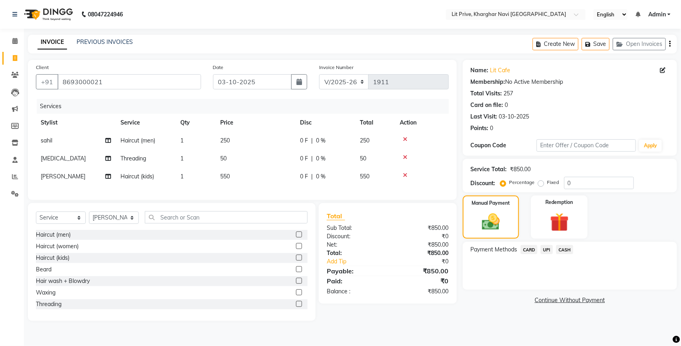
click at [544, 250] on span "UPI" at bounding box center [547, 249] width 12 height 9
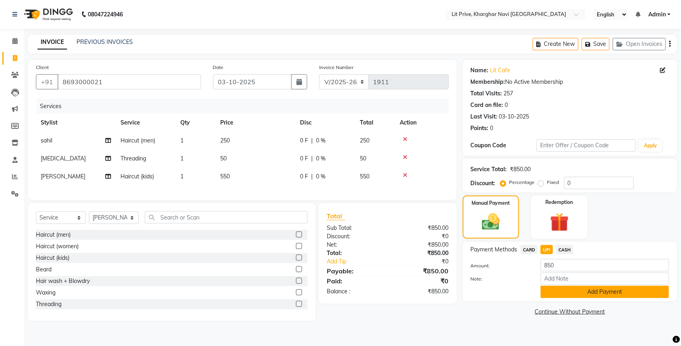
click at [573, 289] on button "Add Payment" at bounding box center [605, 292] width 128 height 12
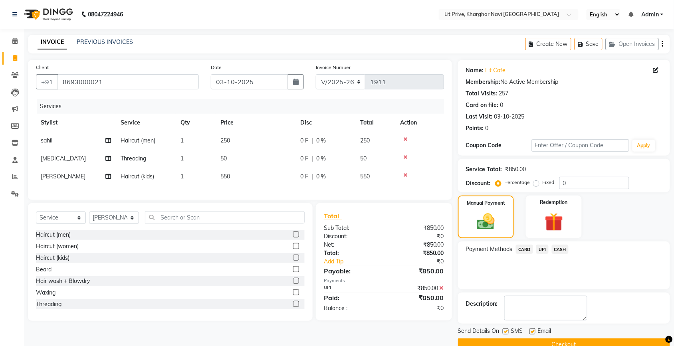
click at [506, 330] on label at bounding box center [505, 331] width 6 height 6
click at [506, 330] on input "checkbox" at bounding box center [504, 331] width 5 height 5
click at [532, 330] on label at bounding box center [532, 331] width 6 height 6
click at [532, 330] on input "checkbox" at bounding box center [531, 331] width 5 height 5
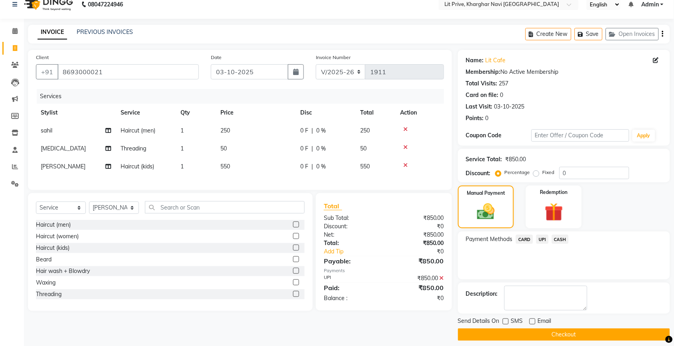
scroll to position [17, 0]
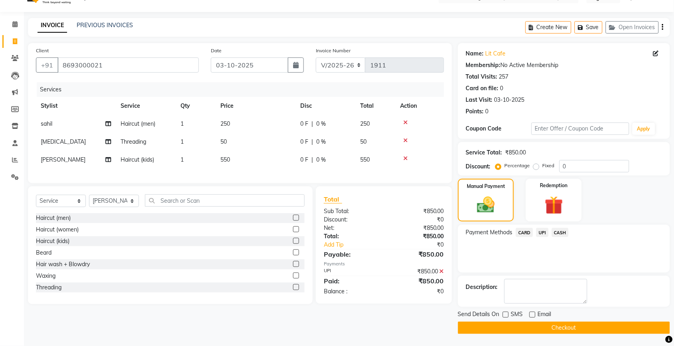
click at [550, 324] on button "Checkout" at bounding box center [564, 328] width 212 height 12
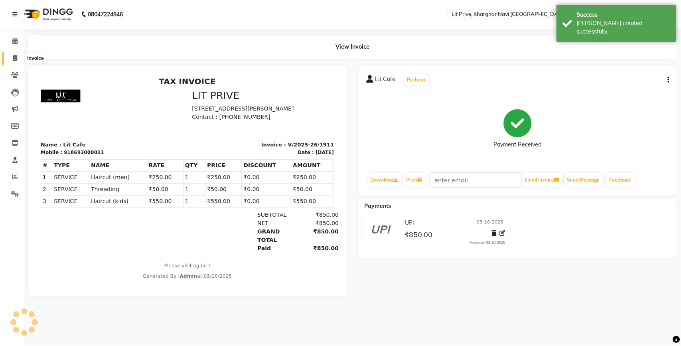
click at [12, 57] on span at bounding box center [15, 58] width 14 height 9
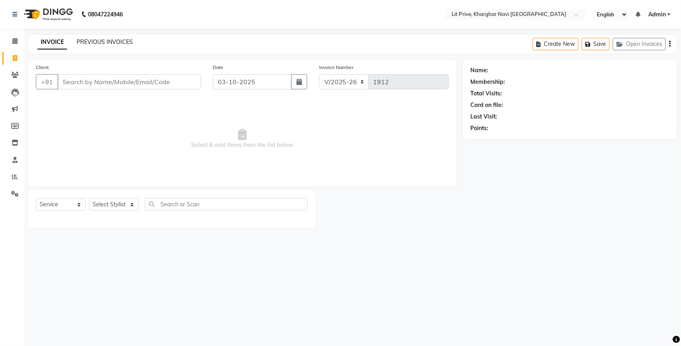
click at [113, 40] on link "PREVIOUS INVOICES" at bounding box center [105, 41] width 56 height 7
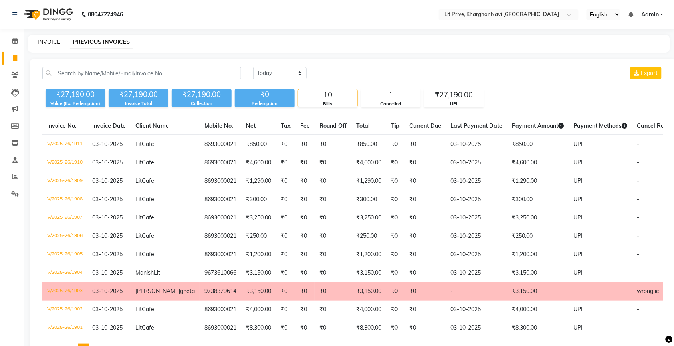
click at [52, 40] on link "INVOICE" at bounding box center [49, 41] width 23 height 7
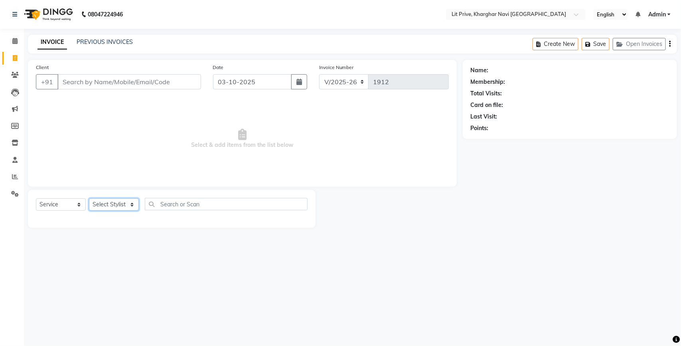
click at [132, 206] on select "Select Stylist [PERSON_NAME] [PERSON_NAME] [PERSON_NAME] [PERSON_NAME] [PERSON_…" at bounding box center [114, 204] width 50 height 12
click at [89, 198] on select "Select Stylist [PERSON_NAME] [PERSON_NAME] [PERSON_NAME] [PERSON_NAME] [PERSON_…" at bounding box center [114, 204] width 50 height 12
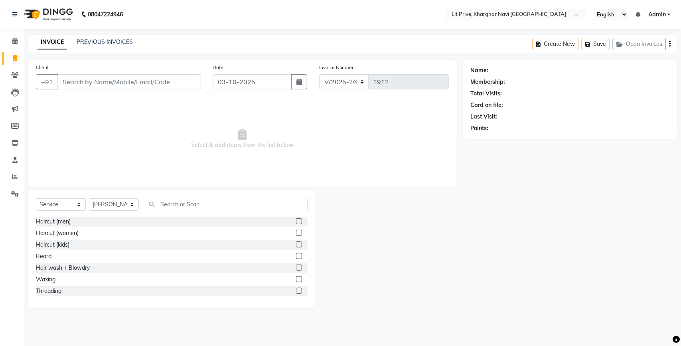
click at [296, 243] on label at bounding box center [299, 244] width 6 height 6
click at [296, 243] on input "checkbox" at bounding box center [298, 244] width 5 height 5
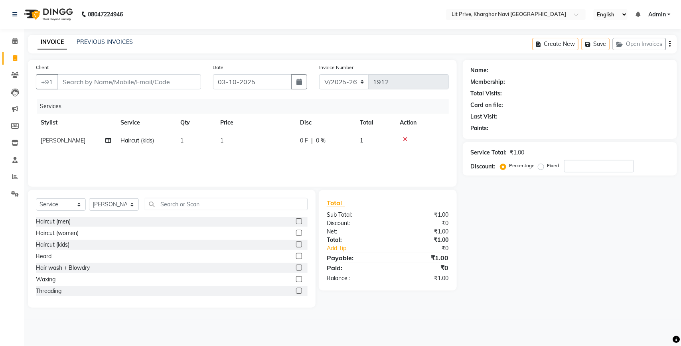
click at [230, 138] on td "1" at bounding box center [255, 141] width 80 height 18
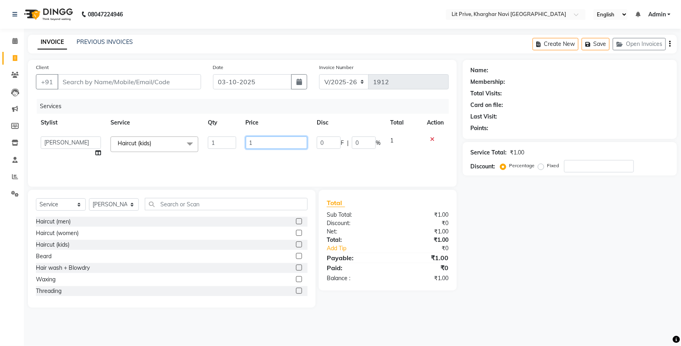
click at [270, 140] on input "1" at bounding box center [277, 142] width 62 height 12
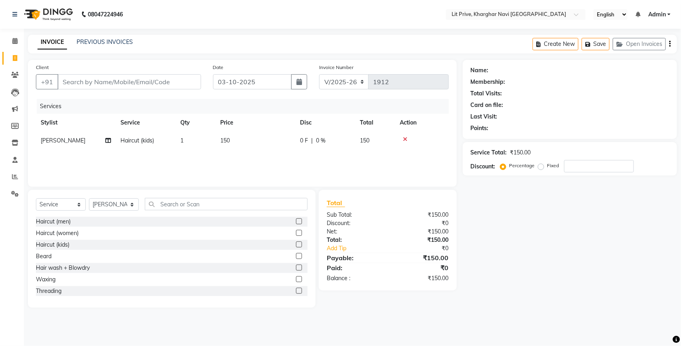
click at [533, 219] on div "Name: Membership: Total Visits: Card on file: Last Visit: Points: Service Total…" at bounding box center [573, 184] width 220 height 248
click at [136, 204] on select "Select Stylist [PERSON_NAME] [PERSON_NAME] [PERSON_NAME] [PERSON_NAME] [PERSON_…" at bounding box center [114, 204] width 50 height 12
click at [89, 198] on select "Select Stylist [PERSON_NAME] [PERSON_NAME] [PERSON_NAME] [PERSON_NAME] [PERSON_…" at bounding box center [114, 204] width 50 height 12
click at [265, 200] on input "text" at bounding box center [226, 204] width 163 height 12
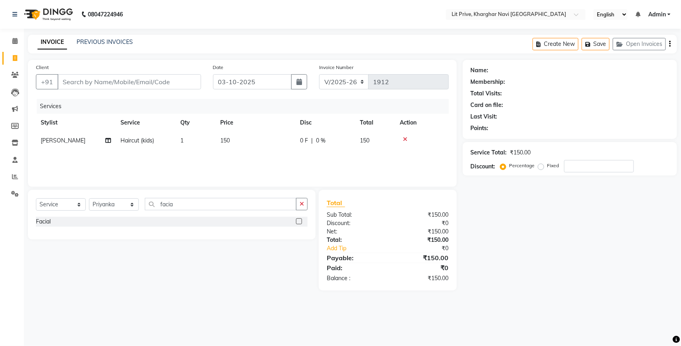
click at [300, 221] on label at bounding box center [299, 221] width 6 height 6
click at [300, 221] on input "checkbox" at bounding box center [298, 221] width 5 height 5
click at [223, 156] on span "1" at bounding box center [221, 158] width 3 height 7
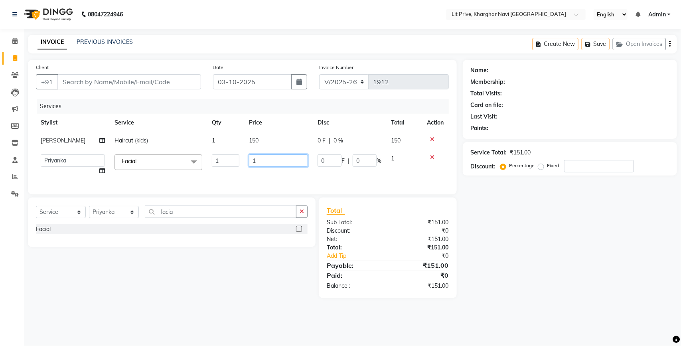
click at [261, 158] on input "1" at bounding box center [278, 160] width 59 height 12
click at [507, 280] on div "Name: Membership: Total Visits: Card on file: Last Visit: Points: Service Total…" at bounding box center [573, 179] width 220 height 238
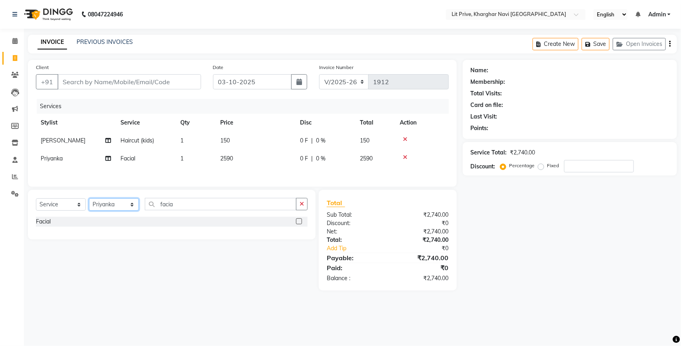
click at [130, 208] on select "Select Stylist [PERSON_NAME] [PERSON_NAME] [PERSON_NAME] [PERSON_NAME] [PERSON_…" at bounding box center [114, 204] width 50 height 12
click at [89, 201] on select "Select Stylist [PERSON_NAME] [PERSON_NAME] [PERSON_NAME] [PERSON_NAME] [PERSON_…" at bounding box center [114, 204] width 50 height 12
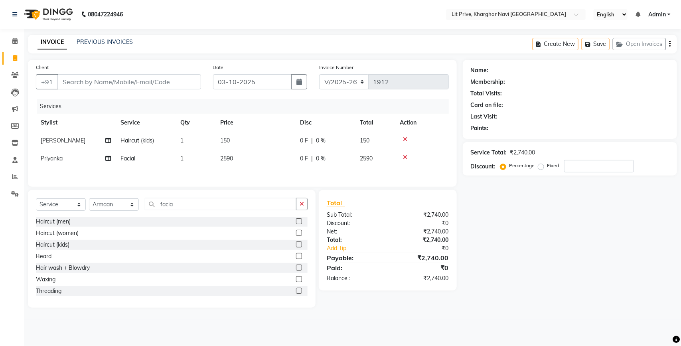
click at [296, 233] on label at bounding box center [299, 233] width 6 height 6
click at [296, 233] on input "checkbox" at bounding box center [298, 233] width 5 height 5
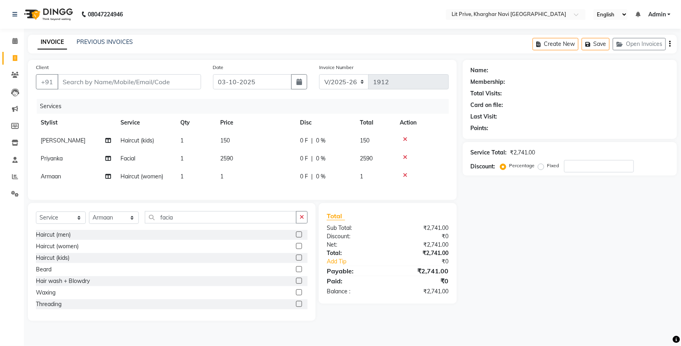
click at [235, 172] on td "1" at bounding box center [255, 177] width 80 height 18
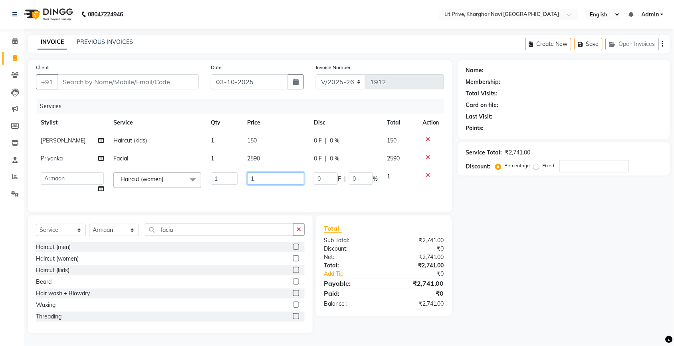
click at [273, 179] on input "1" at bounding box center [275, 178] width 57 height 12
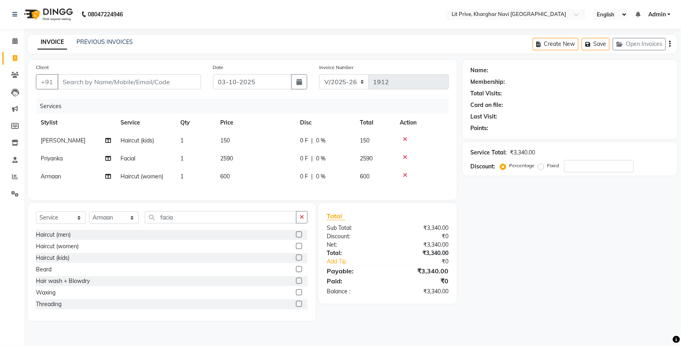
click at [487, 228] on div "Name: Membership: Total Visits: Card on file: Last Visit: Points: Service Total…" at bounding box center [573, 190] width 220 height 261
click at [133, 224] on select "Select Stylist [PERSON_NAME] [PERSON_NAME] [PERSON_NAME] [PERSON_NAME] [PERSON_…" at bounding box center [114, 217] width 50 height 12
click at [245, 160] on td "2590" at bounding box center [255, 159] width 80 height 18
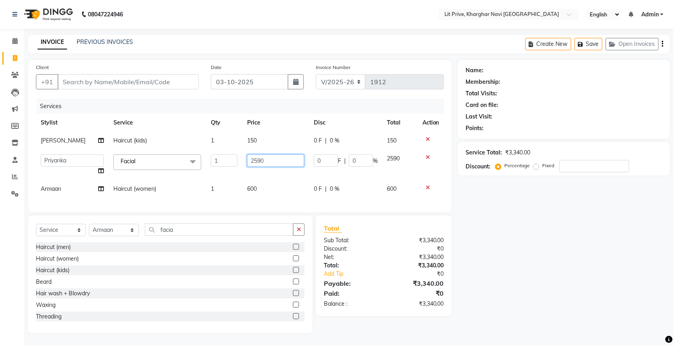
click at [285, 158] on input "2590" at bounding box center [275, 160] width 57 height 12
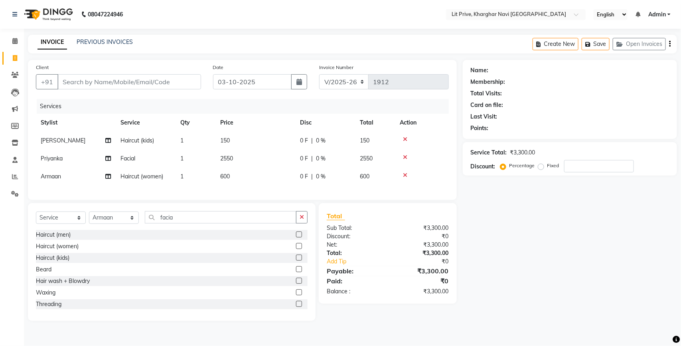
click at [518, 245] on div "Name: Membership: Total Visits: Card on file: Last Visit: Points: Service Total…" at bounding box center [573, 190] width 220 height 261
click at [132, 224] on select "Select Stylist [PERSON_NAME] [PERSON_NAME] [PERSON_NAME] [PERSON_NAME] [PERSON_…" at bounding box center [114, 217] width 50 height 12
click at [89, 219] on select "Select Stylist [PERSON_NAME] [PERSON_NAME] [PERSON_NAME] [PERSON_NAME] [PERSON_…" at bounding box center [114, 217] width 50 height 12
click at [263, 219] on input "facia" at bounding box center [221, 217] width 152 height 12
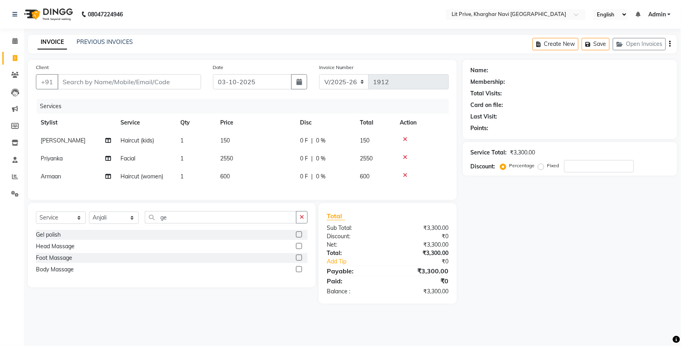
click at [299, 237] on label at bounding box center [299, 234] width 6 height 6
click at [299, 237] on input "checkbox" at bounding box center [298, 234] width 5 height 5
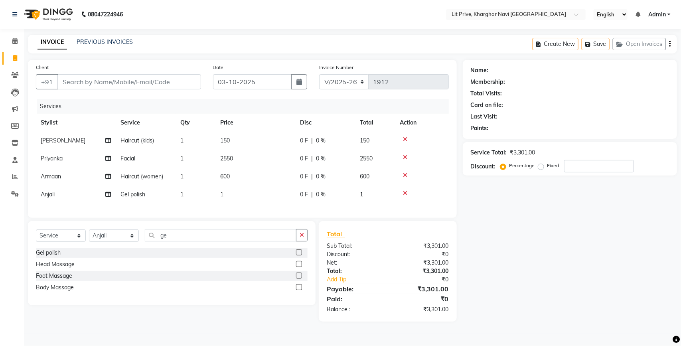
click at [223, 194] on span "1" at bounding box center [221, 194] width 3 height 7
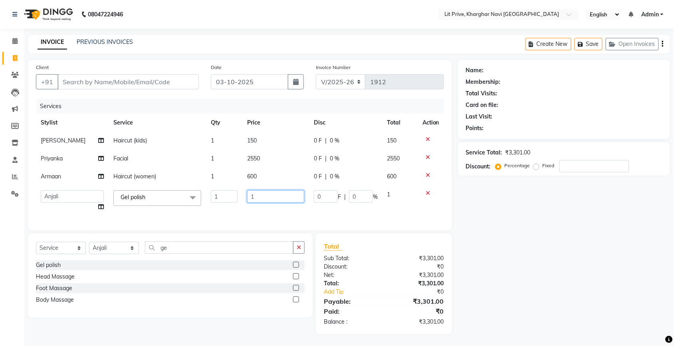
click at [272, 197] on input "1" at bounding box center [275, 196] width 57 height 12
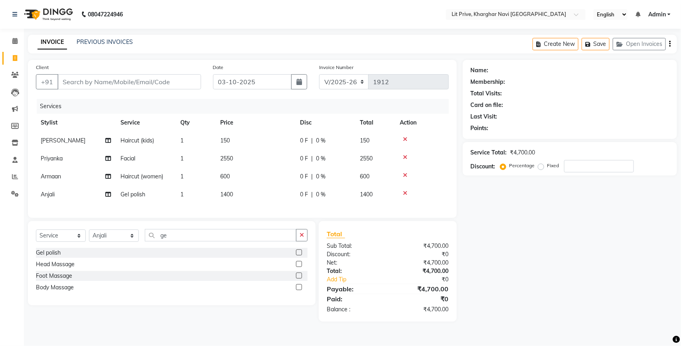
click at [529, 233] on div "Name: Membership: Total Visits: Card on file: Last Visit: Points: Service Total…" at bounding box center [573, 191] width 220 height 262
click at [148, 83] on input "Client" at bounding box center [129, 81] width 144 height 15
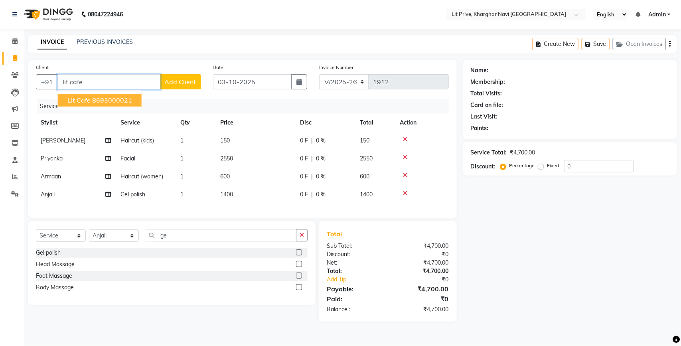
click at [106, 99] on ngb-highlight "8693000021" at bounding box center [112, 100] width 40 height 8
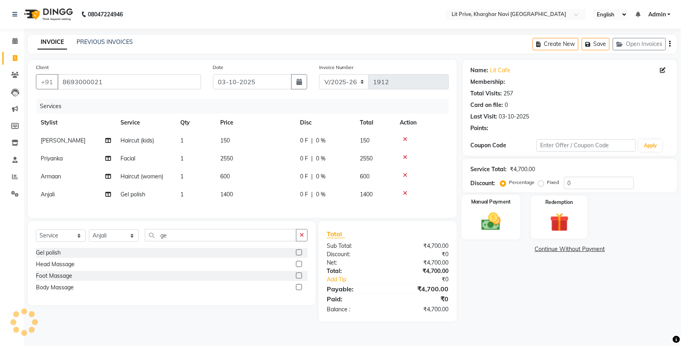
click at [494, 220] on img at bounding box center [491, 221] width 32 height 22
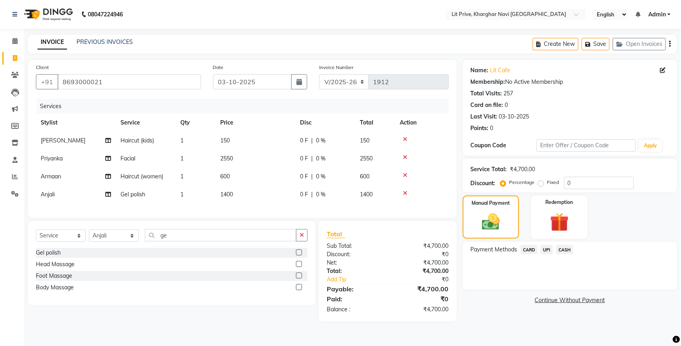
click at [547, 247] on span "UPI" at bounding box center [547, 249] width 12 height 9
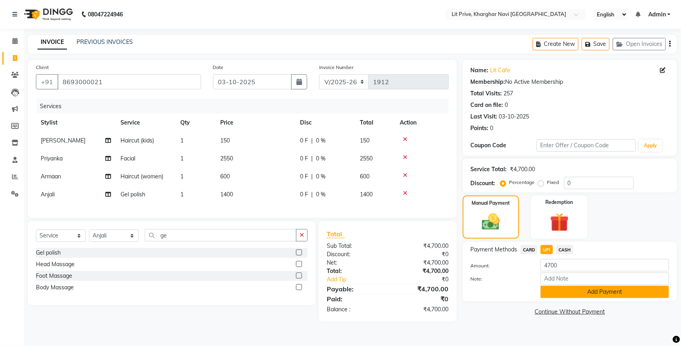
click at [573, 292] on button "Add Payment" at bounding box center [605, 292] width 128 height 12
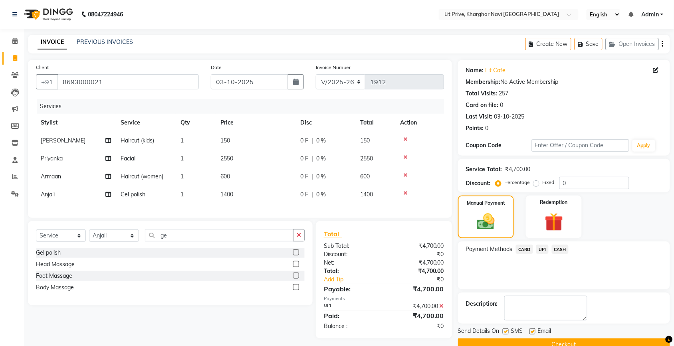
scroll to position [17, 0]
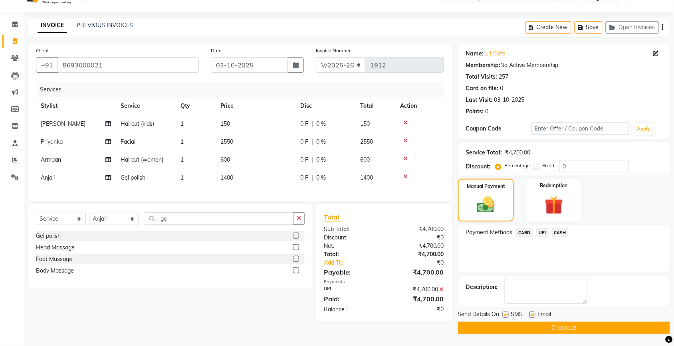
click at [505, 314] on label at bounding box center [505, 315] width 6 height 6
click at [505, 314] on input "checkbox" at bounding box center [504, 314] width 5 height 5
click at [535, 316] on label at bounding box center [532, 315] width 6 height 6
click at [534, 316] on input "checkbox" at bounding box center [531, 314] width 5 height 5
click at [527, 326] on button "Checkout" at bounding box center [564, 328] width 212 height 12
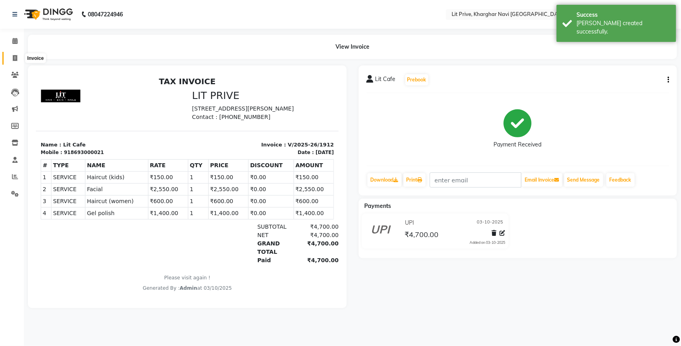
click at [15, 58] on icon at bounding box center [15, 58] width 4 height 6
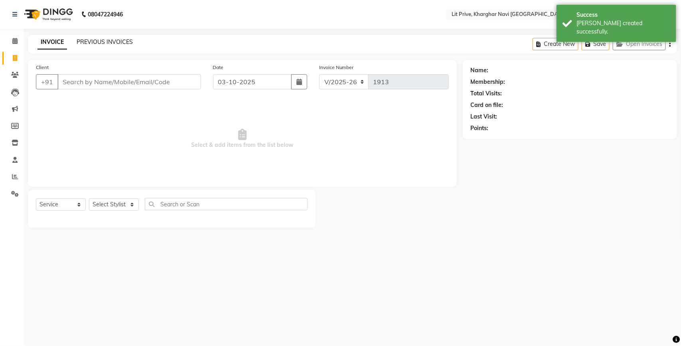
click at [106, 41] on link "PREVIOUS INVOICES" at bounding box center [105, 41] width 56 height 7
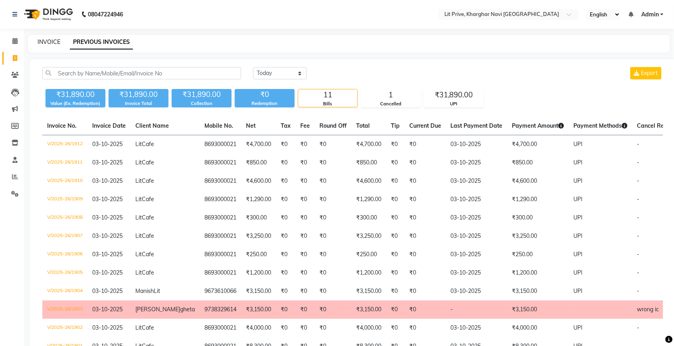
click at [47, 41] on link "INVOICE" at bounding box center [49, 41] width 23 height 7
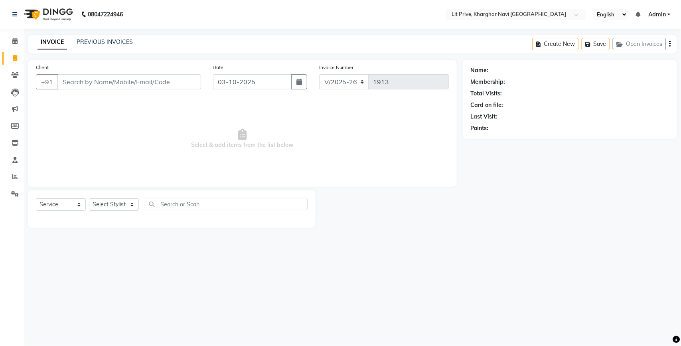
click at [47, 41] on link "INVOICE" at bounding box center [53, 42] width 30 height 14
click at [107, 204] on select "Select Stylist [PERSON_NAME] [PERSON_NAME] [PERSON_NAME] [PERSON_NAME] [PERSON_…" at bounding box center [114, 204] width 50 height 12
click at [89, 198] on select "Select Stylist [PERSON_NAME] [PERSON_NAME] [PERSON_NAME] [PERSON_NAME] [PERSON_…" at bounding box center [114, 204] width 50 height 12
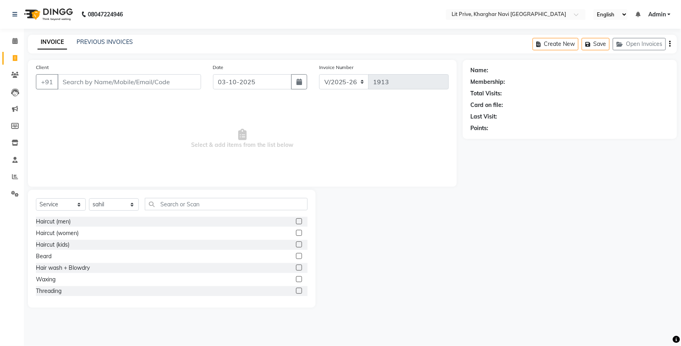
click at [296, 220] on label at bounding box center [299, 221] width 6 height 6
click at [296, 220] on input "checkbox" at bounding box center [298, 221] width 5 height 5
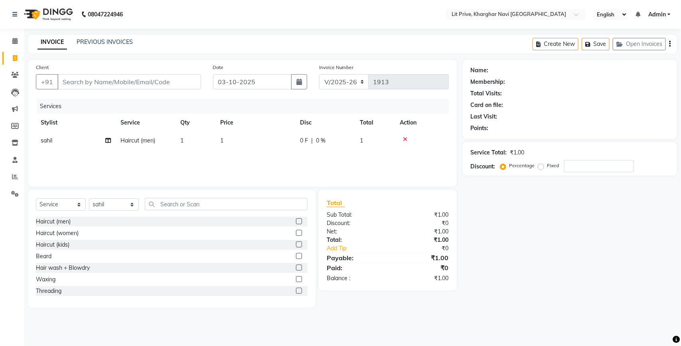
click at [263, 142] on td "1" at bounding box center [255, 141] width 80 height 18
click at [520, 236] on div "Name: Membership: Total Visits: Card on file: Last Visit: Points: Service Total…" at bounding box center [573, 184] width 220 height 248
click at [142, 82] on input "Client" at bounding box center [129, 81] width 144 height 15
click at [103, 199] on select "Select Stylist [PERSON_NAME] [PERSON_NAME] [PERSON_NAME] [PERSON_NAME] [PERSON_…" at bounding box center [114, 204] width 50 height 12
click at [89, 198] on select "Select Stylist [PERSON_NAME] [PERSON_NAME] [PERSON_NAME] [PERSON_NAME] [PERSON_…" at bounding box center [114, 204] width 50 height 12
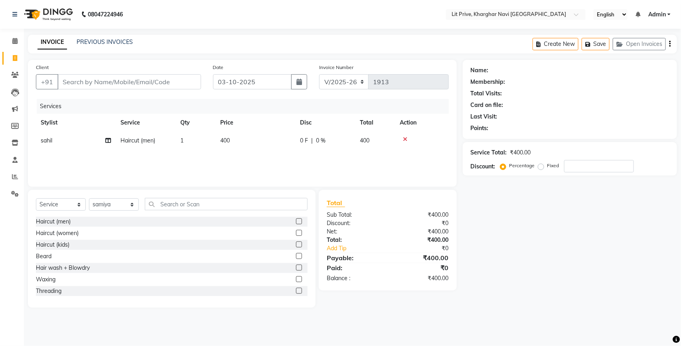
click at [296, 233] on label at bounding box center [299, 233] width 6 height 6
click at [296, 233] on input "checkbox" at bounding box center [298, 233] width 5 height 5
click at [267, 164] on td "1" at bounding box center [255, 159] width 80 height 18
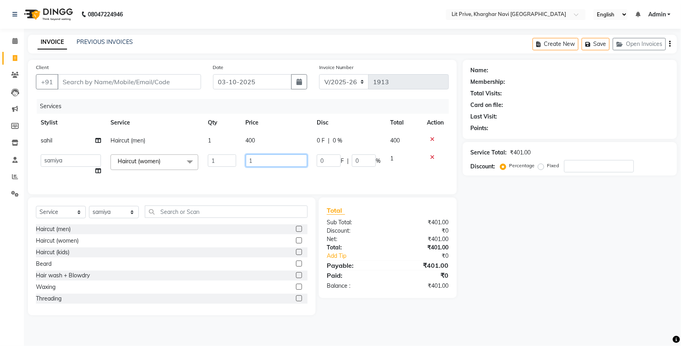
click at [267, 164] on input "1" at bounding box center [277, 160] width 62 height 12
click at [579, 229] on div "Name: Membership: Total Visits: Card on file: Last Visit: Points: Service Total…" at bounding box center [573, 187] width 220 height 255
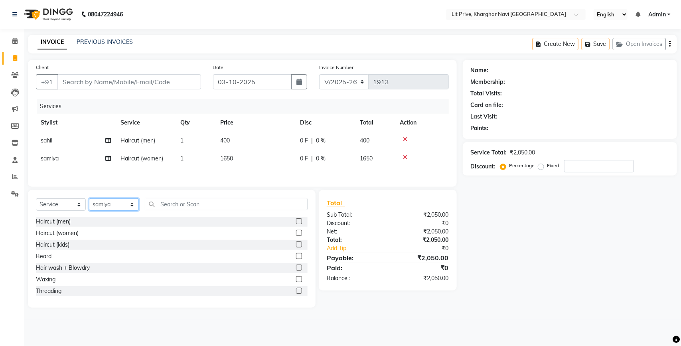
click at [126, 205] on select "Select Stylist [PERSON_NAME] [PERSON_NAME] [PERSON_NAME] [PERSON_NAME] [PERSON_…" at bounding box center [114, 204] width 50 height 12
click at [89, 201] on select "Select Stylist [PERSON_NAME] [PERSON_NAME] [PERSON_NAME] [PERSON_NAME] [PERSON_…" at bounding box center [114, 204] width 50 height 12
click at [296, 259] on label at bounding box center [299, 256] width 6 height 6
click at [296, 259] on input "checkbox" at bounding box center [298, 256] width 5 height 5
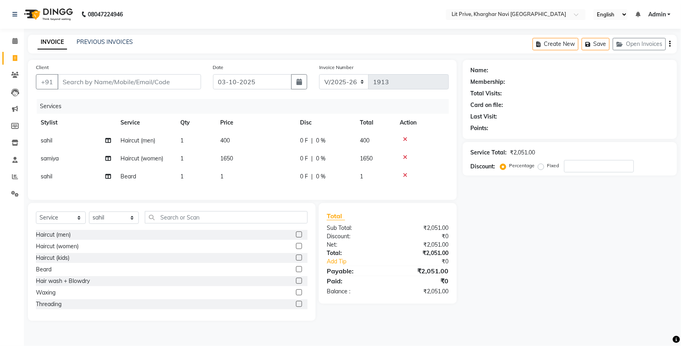
click at [263, 181] on td "1" at bounding box center [255, 177] width 80 height 18
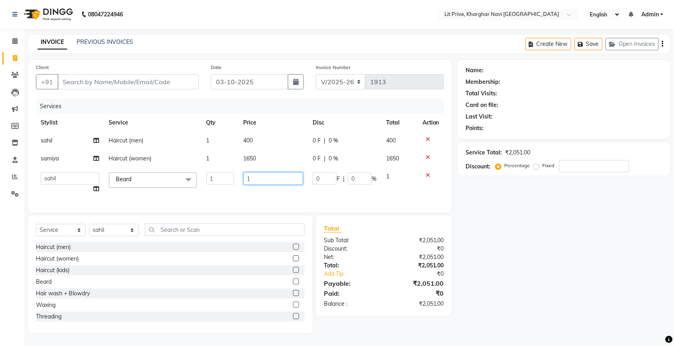
click at [263, 181] on input "1" at bounding box center [273, 178] width 60 height 12
click at [559, 225] on div "Name: Membership: Total Visits: Card on file: Last Visit: Points: Service Total…" at bounding box center [573, 196] width 220 height 273
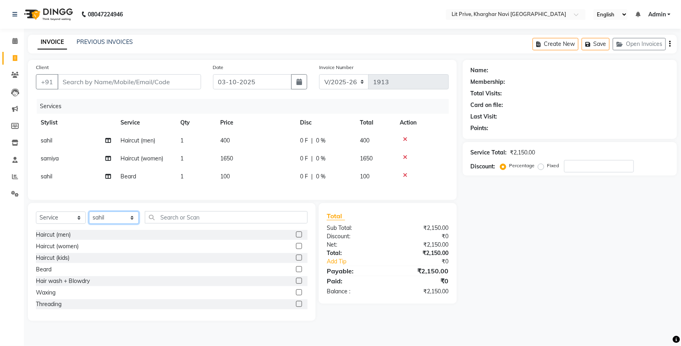
click at [107, 224] on select "Select Stylist [PERSON_NAME] [PERSON_NAME] [PERSON_NAME] [PERSON_NAME] [PERSON_…" at bounding box center [114, 217] width 50 height 12
click at [89, 219] on select "Select Stylist [PERSON_NAME] [PERSON_NAME] [PERSON_NAME] [PERSON_NAME] [PERSON_…" at bounding box center [114, 217] width 50 height 12
click at [296, 249] on label at bounding box center [299, 246] width 6 height 6
click at [296, 249] on input "checkbox" at bounding box center [298, 246] width 5 height 5
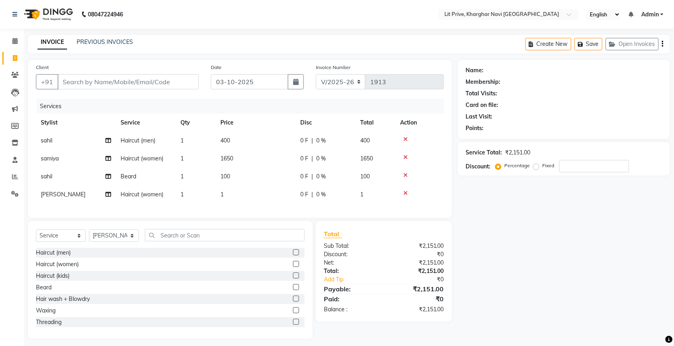
click at [268, 202] on td "1" at bounding box center [255, 195] width 80 height 18
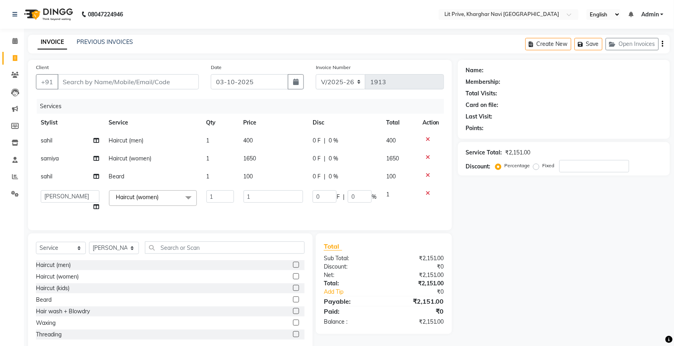
click at [268, 202] on td "1" at bounding box center [273, 201] width 69 height 30
click at [268, 202] on input "1" at bounding box center [273, 196] width 60 height 12
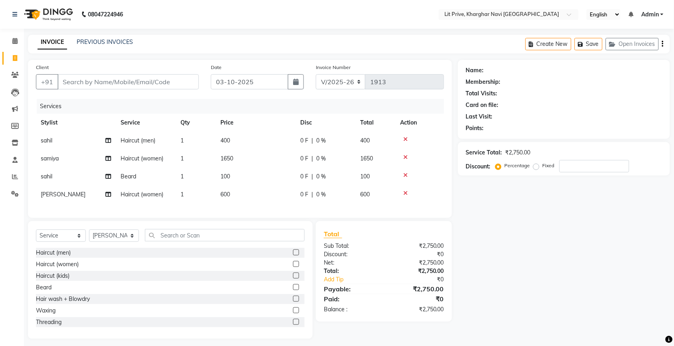
click at [197, 210] on div "Services Stylist Service Qty Price Disc Total Action [PERSON_NAME] Haircut (men…" at bounding box center [240, 154] width 408 height 111
click at [115, 242] on select "Select Stylist [PERSON_NAME] [PERSON_NAME] [PERSON_NAME] [PERSON_NAME] [PERSON_…" at bounding box center [114, 235] width 50 height 12
click at [89, 237] on select "Select Stylist [PERSON_NAME] [PERSON_NAME] [PERSON_NAME] [PERSON_NAME] [PERSON_…" at bounding box center [114, 235] width 50 height 12
click at [206, 240] on input "text" at bounding box center [225, 235] width 160 height 12
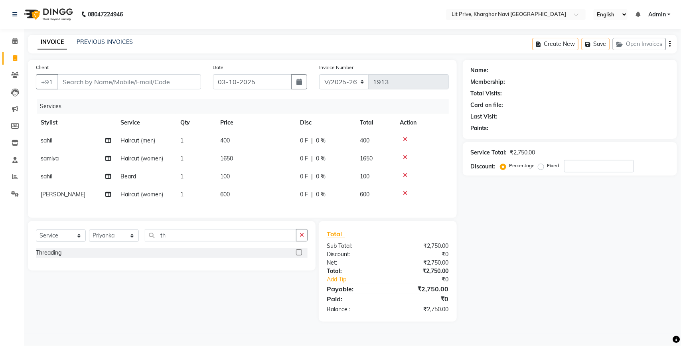
click at [300, 255] on label at bounding box center [299, 252] width 6 height 6
click at [300, 255] on input "checkbox" at bounding box center [298, 252] width 5 height 5
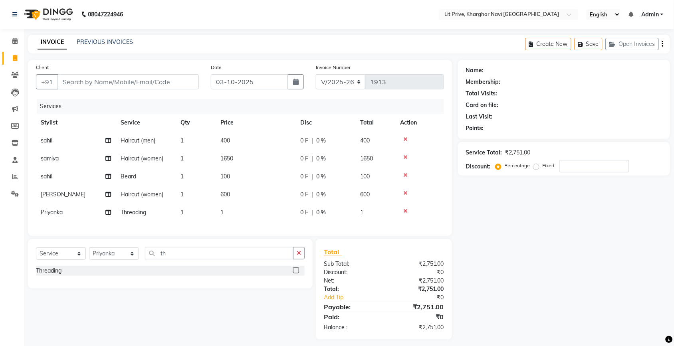
click at [267, 220] on td "1" at bounding box center [255, 213] width 80 height 18
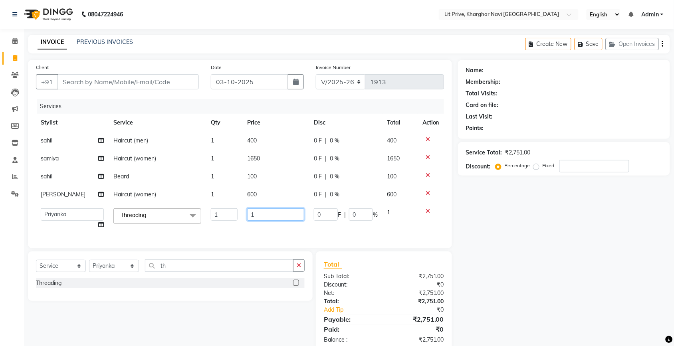
click at [267, 217] on input "1" at bounding box center [275, 214] width 57 height 12
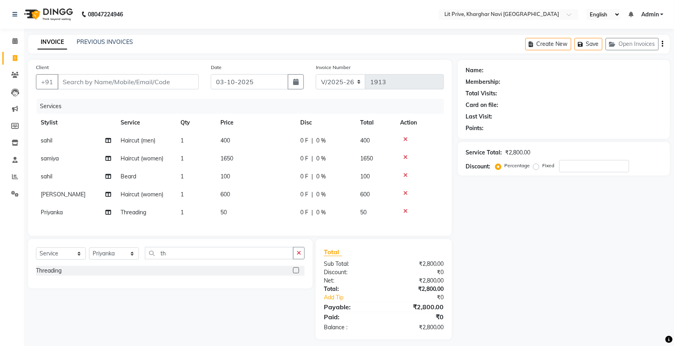
click at [525, 256] on div "Name: Membership: Total Visits: Card on file: Last Visit: Points: Service Total…" at bounding box center [567, 200] width 218 height 280
click at [103, 260] on select "Select Stylist [PERSON_NAME] [PERSON_NAME] [PERSON_NAME] [PERSON_NAME] [PERSON_…" at bounding box center [114, 253] width 50 height 12
click at [89, 255] on select "Select Stylist [PERSON_NAME] [PERSON_NAME] [PERSON_NAME] [PERSON_NAME] [PERSON_…" at bounding box center [114, 253] width 50 height 12
click at [293, 276] on div at bounding box center [299, 271] width 12 height 10
click at [293, 273] on label at bounding box center [296, 270] width 6 height 6
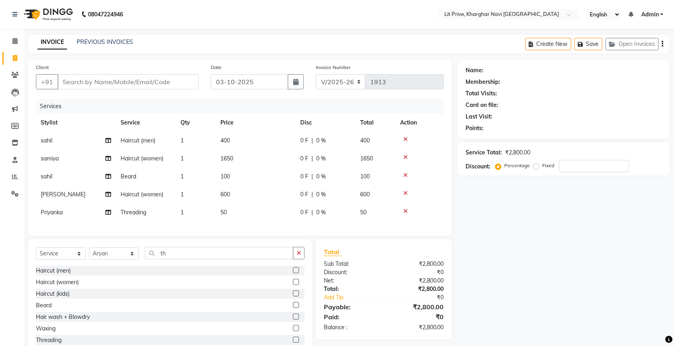
click at [293, 273] on input "checkbox" at bounding box center [295, 270] width 5 height 5
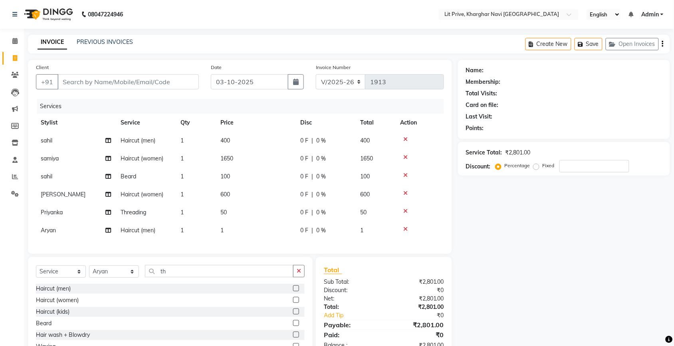
click at [267, 236] on td "1" at bounding box center [255, 230] width 80 height 18
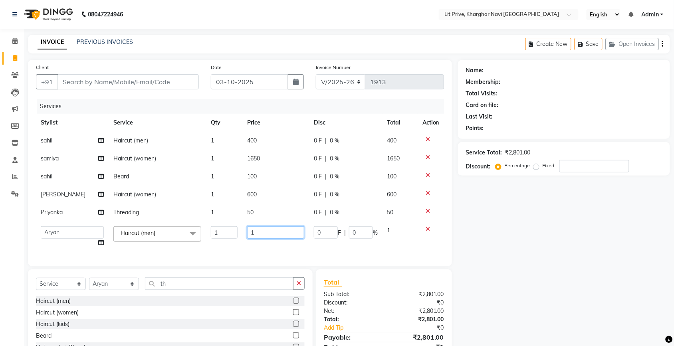
click at [267, 236] on input "1" at bounding box center [275, 232] width 57 height 12
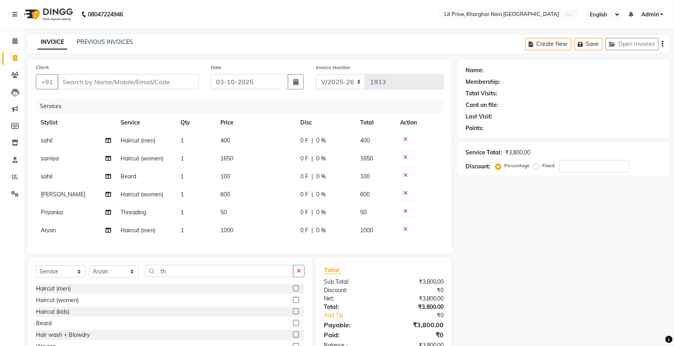
click at [534, 233] on div "Name: Membership: Total Visits: Card on file: Last Visit: Points: Service Total…" at bounding box center [567, 217] width 218 height 315
click at [250, 162] on td "1650" at bounding box center [255, 159] width 80 height 18
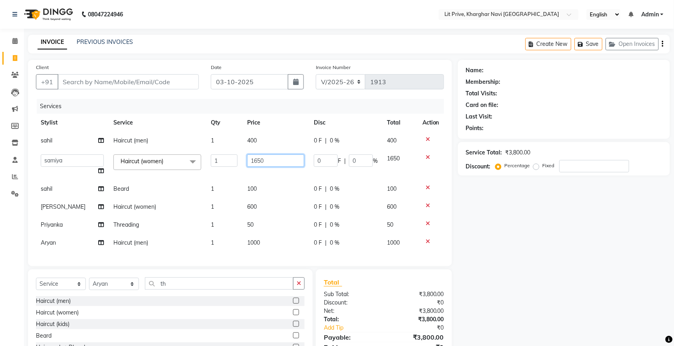
click at [250, 162] on input "1650" at bounding box center [275, 160] width 57 height 12
click at [531, 227] on div "Name: Membership: Total Visits: Card on file: Last Visit: Points: Service Total…" at bounding box center [567, 223] width 218 height 327
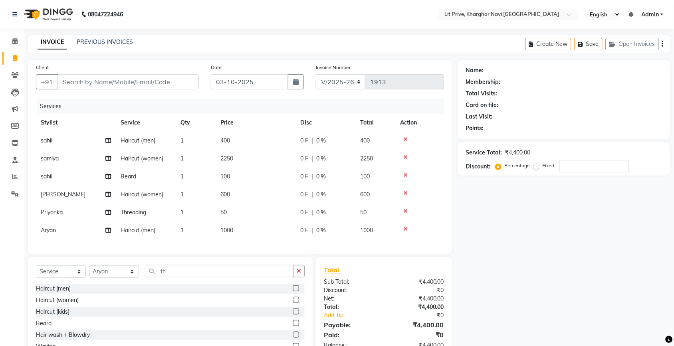
click at [252, 180] on td "100" at bounding box center [255, 177] width 80 height 18
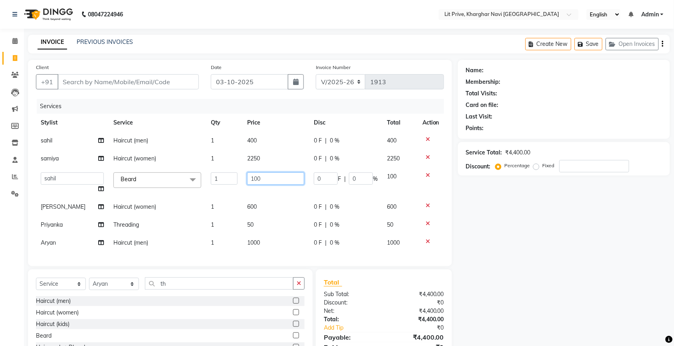
click at [252, 180] on input "100" at bounding box center [275, 178] width 57 height 12
click at [482, 221] on div "Name: Membership: Total Visits: Card on file: Last Visit: Points: Service Total…" at bounding box center [567, 223] width 218 height 327
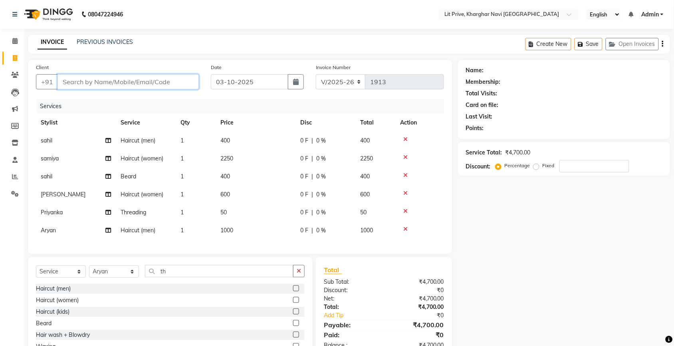
click at [172, 80] on input "Client" at bounding box center [127, 81] width 141 height 15
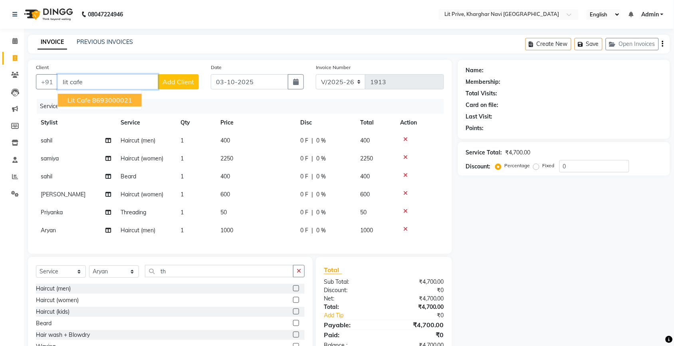
click at [117, 101] on ngb-highlight "8693000021" at bounding box center [112, 100] width 40 height 8
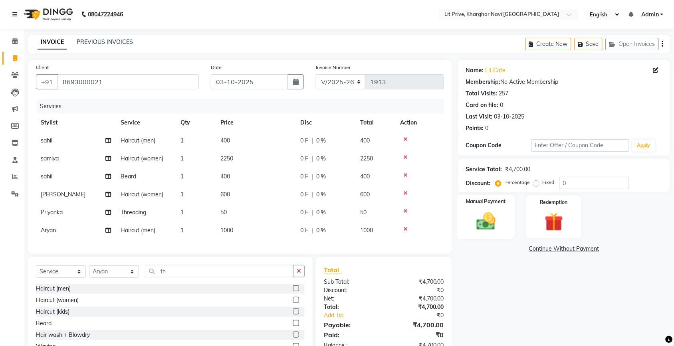
click at [485, 236] on div "Manual Payment" at bounding box center [486, 217] width 58 height 45
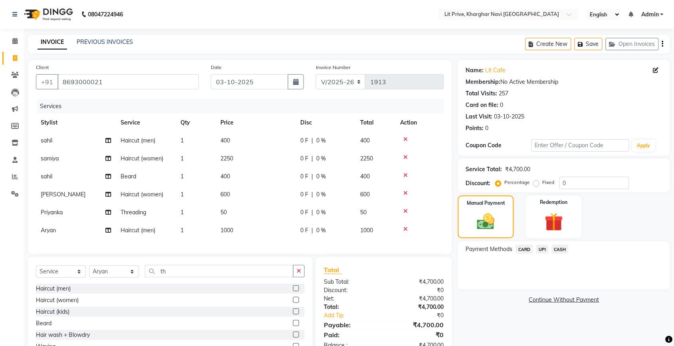
click at [542, 253] on span "UPI" at bounding box center [542, 249] width 12 height 9
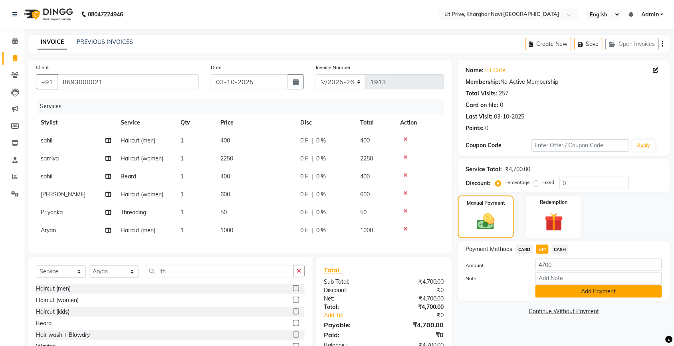
click at [544, 285] on button "Add Payment" at bounding box center [598, 291] width 126 height 12
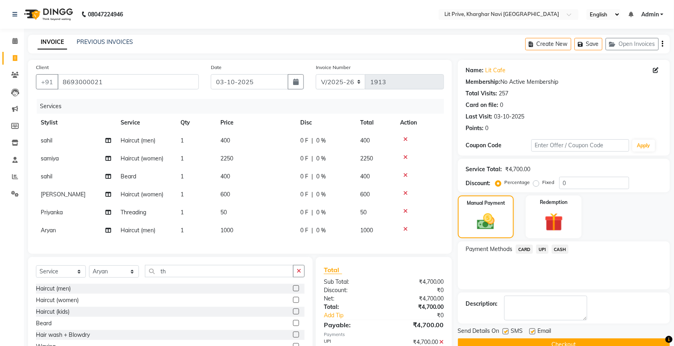
click at [533, 331] on label at bounding box center [532, 331] width 6 height 6
click at [533, 331] on input "checkbox" at bounding box center [531, 331] width 5 height 5
click at [507, 331] on label at bounding box center [505, 331] width 6 height 6
click at [507, 331] on input "checkbox" at bounding box center [504, 331] width 5 height 5
click at [509, 339] on button "Checkout" at bounding box center [564, 344] width 212 height 12
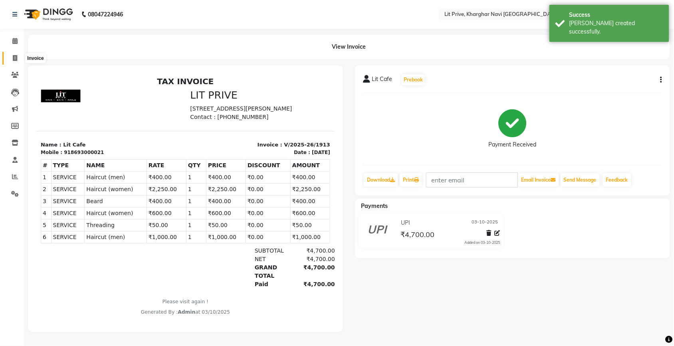
click at [11, 61] on span at bounding box center [15, 58] width 14 height 9
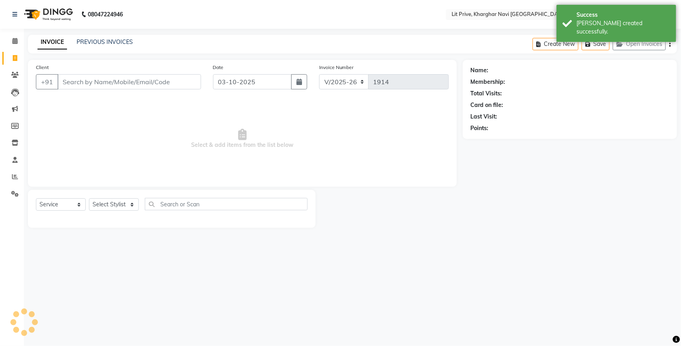
click at [82, 45] on div "PREVIOUS INVOICES" at bounding box center [105, 42] width 56 height 8
click at [85, 42] on link "PREVIOUS INVOICES" at bounding box center [105, 41] width 56 height 7
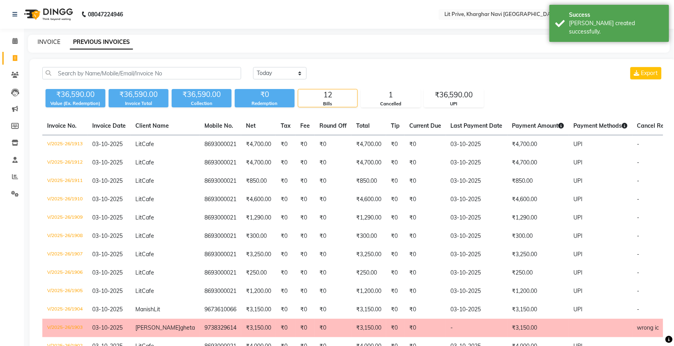
click at [55, 40] on link "INVOICE" at bounding box center [49, 41] width 23 height 7
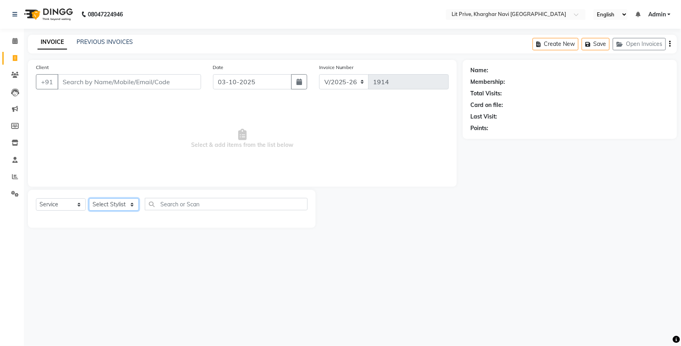
click at [104, 204] on select "Select Stylist [PERSON_NAME] [PERSON_NAME] [PERSON_NAME] [PERSON_NAME] [PERSON_…" at bounding box center [114, 204] width 50 height 12
click at [89, 198] on select "Select Stylist [PERSON_NAME] [PERSON_NAME] [PERSON_NAME] [PERSON_NAME] [PERSON_…" at bounding box center [114, 204] width 50 height 12
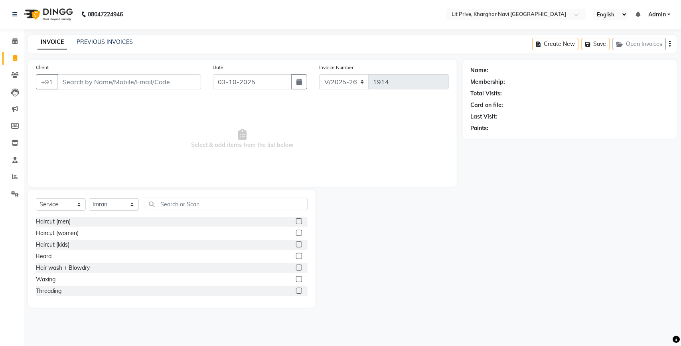
click at [296, 221] on label at bounding box center [299, 221] width 6 height 6
click at [296, 221] on input "checkbox" at bounding box center [298, 221] width 5 height 5
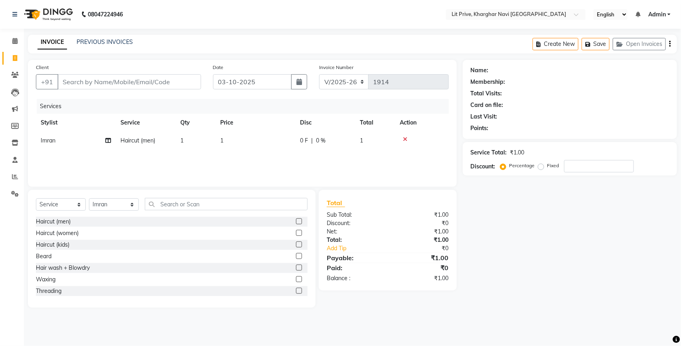
click at [269, 149] on td "1" at bounding box center [255, 141] width 80 height 18
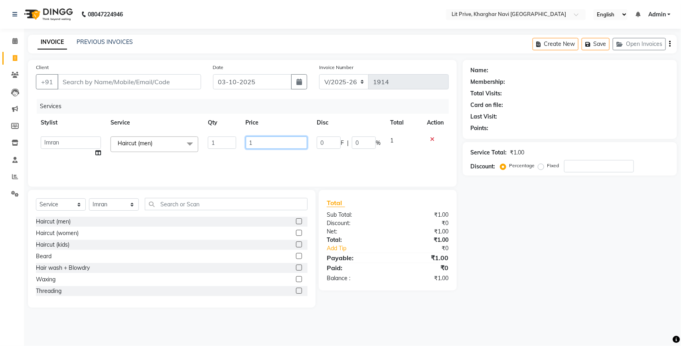
click at [269, 148] on td "1" at bounding box center [276, 147] width 71 height 30
click at [269, 148] on input "1" at bounding box center [277, 142] width 62 height 12
click at [618, 221] on div "Name: Membership: Total Visits: Card on file: Last Visit: Points: Service Total…" at bounding box center [573, 184] width 220 height 248
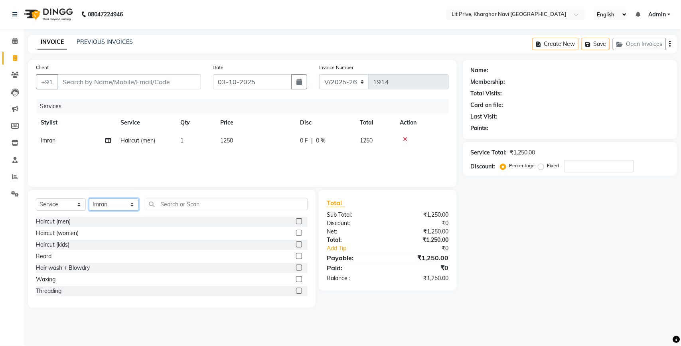
click at [112, 200] on select "Select Stylist [PERSON_NAME] [PERSON_NAME] [PERSON_NAME] [PERSON_NAME] [PERSON_…" at bounding box center [114, 204] width 50 height 12
click at [89, 198] on select "Select Stylist [PERSON_NAME] [PERSON_NAME] [PERSON_NAME] [PERSON_NAME] [PERSON_…" at bounding box center [114, 204] width 50 height 12
click at [296, 220] on label at bounding box center [299, 221] width 6 height 6
click at [296, 220] on input "checkbox" at bounding box center [298, 221] width 5 height 5
click at [269, 168] on div "Services Stylist Service Qty Price Disc Total Action Imran Haircut (men) 1 1250…" at bounding box center [242, 139] width 413 height 80
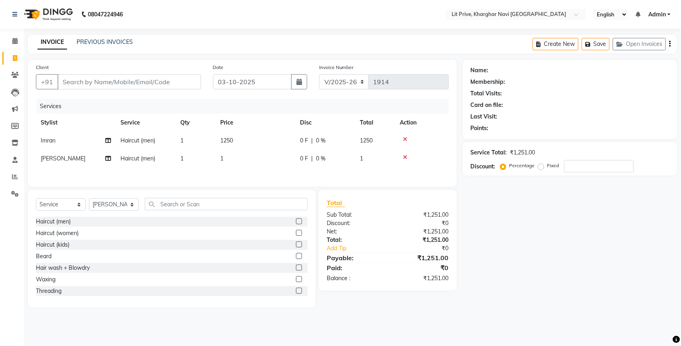
click at [269, 168] on div "Services Stylist Service Qty Price Disc Total Action Imran Haircut (men) 1 1250…" at bounding box center [242, 139] width 413 height 80
click at [269, 160] on td "1" at bounding box center [255, 159] width 80 height 18
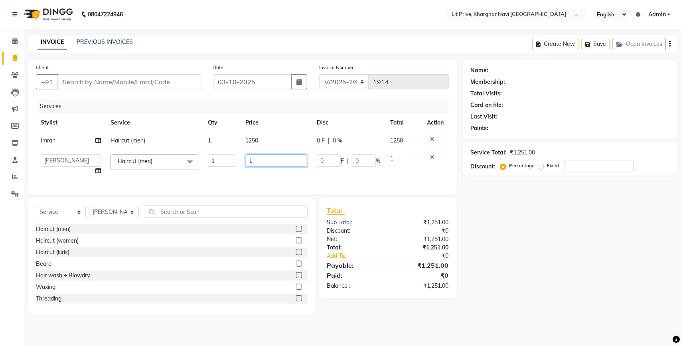
click at [269, 160] on input "1" at bounding box center [277, 160] width 62 height 12
click at [515, 181] on div "Name: Membership: Total Visits: Card on file: Last Visit: Points: Service Total…" at bounding box center [573, 187] width 220 height 255
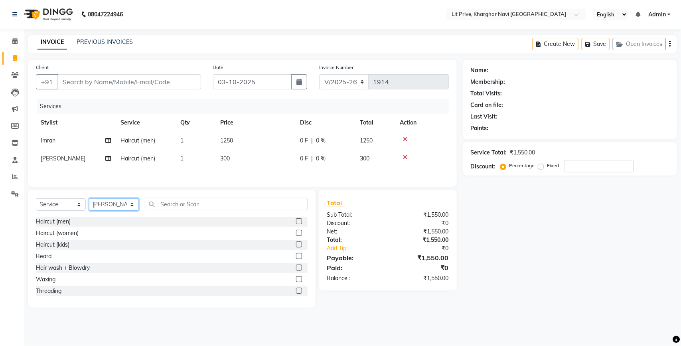
click at [110, 205] on select "Select Stylist [PERSON_NAME] [PERSON_NAME] [PERSON_NAME] [PERSON_NAME] [PERSON_…" at bounding box center [114, 204] width 50 height 12
click at [89, 201] on select "Select Stylist [PERSON_NAME] [PERSON_NAME] [PERSON_NAME] [PERSON_NAME] [PERSON_…" at bounding box center [114, 204] width 50 height 12
click at [296, 223] on label at bounding box center [299, 221] width 6 height 6
click at [296, 223] on input "checkbox" at bounding box center [298, 221] width 5 height 5
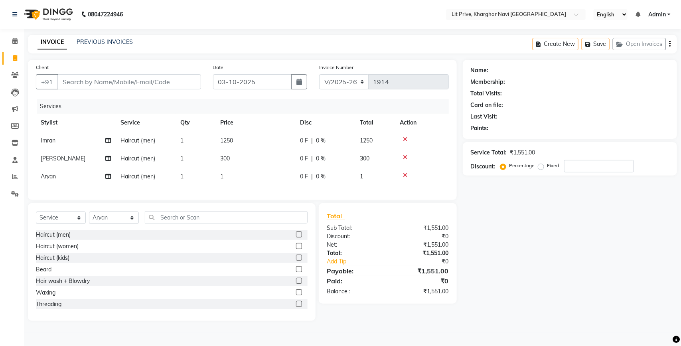
click at [261, 178] on td "1" at bounding box center [255, 177] width 80 height 18
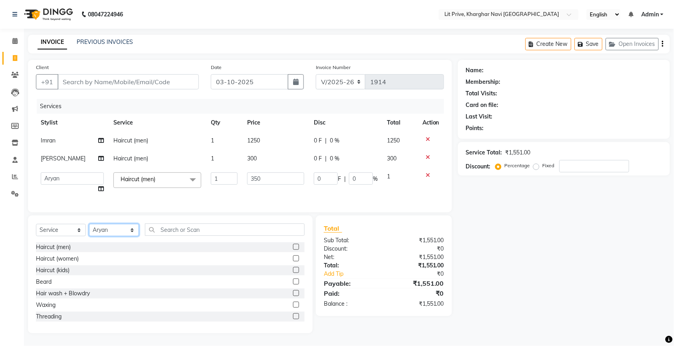
click at [118, 232] on div "Select Service Product Membership Package Voucher Prepaid Gift Card Select Styl…" at bounding box center [170, 232] width 269 height 19
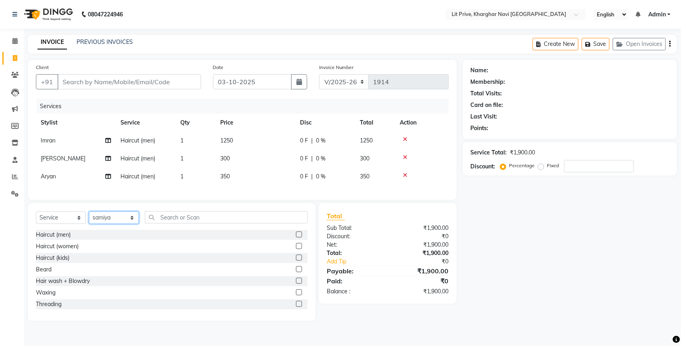
click at [89, 219] on select "Select Stylist [PERSON_NAME] [PERSON_NAME] [PERSON_NAME] [PERSON_NAME] [PERSON_…" at bounding box center [114, 217] width 50 height 12
click at [296, 249] on label at bounding box center [299, 246] width 6 height 6
click at [296, 249] on input "checkbox" at bounding box center [298, 246] width 5 height 5
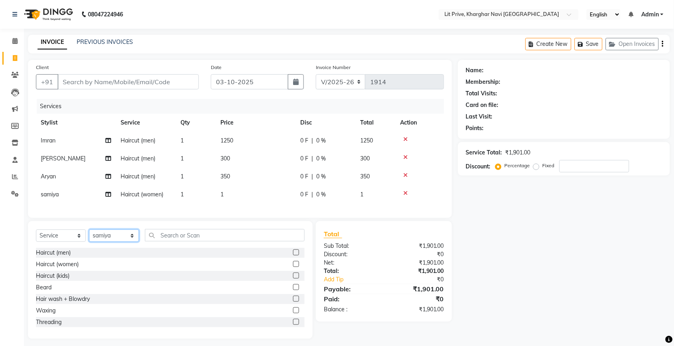
click at [95, 240] on select "Select Stylist [PERSON_NAME] [PERSON_NAME] [PERSON_NAME] [PERSON_NAME] [PERSON_…" at bounding box center [114, 235] width 50 height 12
click at [89, 237] on select "Select Stylist [PERSON_NAME] [PERSON_NAME] [PERSON_NAME] [PERSON_NAME] [PERSON_…" at bounding box center [114, 235] width 50 height 12
click at [228, 241] on input "text" at bounding box center [225, 235] width 160 height 12
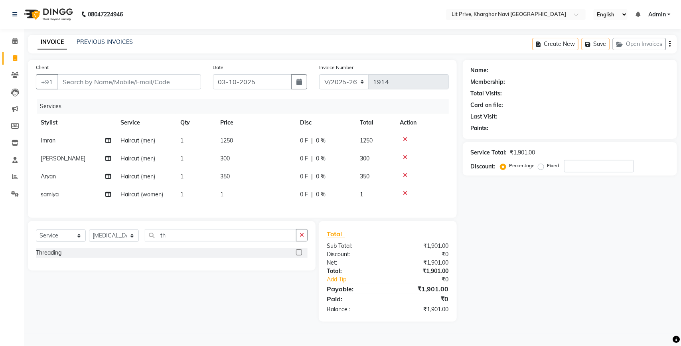
click at [298, 255] on label at bounding box center [299, 252] width 6 height 6
click at [298, 255] on input "checkbox" at bounding box center [298, 252] width 5 height 5
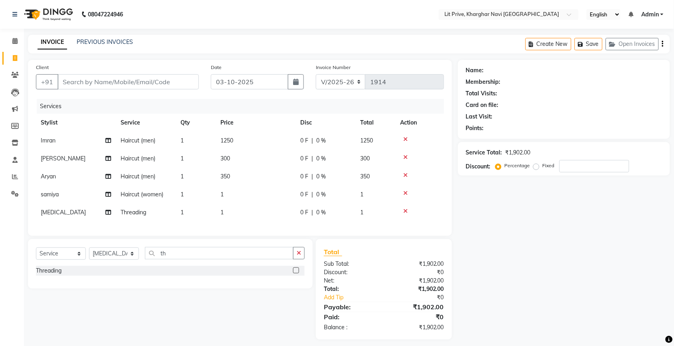
click at [277, 218] on td "1" at bounding box center [255, 213] width 80 height 18
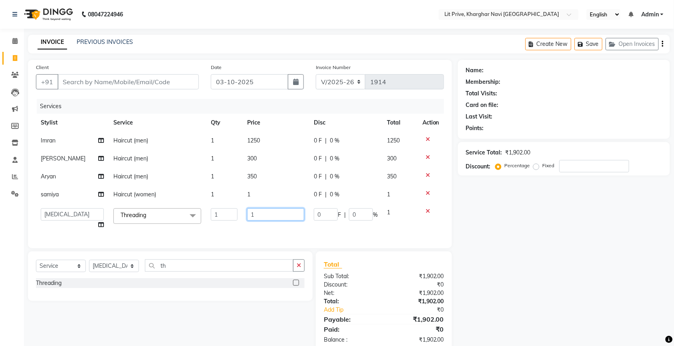
click at [277, 218] on input "1" at bounding box center [275, 214] width 57 height 12
click at [277, 196] on td "1" at bounding box center [275, 195] width 67 height 18
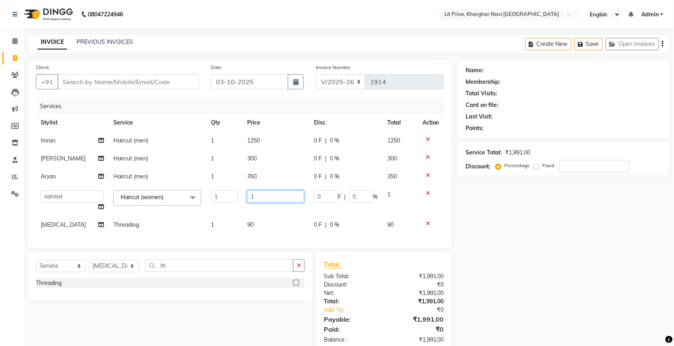
click at [277, 196] on input "1" at bounding box center [275, 196] width 57 height 12
click at [529, 226] on div "Name: Membership: Total Visits: Card on file: Last Visit: Points: Service Total…" at bounding box center [567, 206] width 218 height 292
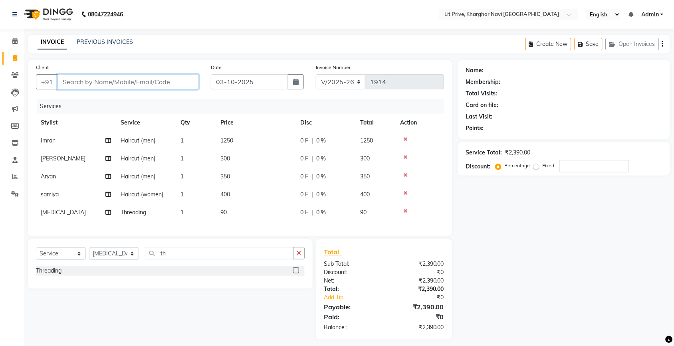
click at [132, 80] on input "Client" at bounding box center [127, 81] width 141 height 15
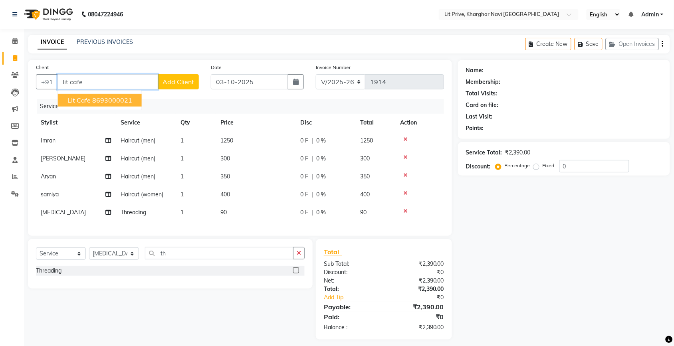
click at [116, 101] on ngb-highlight "8693000021" at bounding box center [112, 100] width 40 height 8
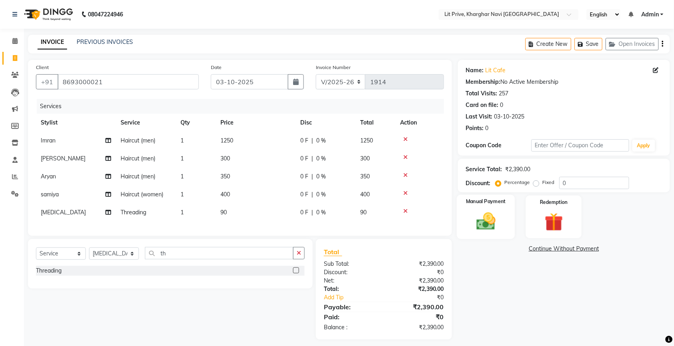
click at [482, 228] on img at bounding box center [485, 221] width 31 height 22
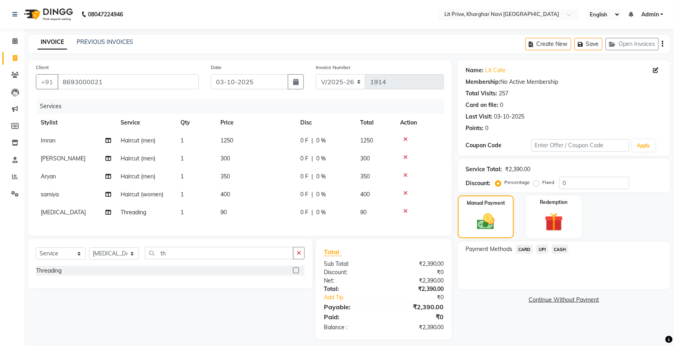
click at [544, 248] on span "UPI" at bounding box center [542, 249] width 12 height 9
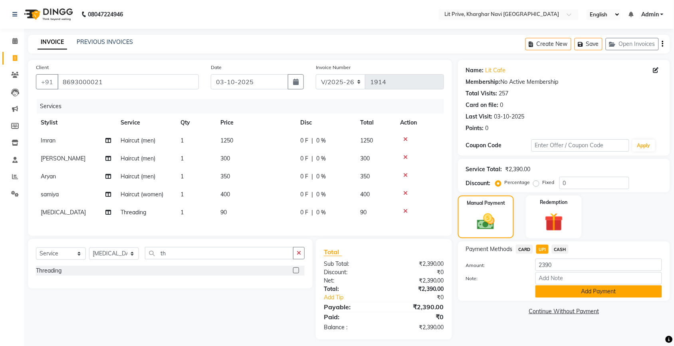
click at [555, 288] on button "Add Payment" at bounding box center [598, 291] width 126 height 12
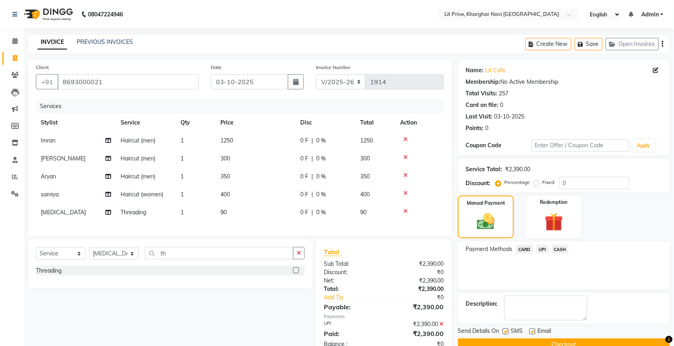
click at [532, 332] on label at bounding box center [532, 331] width 6 height 6
click at [532, 332] on input "checkbox" at bounding box center [531, 331] width 5 height 5
click at [508, 331] on label at bounding box center [505, 331] width 6 height 6
click at [508, 331] on input "checkbox" at bounding box center [504, 331] width 5 height 5
click at [509, 340] on button "Checkout" at bounding box center [564, 344] width 212 height 12
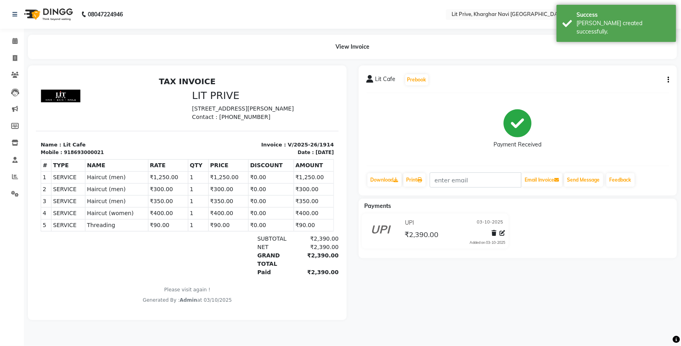
click at [13, 49] on li "Calendar" at bounding box center [12, 41] width 24 height 17
click at [15, 58] on icon at bounding box center [15, 58] width 4 height 6
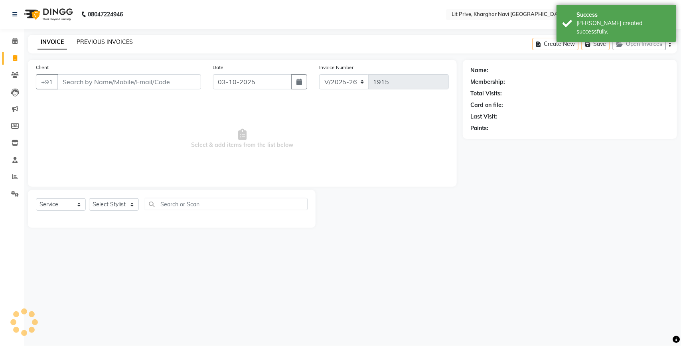
click at [90, 42] on link "PREVIOUS INVOICES" at bounding box center [105, 41] width 56 height 7
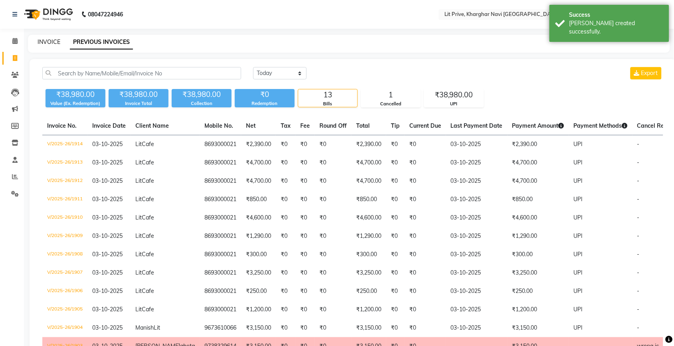
click at [53, 38] on link "INVOICE" at bounding box center [49, 41] width 23 height 7
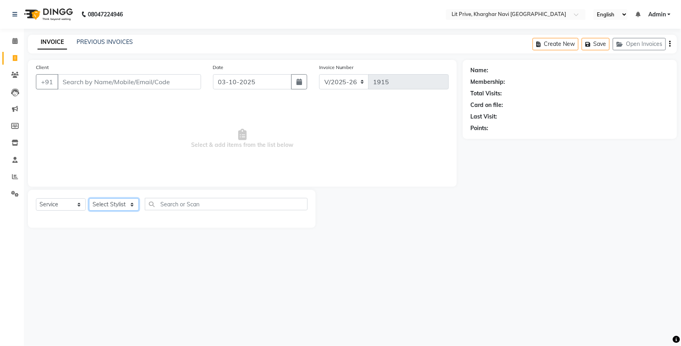
click at [121, 204] on select "Select Stylist [PERSON_NAME] [PERSON_NAME] [PERSON_NAME] [PERSON_NAME] [PERSON_…" at bounding box center [114, 204] width 50 height 12
click at [117, 203] on select "Select Stylist [PERSON_NAME] [PERSON_NAME] [PERSON_NAME] [PERSON_NAME] [PERSON_…" at bounding box center [114, 204] width 50 height 12
click at [89, 198] on select "Select Stylist [PERSON_NAME] [PERSON_NAME] [PERSON_NAME] [PERSON_NAME] [PERSON_…" at bounding box center [114, 204] width 50 height 12
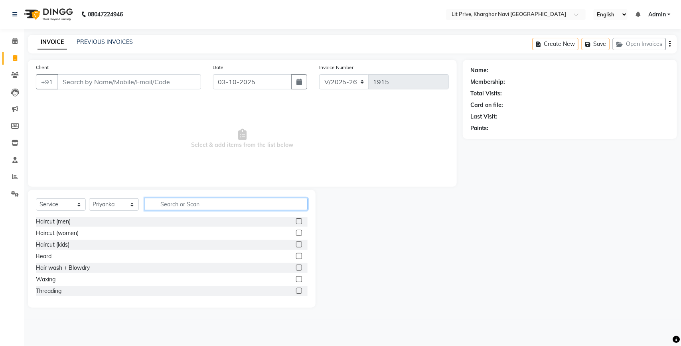
click at [181, 204] on input "text" at bounding box center [226, 204] width 163 height 12
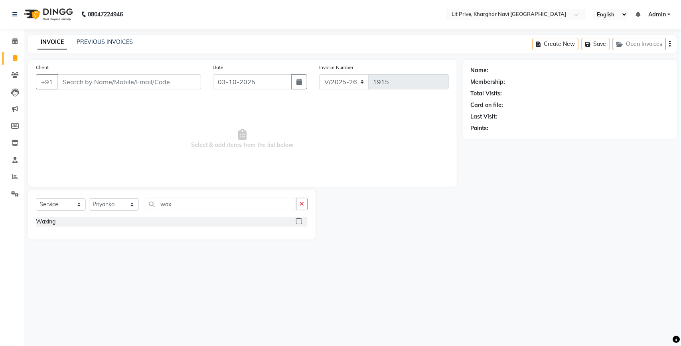
click at [302, 220] on div at bounding box center [302, 222] width 12 height 10
click at [300, 222] on label at bounding box center [299, 221] width 6 height 6
click at [300, 222] on input "checkbox" at bounding box center [298, 221] width 5 height 5
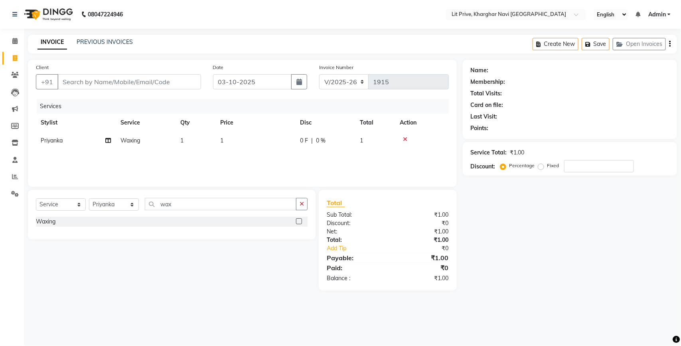
click at [270, 138] on td "1" at bounding box center [255, 141] width 80 height 18
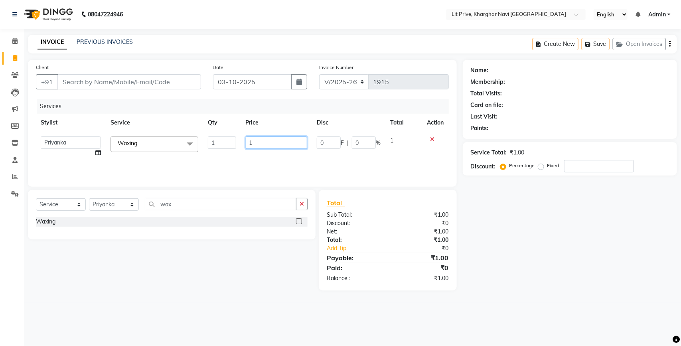
click at [270, 138] on input "1" at bounding box center [277, 142] width 62 height 12
click at [268, 162] on div "Services Stylist Service Qty Price Disc Total Action Alam Anjali Armaan Aryan […" at bounding box center [242, 139] width 413 height 80
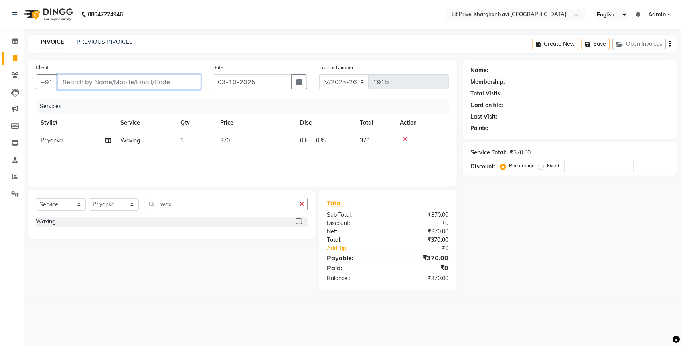
click at [132, 84] on input "Client" at bounding box center [129, 81] width 144 height 15
click at [106, 200] on select "Select Stylist [PERSON_NAME] [PERSON_NAME] [PERSON_NAME] [PERSON_NAME] [PERSON_…" at bounding box center [114, 204] width 50 height 12
click at [89, 198] on select "Select Stylist [PERSON_NAME] [PERSON_NAME] [PERSON_NAME] [PERSON_NAME] [PERSON_…" at bounding box center [114, 204] width 50 height 12
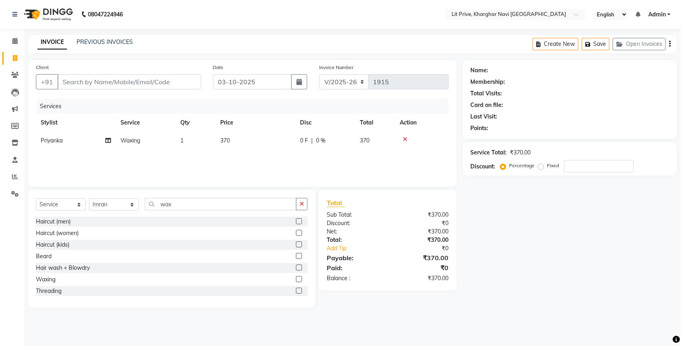
click at [288, 223] on div "Haircut (men)" at bounding box center [172, 222] width 272 height 10
click at [296, 221] on label at bounding box center [299, 221] width 6 height 6
click at [296, 221] on input "checkbox" at bounding box center [298, 221] width 5 height 5
click at [124, 206] on select "Select Stylist [PERSON_NAME] [PERSON_NAME] [PERSON_NAME] [PERSON_NAME] [PERSON_…" at bounding box center [114, 204] width 50 height 12
click at [89, 201] on select "Select Stylist [PERSON_NAME] [PERSON_NAME] [PERSON_NAME] [PERSON_NAME] [PERSON_…" at bounding box center [114, 204] width 50 height 12
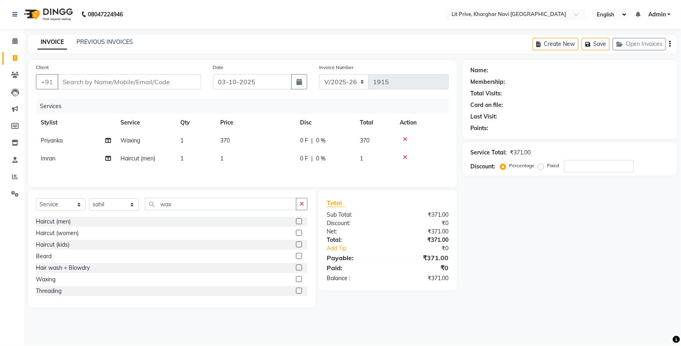
click at [296, 222] on label at bounding box center [299, 221] width 6 height 6
click at [296, 222] on input "checkbox" at bounding box center [298, 221] width 5 height 5
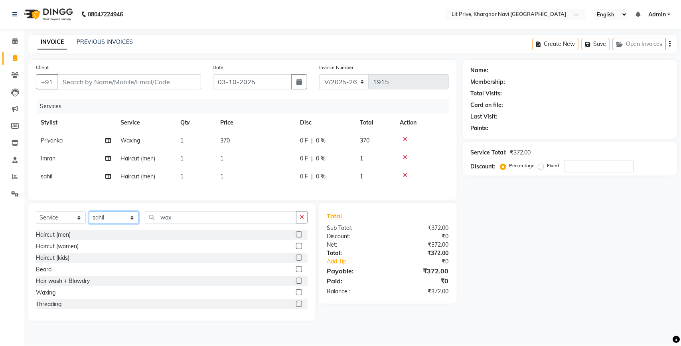
click at [110, 224] on select "Select Stylist [PERSON_NAME] [PERSON_NAME] [PERSON_NAME] [PERSON_NAME] [PERSON_…" at bounding box center [114, 217] width 50 height 12
click at [89, 219] on select "Select Stylist [PERSON_NAME] [PERSON_NAME] [PERSON_NAME] [PERSON_NAME] [PERSON_…" at bounding box center [114, 217] width 50 height 12
click at [296, 237] on label at bounding box center [299, 234] width 6 height 6
click at [296, 237] on input "checkbox" at bounding box center [298, 234] width 5 height 5
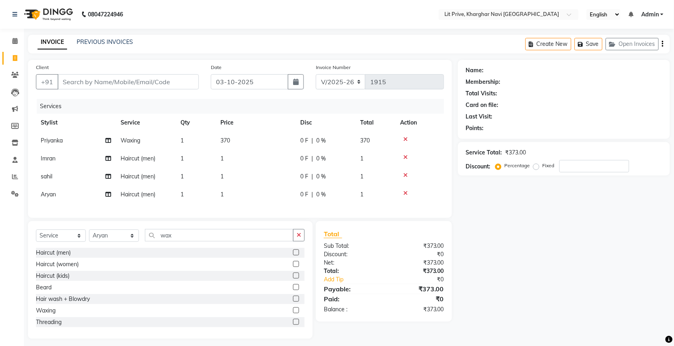
click at [265, 184] on td "1" at bounding box center [255, 177] width 80 height 18
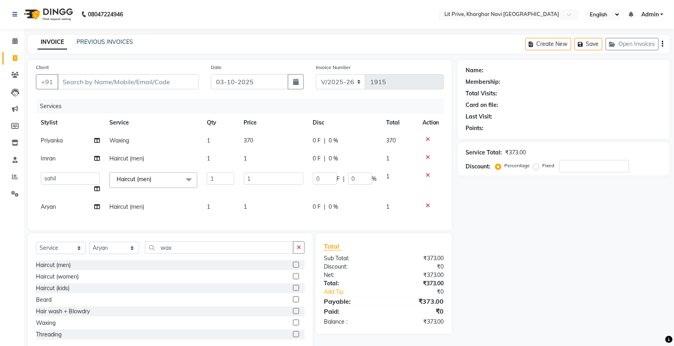
click at [269, 206] on td "1" at bounding box center [273, 207] width 69 height 18
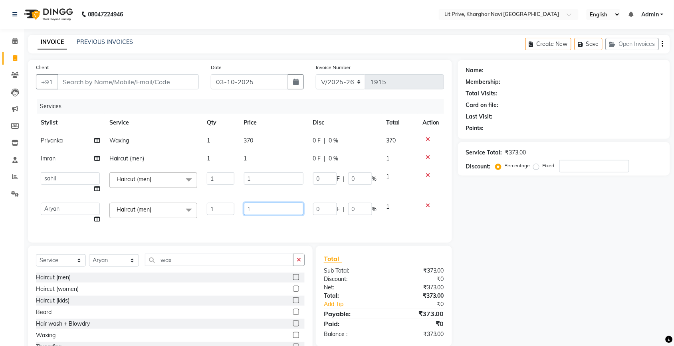
click at [269, 206] on input "1" at bounding box center [273, 209] width 59 height 12
click at [559, 211] on div "Name: Membership: Total Visits: Card on file: Last Visit: Points: Service Total…" at bounding box center [567, 212] width 218 height 304
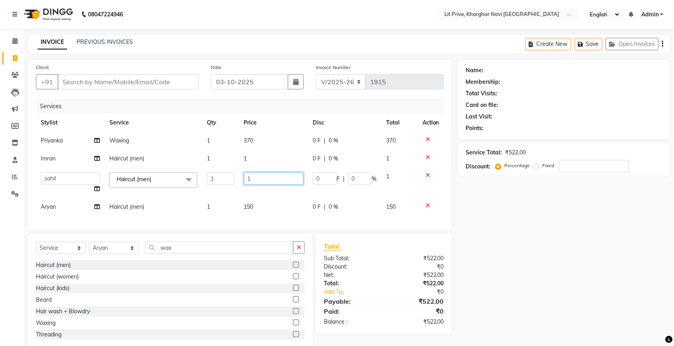
click at [273, 182] on input "1" at bounding box center [273, 178] width 59 height 12
click at [283, 159] on td "1" at bounding box center [273, 159] width 69 height 18
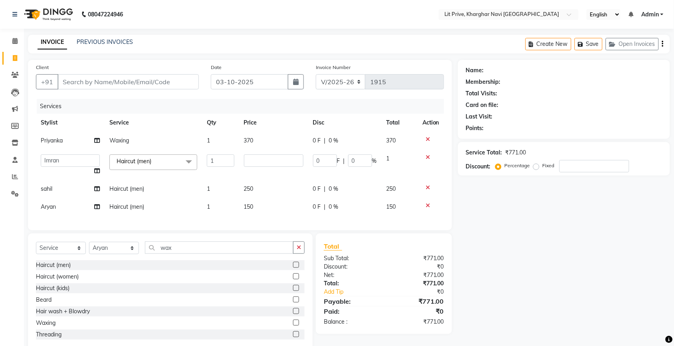
click at [428, 156] on div at bounding box center [430, 157] width 17 height 6
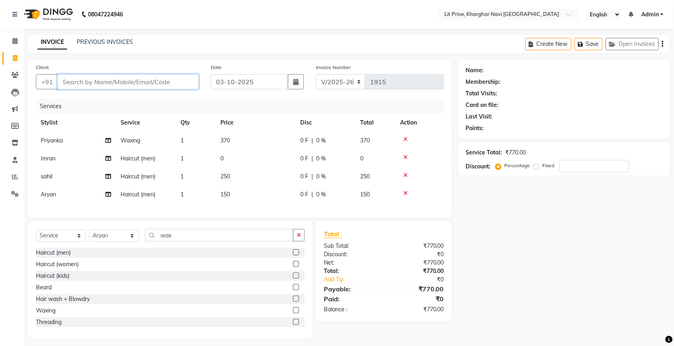
click at [141, 84] on input "Client" at bounding box center [127, 81] width 141 height 15
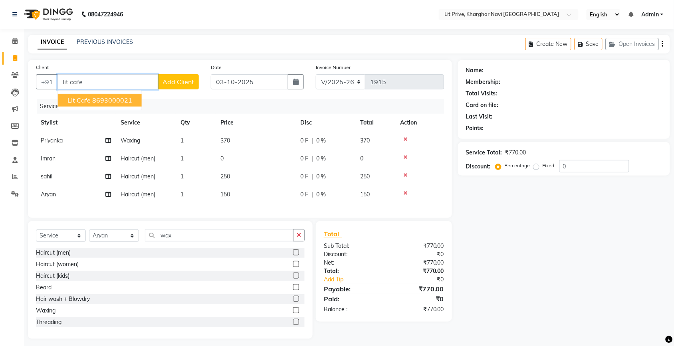
click at [111, 101] on ngb-highlight "8693000021" at bounding box center [112, 100] width 40 height 8
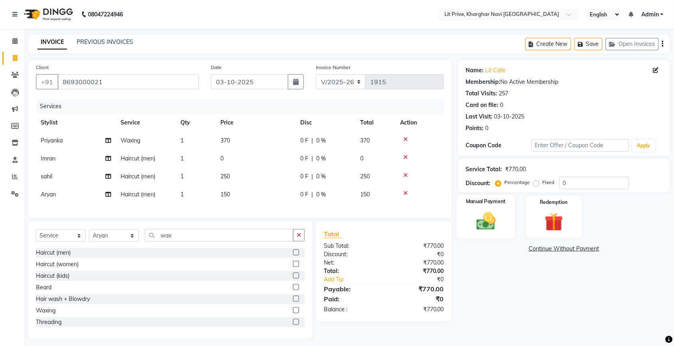
click at [488, 226] on img at bounding box center [485, 221] width 31 height 22
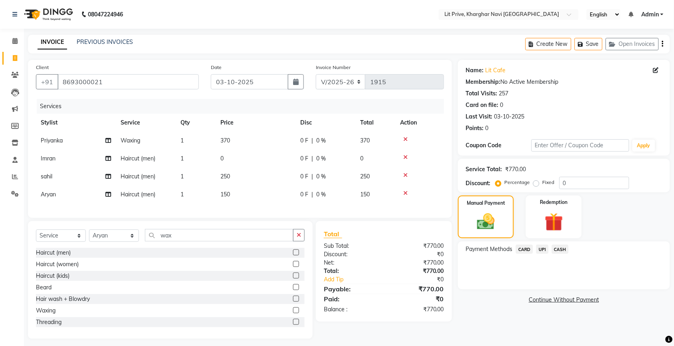
click at [549, 254] on div "CASH" at bounding box center [558, 250] width 20 height 11
click at [555, 260] on div "Payment Methods CARD UPI CASH" at bounding box center [564, 265] width 212 height 48
click at [545, 246] on span "UPI" at bounding box center [542, 249] width 12 height 9
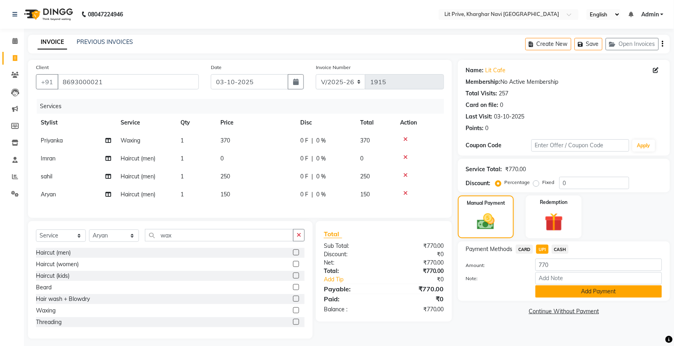
drag, startPoint x: 545, startPoint y: 246, endPoint x: 544, endPoint y: 290, distance: 44.3
click at [544, 290] on button "Add Payment" at bounding box center [598, 291] width 126 height 12
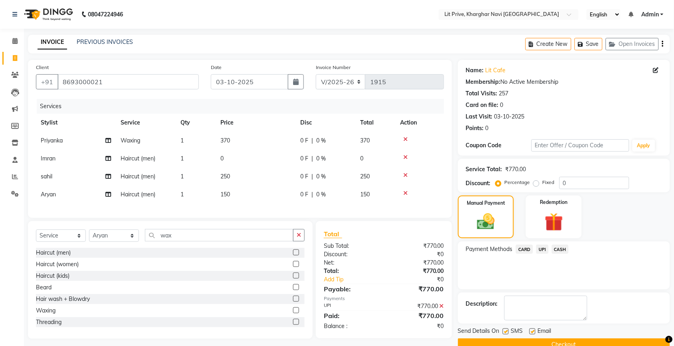
click at [532, 334] on label at bounding box center [532, 331] width 6 height 6
click at [532, 334] on input "checkbox" at bounding box center [531, 331] width 5 height 5
click at [506, 334] on label at bounding box center [505, 331] width 6 height 6
click at [506, 334] on input "checkbox" at bounding box center [504, 331] width 5 height 5
click at [507, 339] on button "Checkout" at bounding box center [564, 344] width 212 height 12
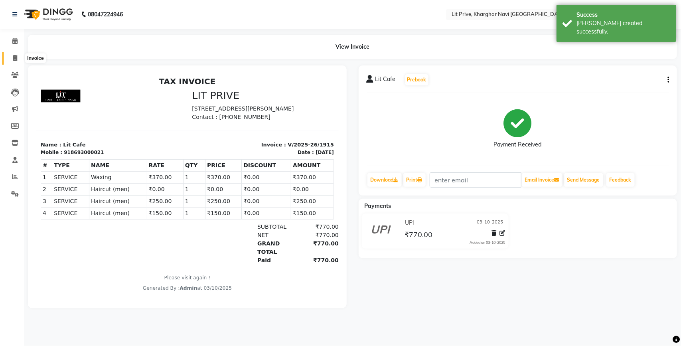
click at [16, 56] on icon at bounding box center [15, 58] width 4 height 6
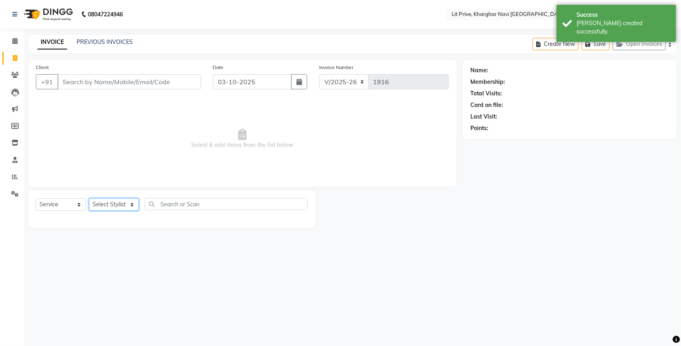
click at [100, 205] on select "Select Stylist" at bounding box center [114, 204] width 50 height 12
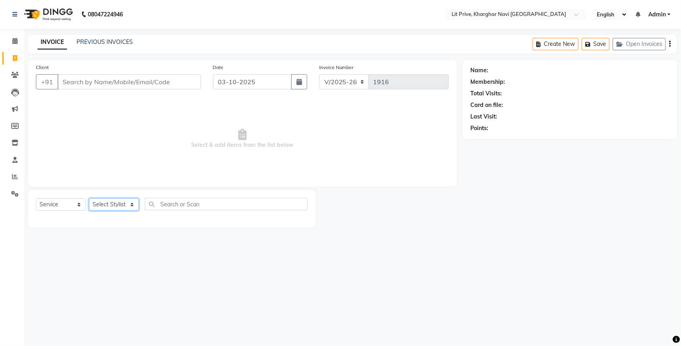
click at [121, 204] on select "Select Stylist [PERSON_NAME] [PERSON_NAME] [PERSON_NAME] [PERSON_NAME] [PERSON_…" at bounding box center [114, 204] width 50 height 12
click at [89, 198] on select "Select Stylist [PERSON_NAME] [PERSON_NAME] [PERSON_NAME] [PERSON_NAME] [PERSON_…" at bounding box center [114, 204] width 50 height 12
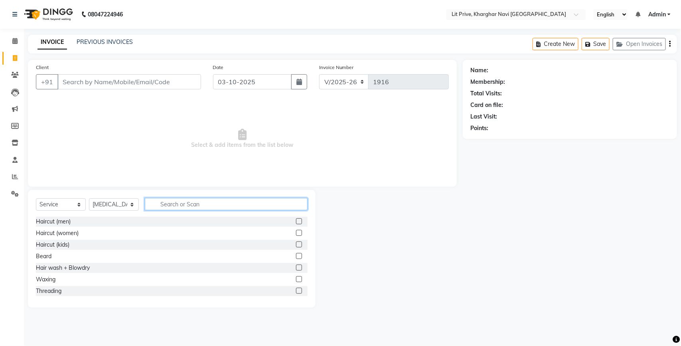
click at [182, 206] on input "text" at bounding box center [226, 204] width 163 height 12
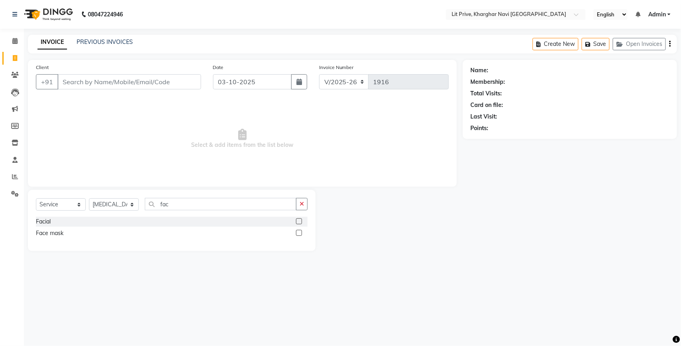
click at [298, 221] on label at bounding box center [299, 221] width 6 height 6
click at [298, 221] on input "checkbox" at bounding box center [298, 221] width 5 height 5
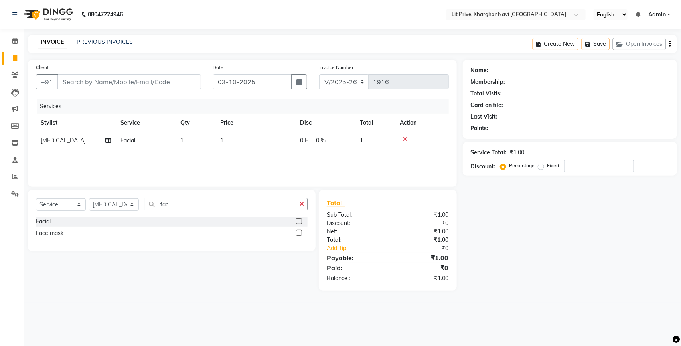
click at [270, 142] on td "1" at bounding box center [255, 141] width 80 height 18
click at [108, 203] on select "Select Stylist [PERSON_NAME] [PERSON_NAME] [PERSON_NAME] [PERSON_NAME] [PERSON_…" at bounding box center [114, 204] width 50 height 12
click at [89, 198] on select "Select Stylist [PERSON_NAME] [PERSON_NAME] [PERSON_NAME] [PERSON_NAME] [PERSON_…" at bounding box center [114, 204] width 50 height 12
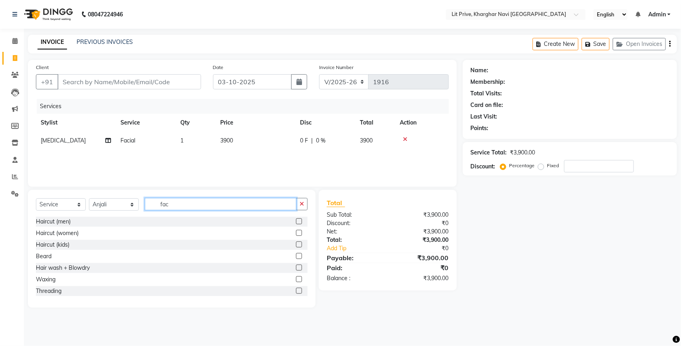
click at [196, 208] on input "fac" at bounding box center [221, 204] width 152 height 12
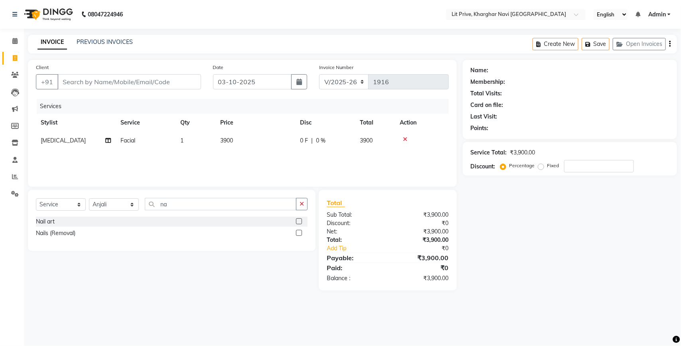
click at [298, 217] on div at bounding box center [302, 222] width 12 height 10
click at [298, 221] on label at bounding box center [299, 221] width 6 height 6
click at [298, 221] on input "checkbox" at bounding box center [298, 221] width 5 height 5
click at [275, 166] on td "1" at bounding box center [255, 159] width 80 height 18
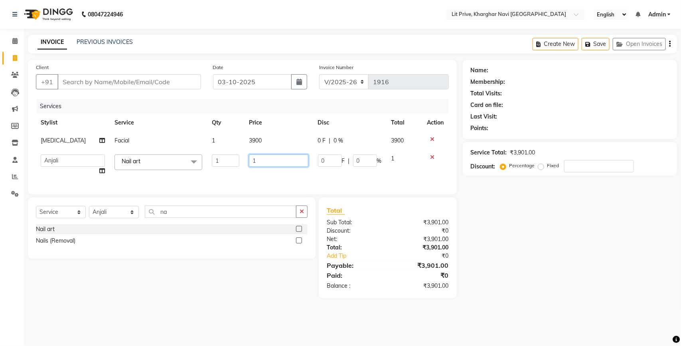
click at [275, 166] on input "1" at bounding box center [278, 160] width 59 height 12
click at [98, 211] on div "Select Service Product Membership Package Voucher Prepaid Gift Card Select Styl…" at bounding box center [172, 228] width 288 height 61
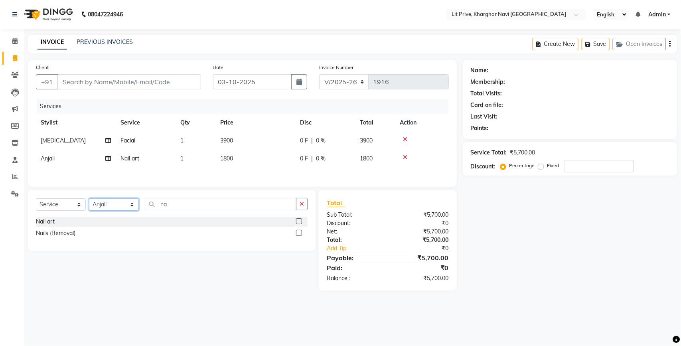
click at [104, 204] on select "Select Stylist [PERSON_NAME] [PERSON_NAME] [PERSON_NAME] [PERSON_NAME] [PERSON_…" at bounding box center [114, 204] width 50 height 12
click at [89, 201] on select "Select Stylist [PERSON_NAME] [PERSON_NAME] [PERSON_NAME] [PERSON_NAME] [PERSON_…" at bounding box center [114, 204] width 50 height 12
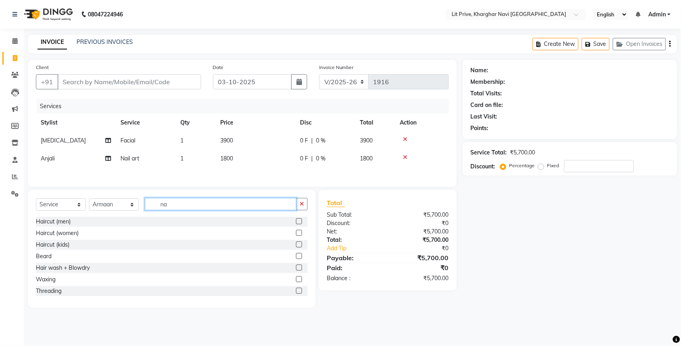
click at [193, 210] on input "na" at bounding box center [221, 204] width 152 height 12
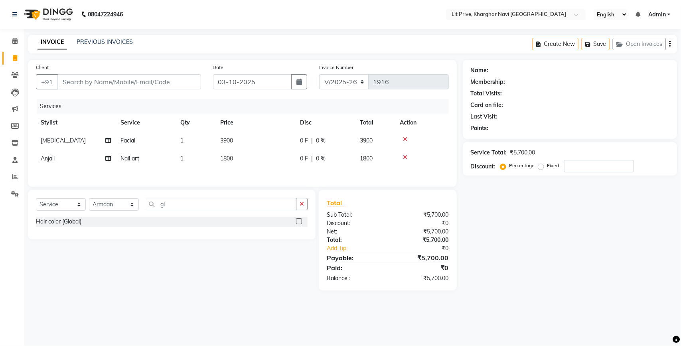
click at [298, 224] on label at bounding box center [299, 221] width 6 height 6
click at [298, 224] on input "checkbox" at bounding box center [298, 221] width 5 height 5
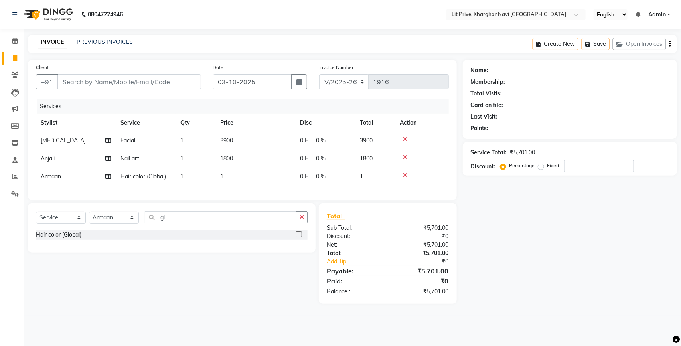
click at [260, 178] on td "1" at bounding box center [255, 177] width 80 height 18
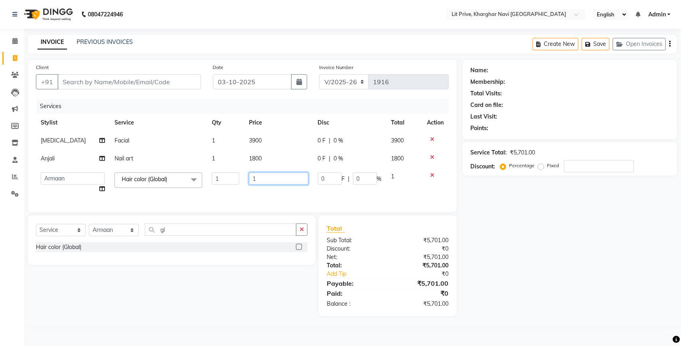
click at [260, 178] on input "1" at bounding box center [278, 178] width 59 height 12
click at [565, 274] on div "Name: Membership: Total Visits: Card on file: Last Visit: Points: Service Total…" at bounding box center [573, 188] width 220 height 256
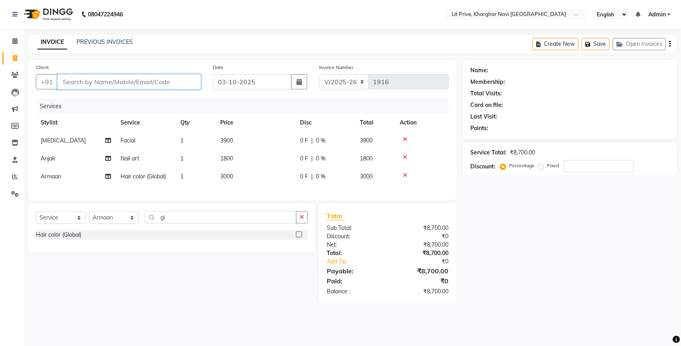
click at [111, 80] on input "Client" at bounding box center [129, 81] width 144 height 15
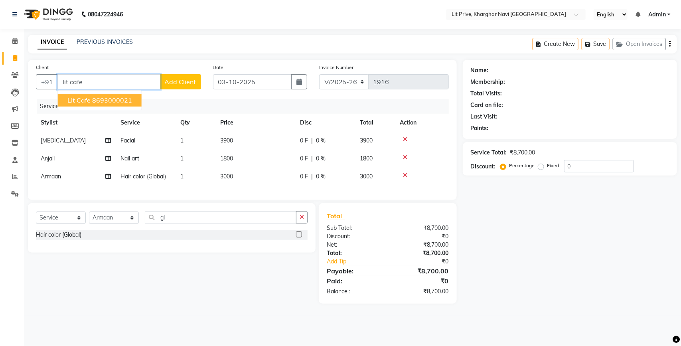
click at [97, 100] on ngb-highlight "8693000021" at bounding box center [112, 100] width 40 height 8
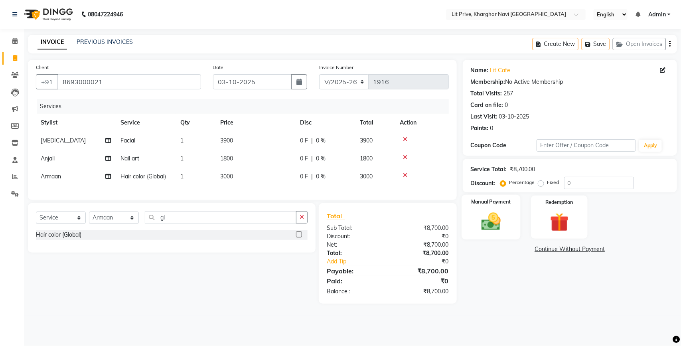
click at [487, 219] on img at bounding box center [491, 221] width 32 height 22
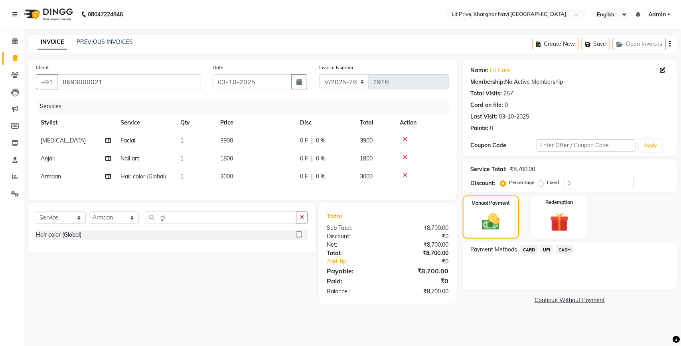
click at [546, 247] on span "UPI" at bounding box center [547, 249] width 12 height 9
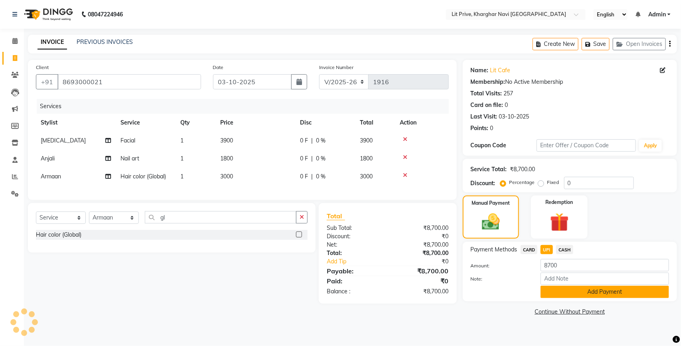
click at [559, 290] on button "Add Payment" at bounding box center [605, 292] width 128 height 12
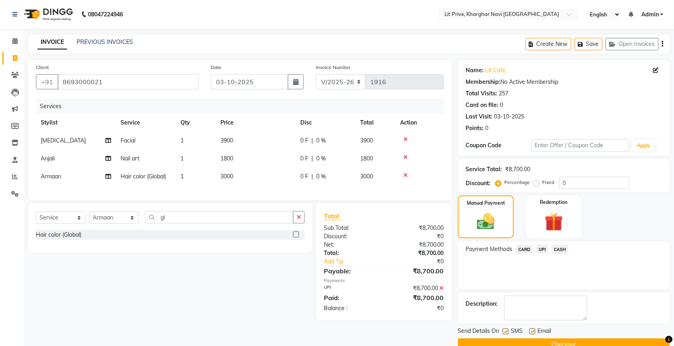
click at [531, 332] on label at bounding box center [532, 331] width 6 height 6
click at [531, 332] on input "checkbox" at bounding box center [531, 331] width 5 height 5
click at [506, 332] on label at bounding box center [505, 331] width 6 height 6
click at [506, 332] on input "checkbox" at bounding box center [504, 331] width 5 height 5
click at [509, 342] on button "Checkout" at bounding box center [564, 344] width 212 height 12
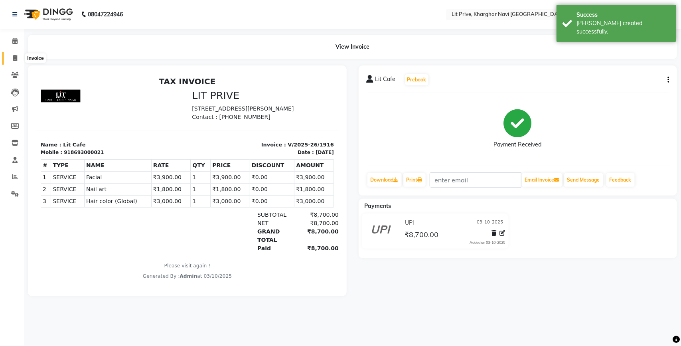
click at [16, 59] on icon at bounding box center [15, 58] width 4 height 6
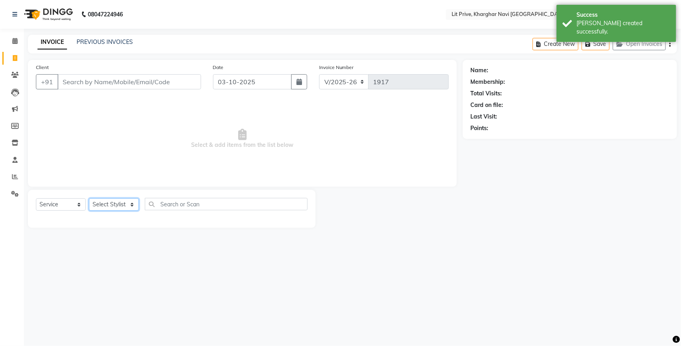
click at [116, 204] on select "Select Stylist [PERSON_NAME] [PERSON_NAME] [PERSON_NAME] [PERSON_NAME] [PERSON_…" at bounding box center [114, 204] width 50 height 12
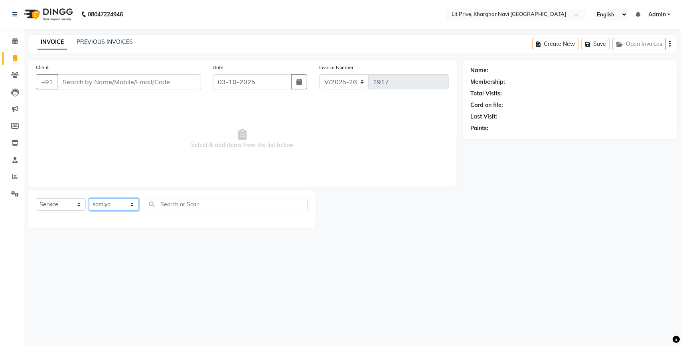
click at [89, 198] on select "Select Stylist [PERSON_NAME] [PERSON_NAME] [PERSON_NAME] [PERSON_NAME] [PERSON_…" at bounding box center [114, 204] width 50 height 12
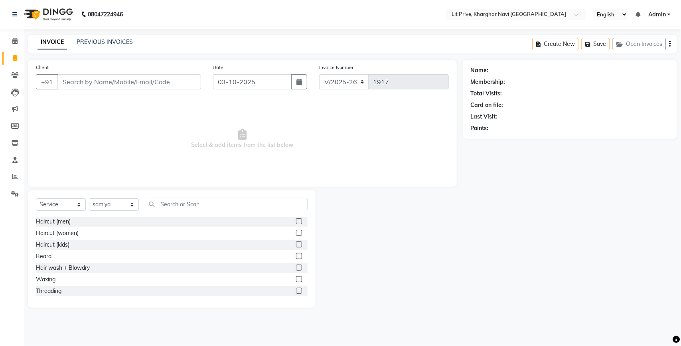
click at [296, 233] on label at bounding box center [299, 233] width 6 height 6
click at [296, 233] on input "checkbox" at bounding box center [298, 233] width 5 height 5
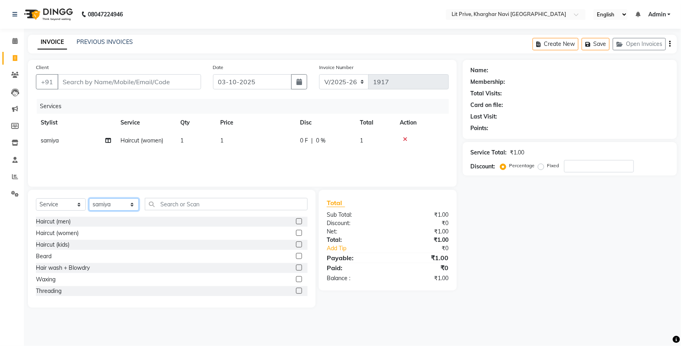
click at [112, 203] on select "Select Stylist [PERSON_NAME] [PERSON_NAME] [PERSON_NAME] [PERSON_NAME] [PERSON_…" at bounding box center [114, 204] width 50 height 12
click at [89, 198] on select "Select Stylist [PERSON_NAME] [PERSON_NAME] [PERSON_NAME] [PERSON_NAME] [PERSON_…" at bounding box center [114, 204] width 50 height 12
drag, startPoint x: 112, startPoint y: 196, endPoint x: 110, endPoint y: 94, distance: 102.2
click at [110, 94] on div "Client +91" at bounding box center [118, 79] width 177 height 33
click at [296, 254] on label at bounding box center [299, 256] width 6 height 6
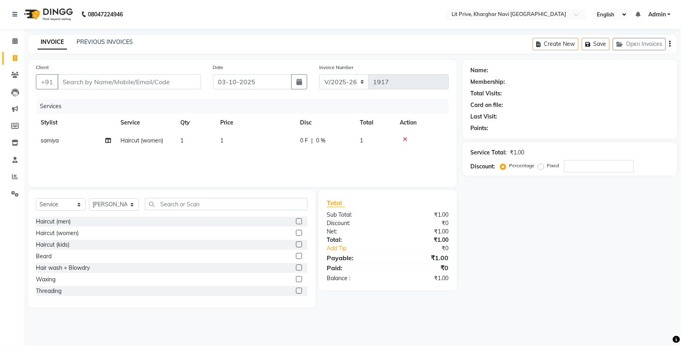
click at [296, 254] on input "checkbox" at bounding box center [298, 256] width 5 height 5
click at [259, 157] on td "1" at bounding box center [255, 159] width 80 height 18
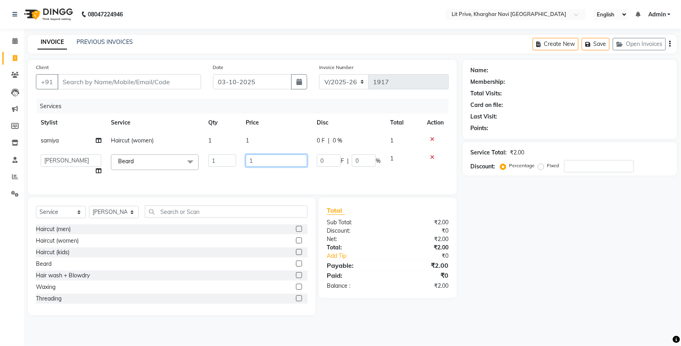
click at [259, 156] on input "1" at bounding box center [276, 160] width 61 height 12
click at [275, 136] on td "1" at bounding box center [276, 141] width 71 height 18
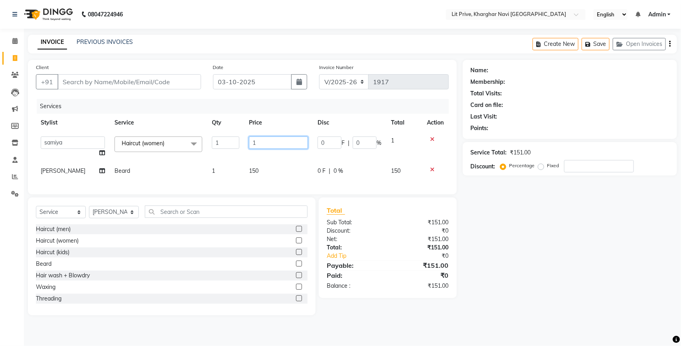
click at [275, 136] on input "1" at bounding box center [278, 142] width 59 height 12
click at [120, 197] on div "Client +91 Date [DATE] Invoice Number V/2025 V/[PHONE_NUMBER] Services Stylist …" at bounding box center [242, 187] width 441 height 255
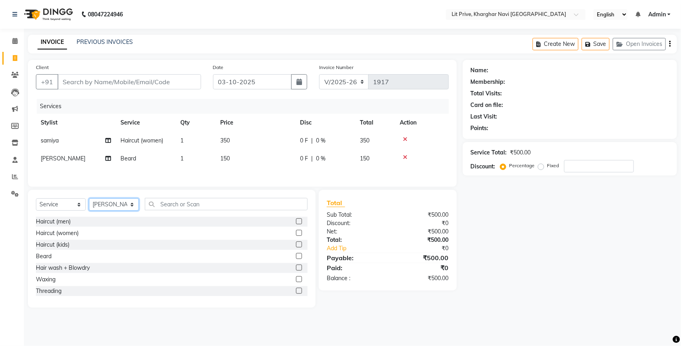
click at [107, 204] on select "Select Stylist [PERSON_NAME] [PERSON_NAME] [PERSON_NAME] [PERSON_NAME] [PERSON_…" at bounding box center [114, 204] width 50 height 12
click at [89, 201] on select "Select Stylist [PERSON_NAME] [PERSON_NAME] [PERSON_NAME] [PERSON_NAME] [PERSON_…" at bounding box center [114, 204] width 50 height 12
click at [296, 223] on label at bounding box center [299, 221] width 6 height 6
click at [296, 223] on input "checkbox" at bounding box center [298, 221] width 5 height 5
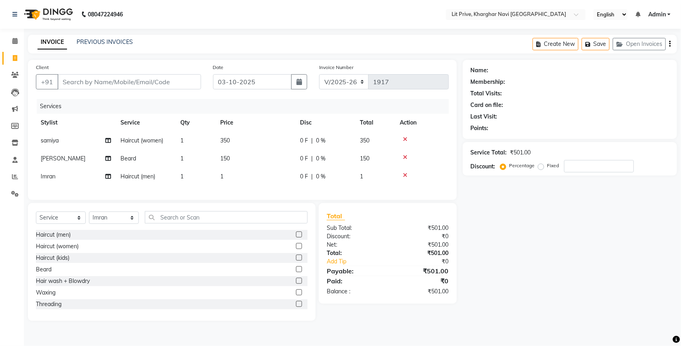
click at [270, 184] on td "1" at bounding box center [255, 177] width 80 height 18
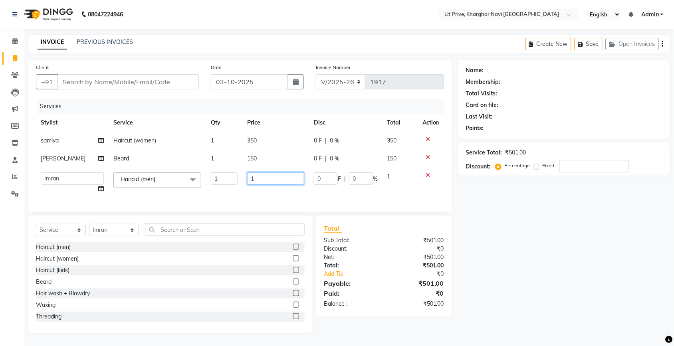
click at [269, 183] on input "1" at bounding box center [275, 178] width 57 height 12
click at [248, 192] on div "Services Stylist Service Qty Price Disc Total Action samiya Haircut (women) 1 3…" at bounding box center [242, 151] width 413 height 105
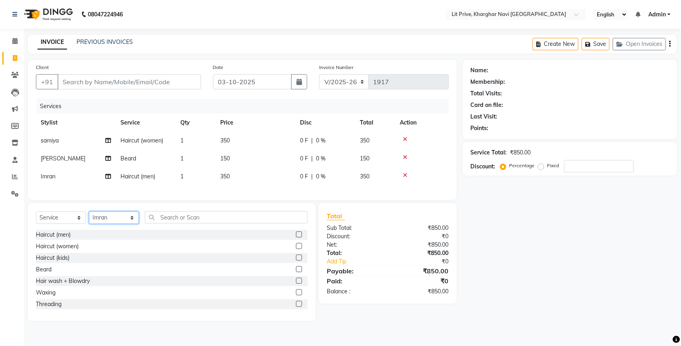
click at [103, 224] on select "Select Stylist [PERSON_NAME] [PERSON_NAME] [PERSON_NAME] [PERSON_NAME] [PERSON_…" at bounding box center [114, 217] width 50 height 12
click at [89, 219] on select "Select Stylist [PERSON_NAME] [PERSON_NAME] [PERSON_NAME] [PERSON_NAME] [PERSON_…" at bounding box center [114, 217] width 50 height 12
click at [285, 223] on input "text" at bounding box center [226, 217] width 163 height 12
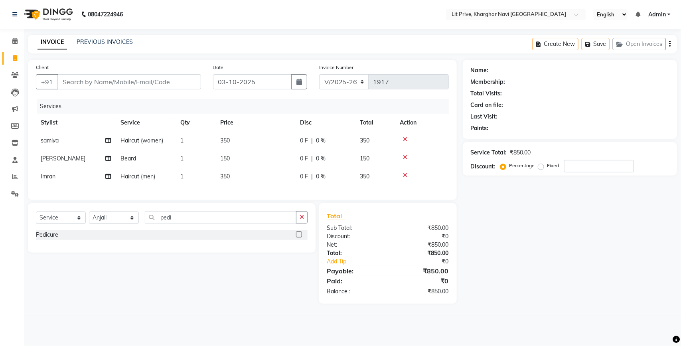
click at [298, 237] on label at bounding box center [299, 234] width 6 height 6
click at [298, 237] on input "checkbox" at bounding box center [298, 234] width 5 height 5
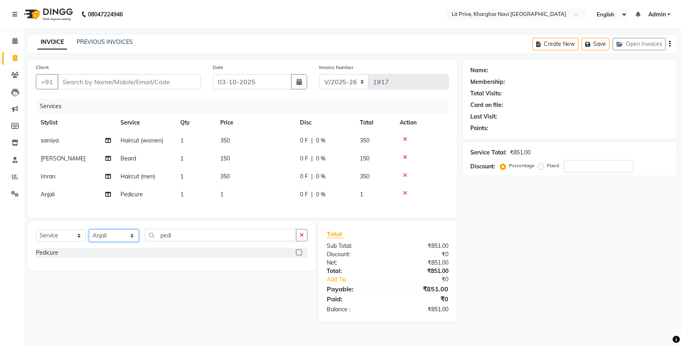
click at [103, 242] on select "Select Stylist [PERSON_NAME] [PERSON_NAME] [PERSON_NAME] [PERSON_NAME] [PERSON_…" at bounding box center [114, 235] width 50 height 12
click at [89, 237] on select "Select Stylist [PERSON_NAME] [PERSON_NAME] [PERSON_NAME] [PERSON_NAME] [PERSON_…" at bounding box center [114, 235] width 50 height 12
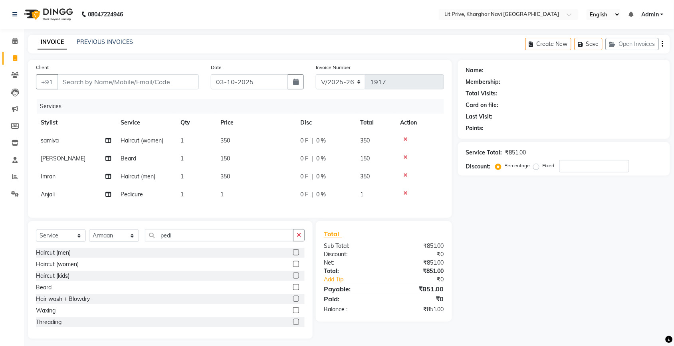
click at [192, 255] on div "Haircut (men)" at bounding box center [170, 253] width 269 height 10
click at [204, 229] on div "Select Service Product Membership Package Voucher Prepaid Gift Card Select Styl…" at bounding box center [170, 280] width 285 height 118
click at [201, 241] on input "pedi" at bounding box center [219, 235] width 148 height 12
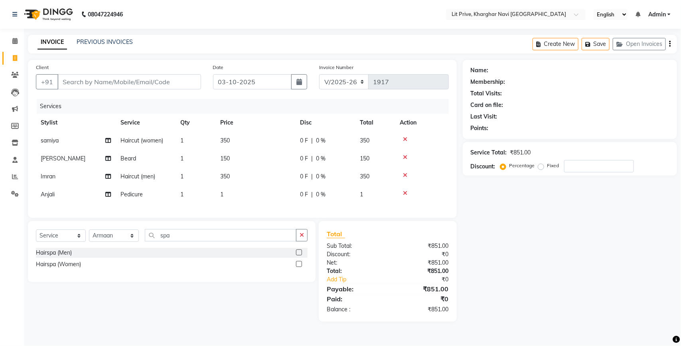
click at [300, 267] on label at bounding box center [299, 264] width 6 height 6
click at [300, 267] on input "checkbox" at bounding box center [298, 264] width 5 height 5
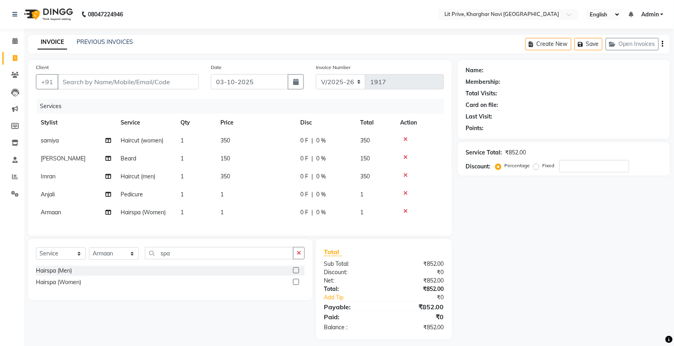
click at [406, 192] on icon at bounding box center [405, 193] width 4 height 6
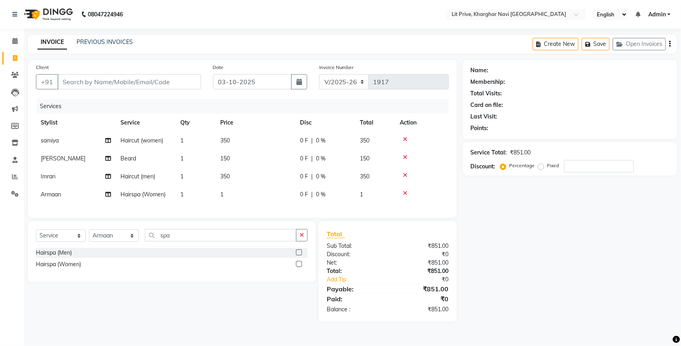
click at [406, 193] on icon at bounding box center [405, 193] width 4 height 6
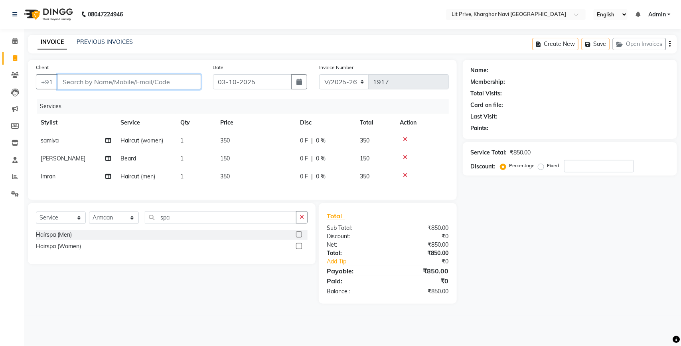
click at [117, 87] on input "Client" at bounding box center [129, 81] width 144 height 15
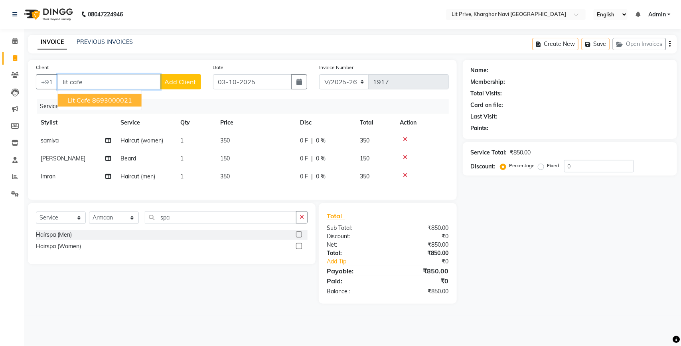
click at [100, 103] on ngb-highlight "8693000021" at bounding box center [112, 100] width 40 height 8
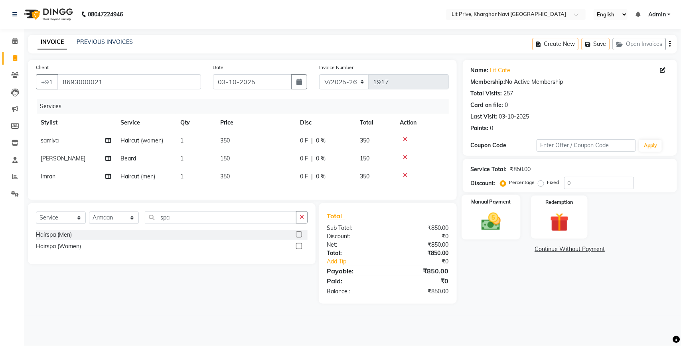
click at [483, 230] on img at bounding box center [491, 221] width 32 height 22
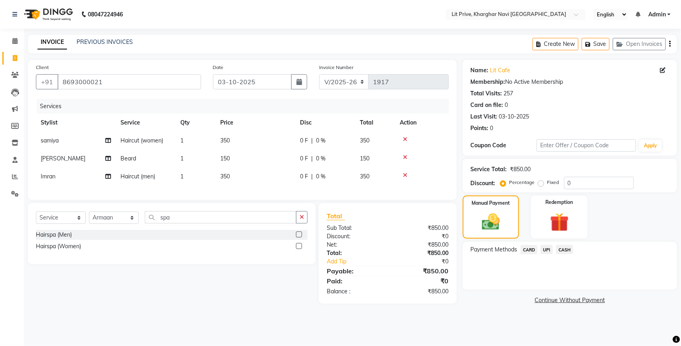
click at [548, 249] on span "UPI" at bounding box center [547, 249] width 12 height 9
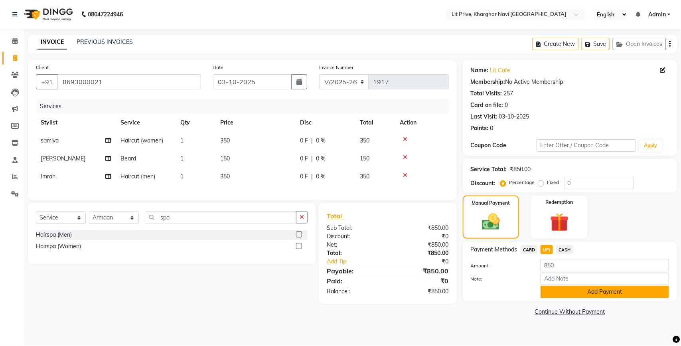
click at [549, 292] on button "Add Payment" at bounding box center [605, 292] width 128 height 12
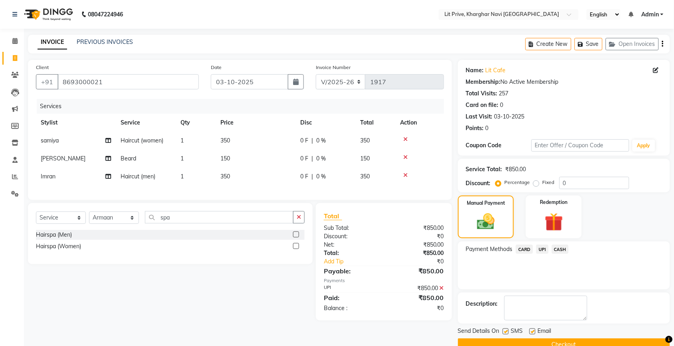
click at [532, 334] on label at bounding box center [532, 331] width 6 height 6
click at [532, 334] on input "checkbox" at bounding box center [531, 331] width 5 height 5
click at [509, 331] on div "SMS" at bounding box center [515, 332] width 27 height 10
click at [508, 330] on label at bounding box center [505, 331] width 6 height 6
click at [508, 330] on input "checkbox" at bounding box center [504, 331] width 5 height 5
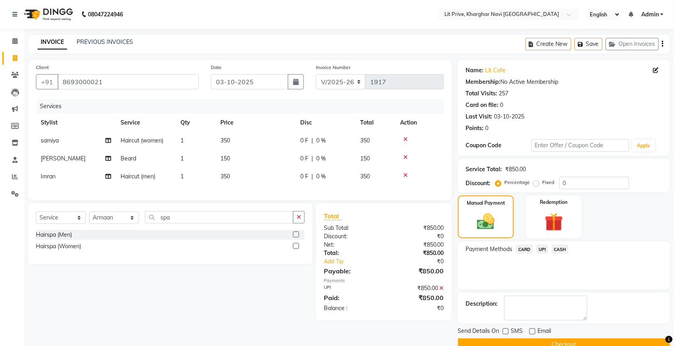
click at [508, 338] on div "Send Details On SMS Email Checkout" at bounding box center [564, 339] width 212 height 24
click at [508, 336] on div "SMS" at bounding box center [515, 332] width 27 height 10
click at [508, 342] on button "Checkout" at bounding box center [564, 344] width 212 height 12
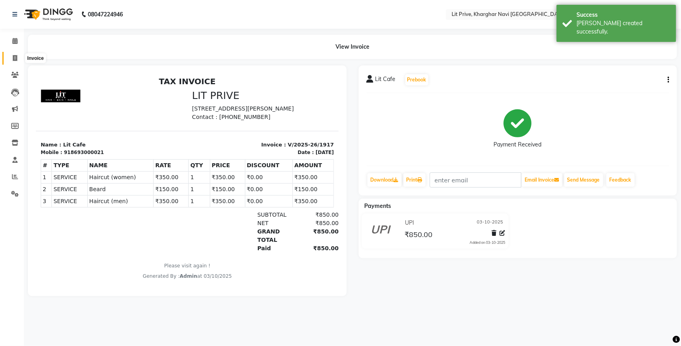
click at [11, 59] on span at bounding box center [15, 58] width 14 height 9
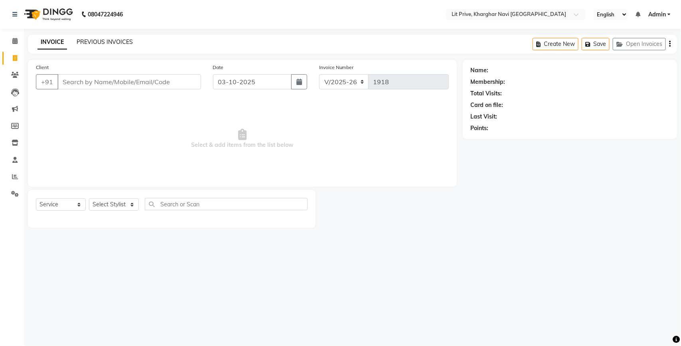
click at [86, 40] on link "PREVIOUS INVOICES" at bounding box center [105, 41] width 56 height 7
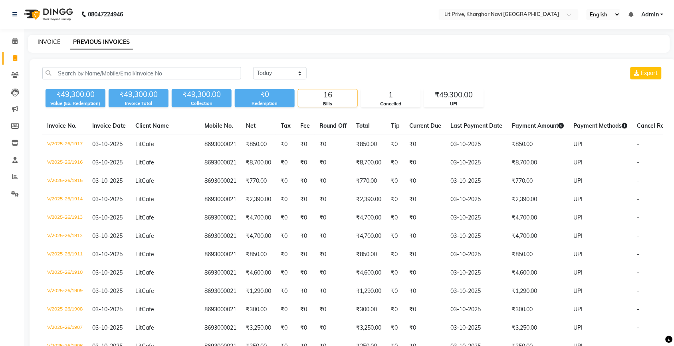
click at [54, 40] on link "INVOICE" at bounding box center [49, 41] width 23 height 7
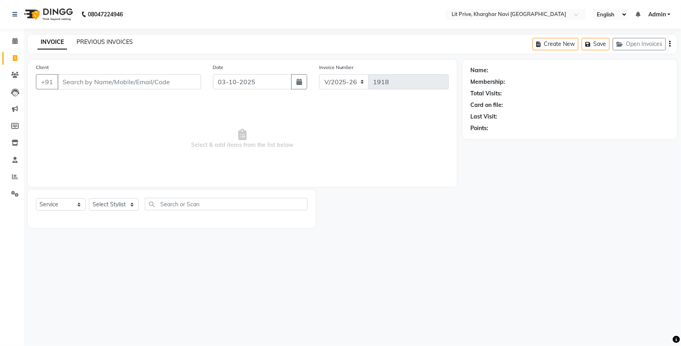
click at [124, 40] on link "PREVIOUS INVOICES" at bounding box center [105, 41] width 56 height 7
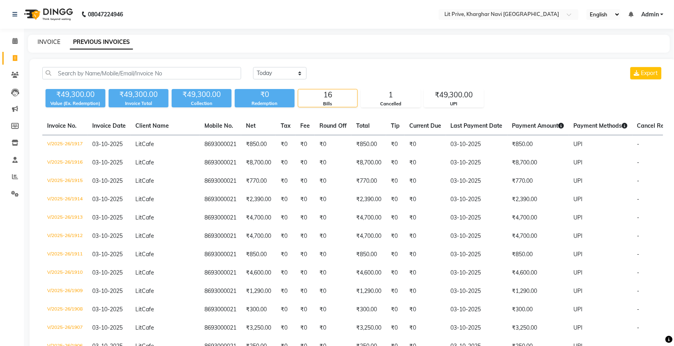
click at [54, 42] on link "INVOICE" at bounding box center [49, 41] width 23 height 7
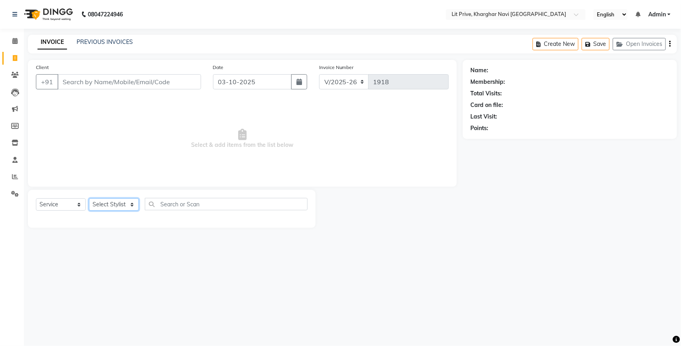
click at [119, 202] on select "Select Stylist [PERSON_NAME] [PERSON_NAME] [PERSON_NAME] [PERSON_NAME] [PERSON_…" at bounding box center [114, 204] width 50 height 12
click at [89, 198] on select "Select Stylist [PERSON_NAME] [PERSON_NAME] [PERSON_NAME] [PERSON_NAME] [PERSON_…" at bounding box center [114, 204] width 50 height 12
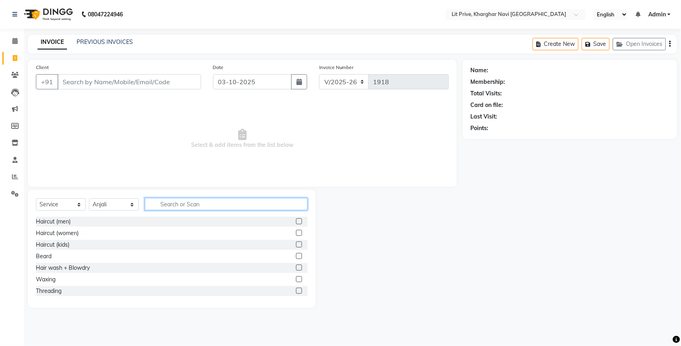
click at [196, 204] on input "text" at bounding box center [226, 204] width 163 height 12
click at [201, 204] on input "text" at bounding box center [226, 204] width 163 height 12
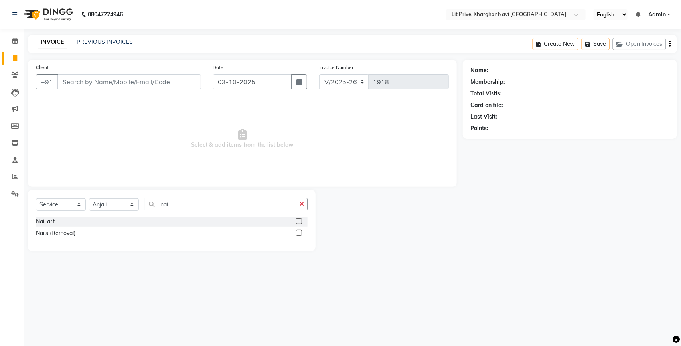
click at [299, 222] on label at bounding box center [299, 221] width 6 height 6
click at [299, 222] on input "checkbox" at bounding box center [298, 221] width 5 height 5
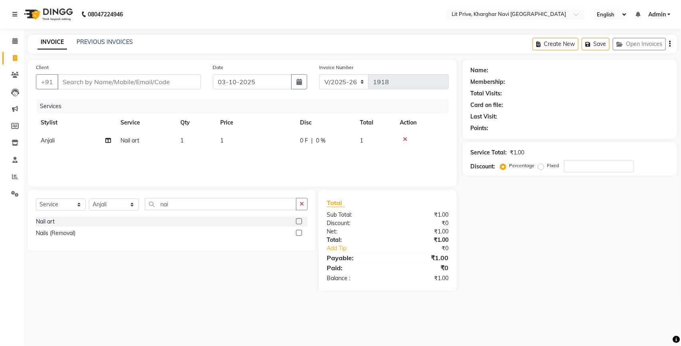
click at [276, 146] on td "1" at bounding box center [255, 141] width 80 height 18
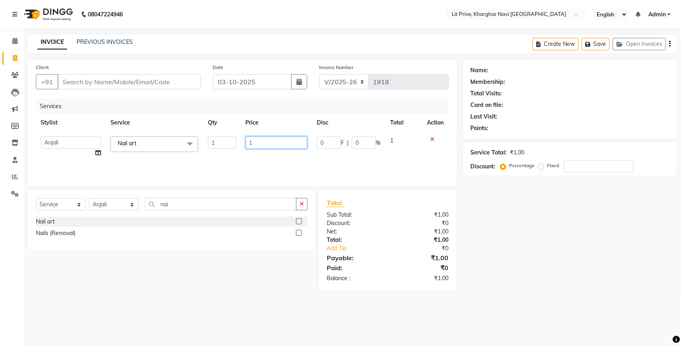
click at [276, 146] on input "1" at bounding box center [277, 142] width 62 height 12
click at [276, 144] on input "1" at bounding box center [277, 142] width 62 height 12
click at [259, 154] on div "Services Stylist Service Qty Price Disc Total Action Alam Anjali Armaan Aryan […" at bounding box center [242, 139] width 413 height 80
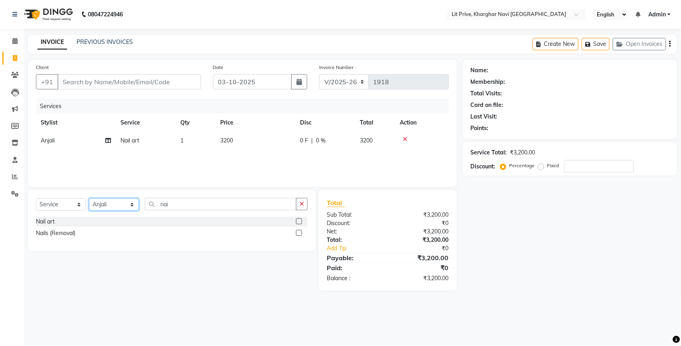
click at [122, 206] on select "Select Stylist [PERSON_NAME] [PERSON_NAME] [PERSON_NAME] [PERSON_NAME] [PERSON_…" at bounding box center [114, 204] width 50 height 12
click at [89, 198] on select "Select Stylist [PERSON_NAME] [PERSON_NAME] [PERSON_NAME] [PERSON_NAME] [PERSON_…" at bounding box center [114, 204] width 50 height 12
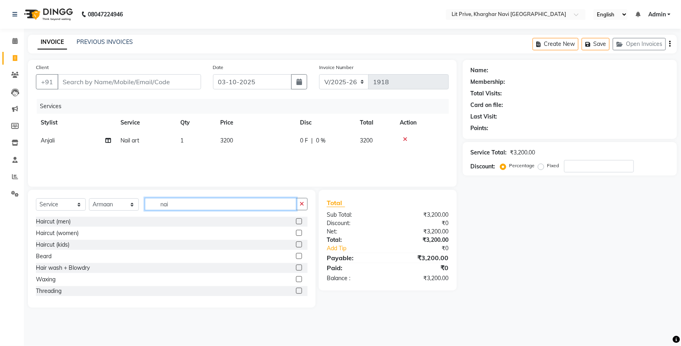
click at [223, 202] on input "nai" at bounding box center [221, 204] width 152 height 12
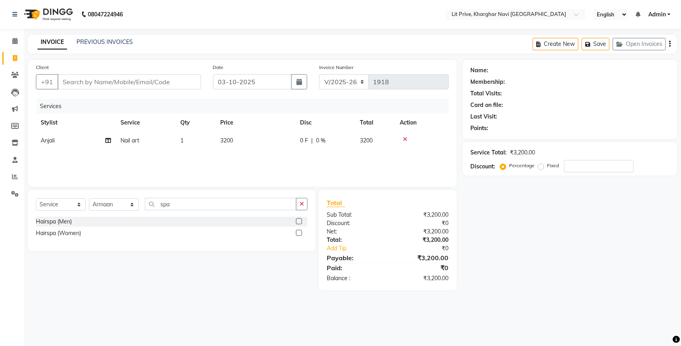
click at [297, 233] on label at bounding box center [299, 233] width 6 height 6
click at [297, 233] on input "checkbox" at bounding box center [298, 233] width 5 height 5
click at [265, 166] on td "1" at bounding box center [255, 159] width 80 height 18
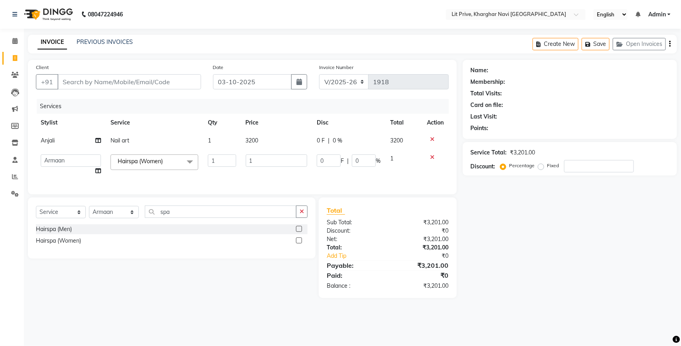
click at [265, 166] on input "1" at bounding box center [277, 160] width 62 height 12
click at [489, 220] on div "Name: Membership: Total Visits: Card on file: Last Visit: Points: Service Total…" at bounding box center [573, 179] width 220 height 238
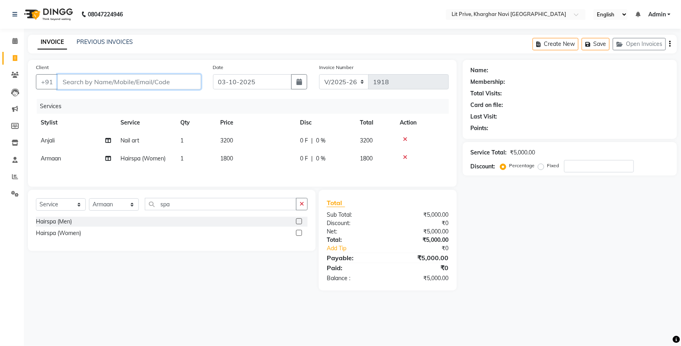
click at [76, 87] on input "Client" at bounding box center [129, 81] width 144 height 15
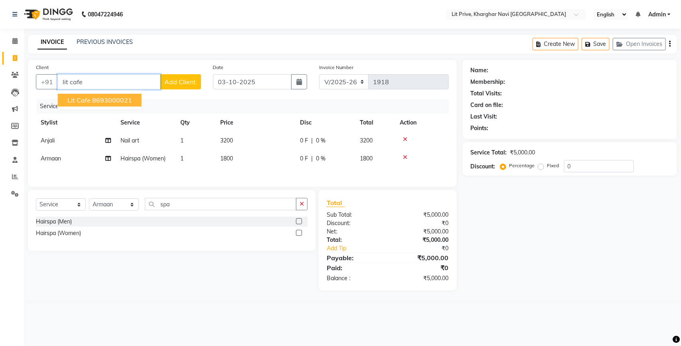
click at [79, 98] on span "Lit Cafe" at bounding box center [78, 100] width 23 height 8
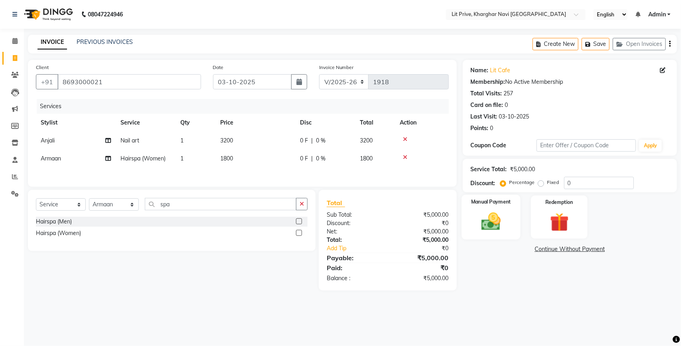
click at [499, 223] on img at bounding box center [491, 221] width 32 height 22
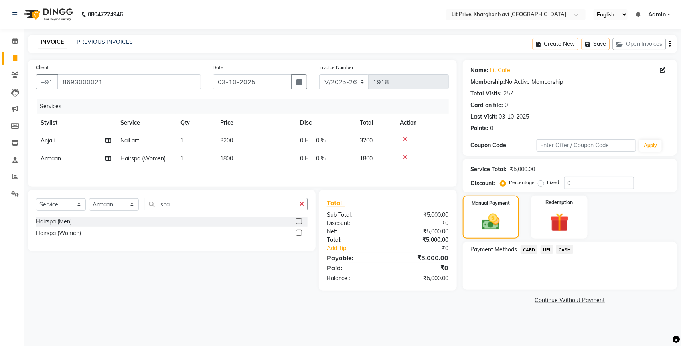
click at [548, 251] on span "UPI" at bounding box center [547, 249] width 12 height 9
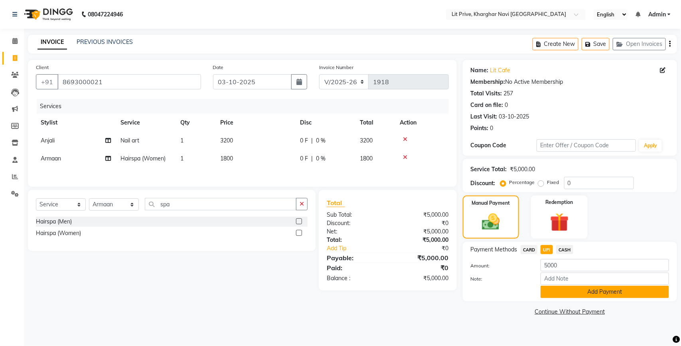
click at [549, 292] on button "Add Payment" at bounding box center [605, 292] width 128 height 12
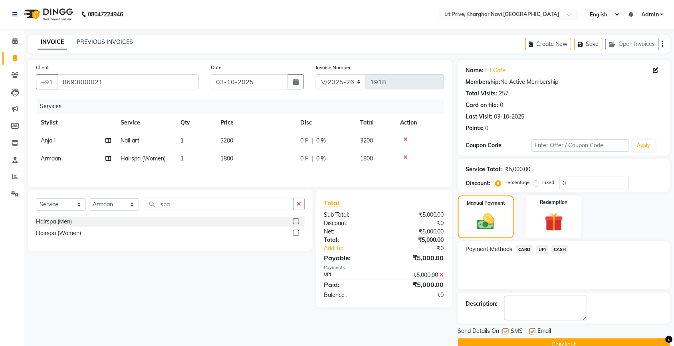
click at [530, 332] on label at bounding box center [532, 331] width 6 height 6
click at [530, 332] on input "checkbox" at bounding box center [531, 331] width 5 height 5
click at [507, 332] on label at bounding box center [505, 331] width 6 height 6
click at [507, 332] on input "checkbox" at bounding box center [504, 331] width 5 height 5
click at [511, 342] on button "Checkout" at bounding box center [564, 344] width 212 height 12
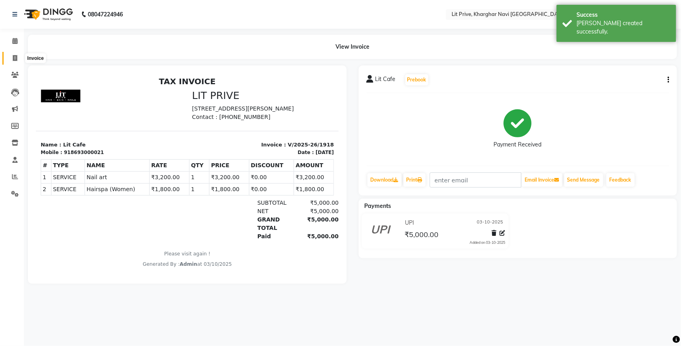
click at [13, 54] on span at bounding box center [15, 58] width 14 height 9
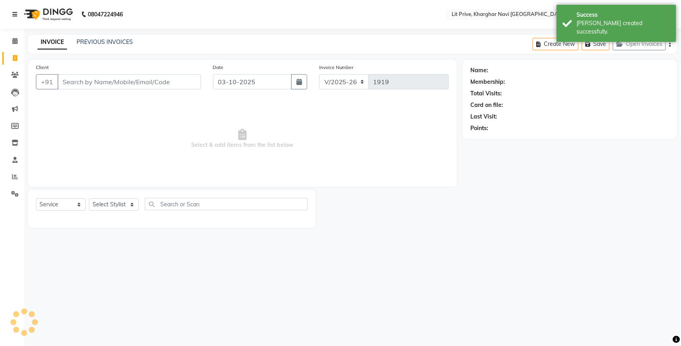
click at [15, 9] on link at bounding box center [16, 14] width 8 height 22
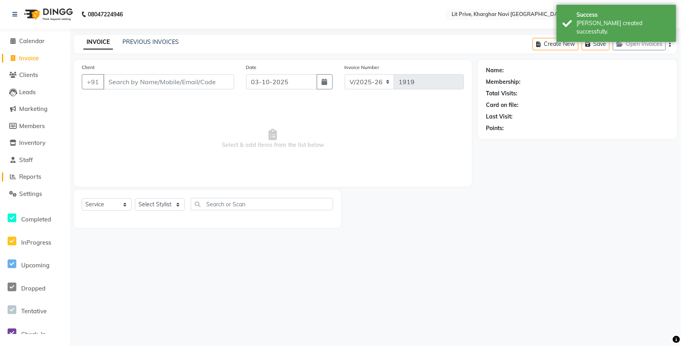
click at [37, 175] on span "Reports" at bounding box center [30, 177] width 22 height 8
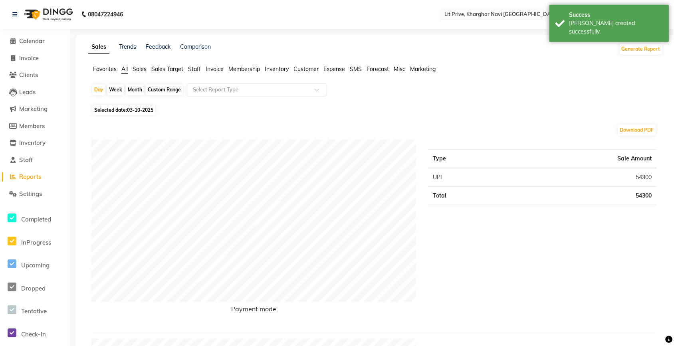
click at [196, 89] on input "text" at bounding box center [248, 90] width 115 height 8
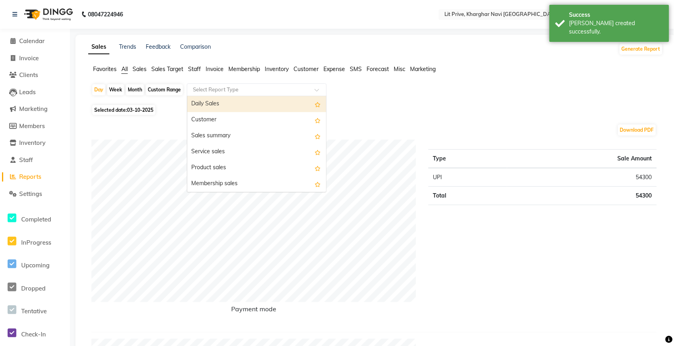
click at [194, 69] on span "Staff" at bounding box center [194, 68] width 13 height 7
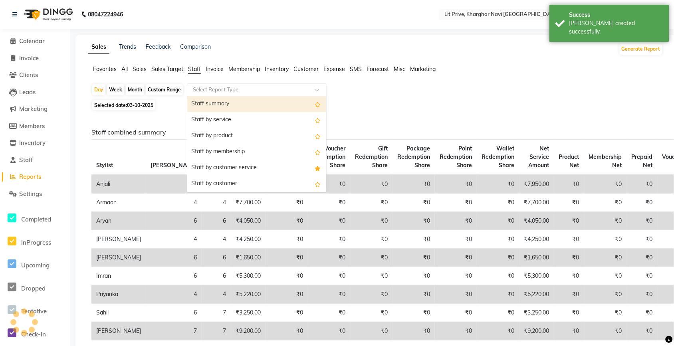
click at [210, 88] on input "text" at bounding box center [248, 90] width 115 height 8
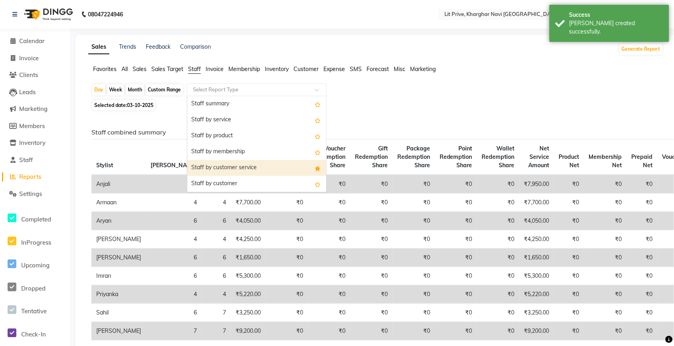
click at [216, 166] on div "Staff by customer service" at bounding box center [256, 168] width 139 height 16
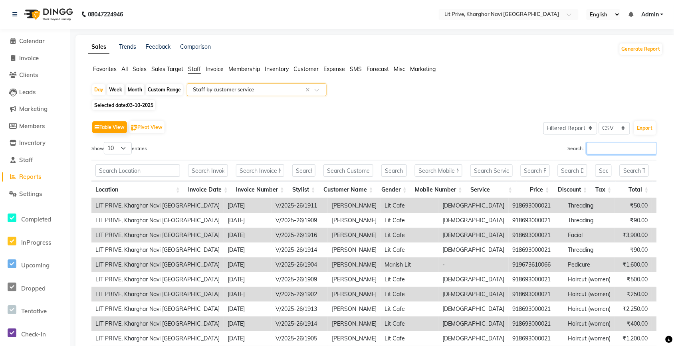
click at [598, 148] on input "Search:" at bounding box center [622, 148] width 70 height 12
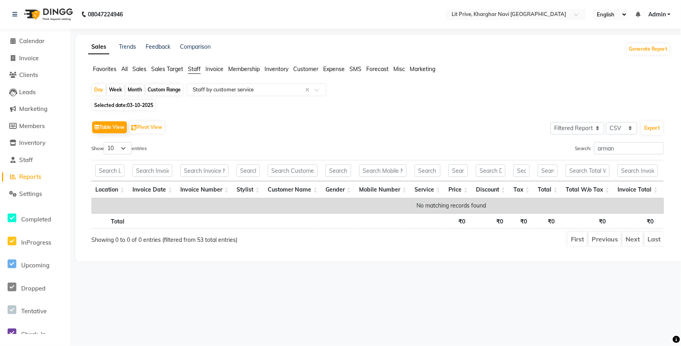
click at [142, 103] on span "03-10-2025" at bounding box center [140, 105] width 26 height 6
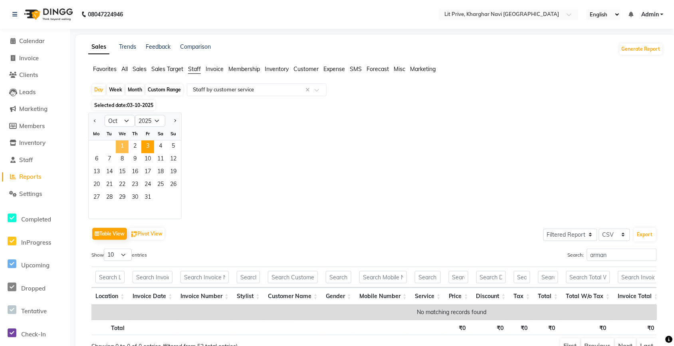
click at [123, 144] on span "1" at bounding box center [122, 146] width 13 height 13
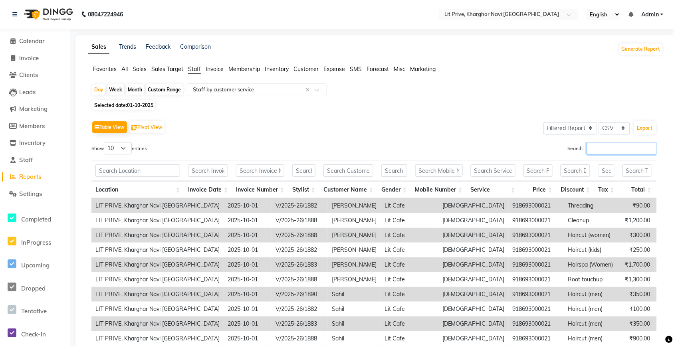
click at [598, 153] on input "Search:" at bounding box center [622, 148] width 70 height 12
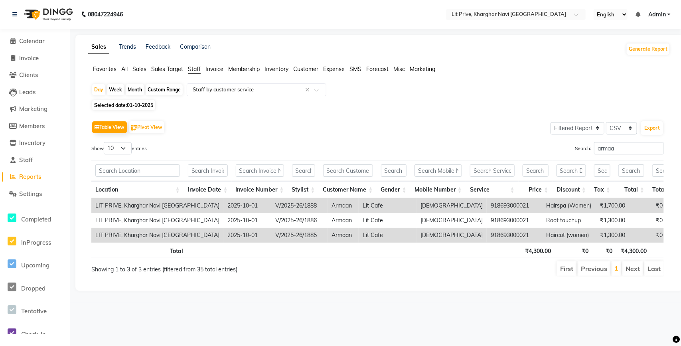
click at [136, 106] on span "01-10-2025" at bounding box center [140, 105] width 26 height 6
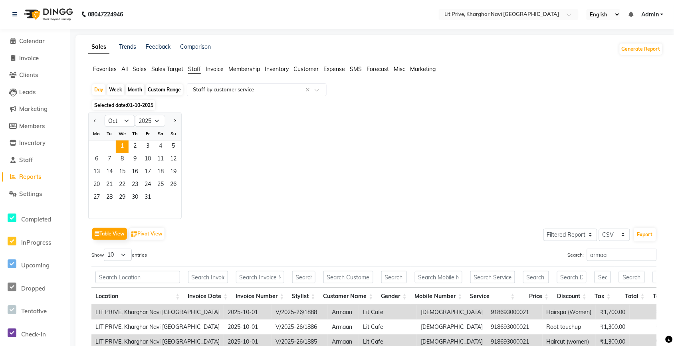
click at [136, 106] on span "01-10-2025" at bounding box center [140, 105] width 26 height 6
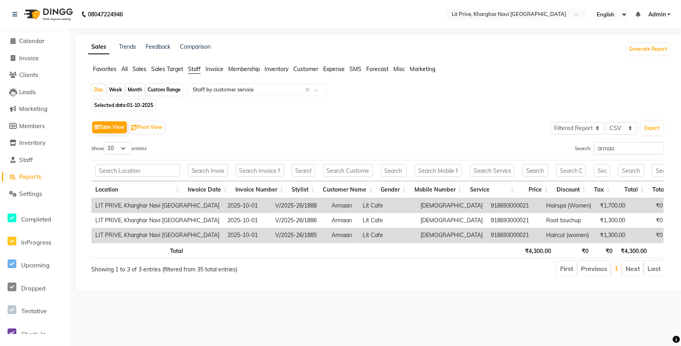
click at [142, 108] on span "01-10-2025" at bounding box center [140, 105] width 26 height 6
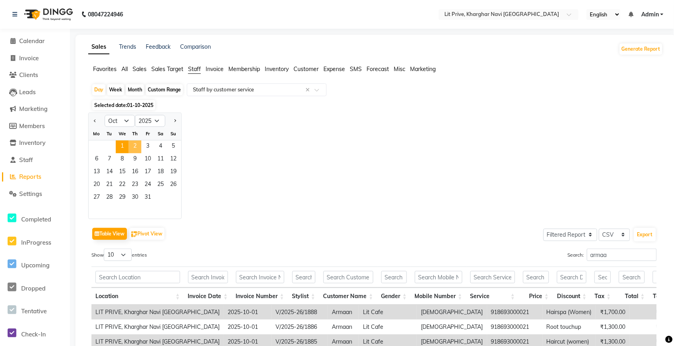
click at [134, 143] on span "2" at bounding box center [134, 146] width 13 height 13
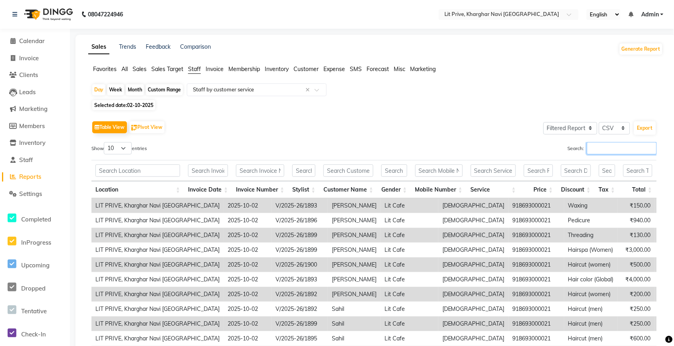
click at [610, 151] on input "Search:" at bounding box center [622, 148] width 70 height 12
click at [152, 104] on span "02-10-2025" at bounding box center [140, 105] width 26 height 6
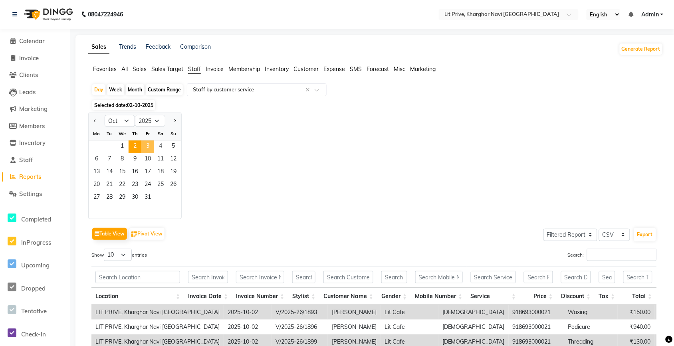
click at [151, 150] on span "3" at bounding box center [147, 146] width 13 height 13
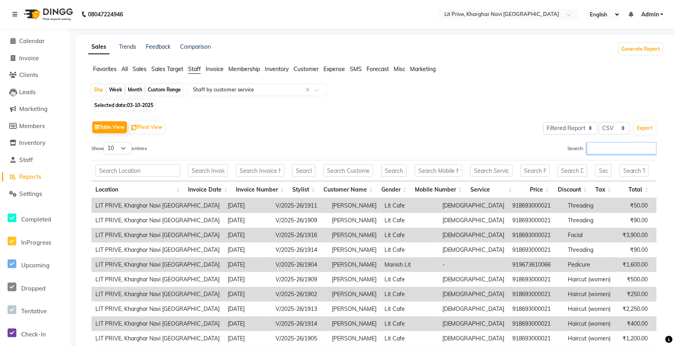
click at [604, 148] on input "Search:" at bounding box center [622, 148] width 70 height 12
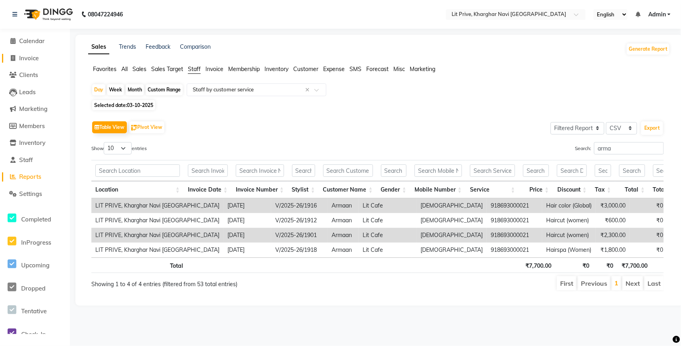
click at [27, 56] on span "Invoice" at bounding box center [29, 58] width 20 height 8
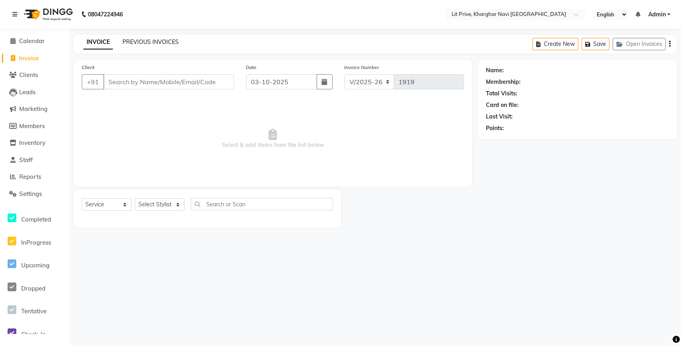
click at [168, 42] on link "PREVIOUS INVOICES" at bounding box center [151, 41] width 56 height 7
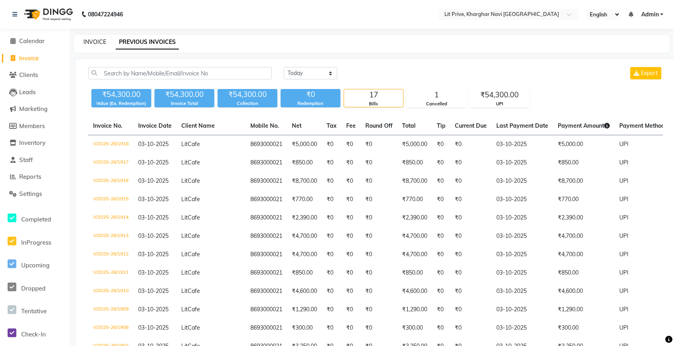
click at [99, 39] on link "INVOICE" at bounding box center [94, 41] width 23 height 7
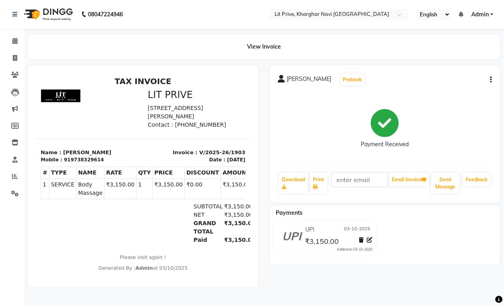
click at [490, 79] on button "button" at bounding box center [489, 80] width 5 height 8
click at [449, 58] on div "Cancel Invoice" at bounding box center [451, 60] width 55 height 10
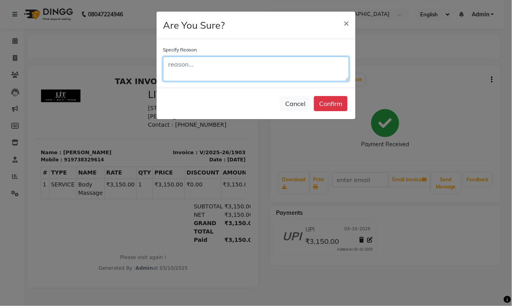
click at [260, 64] on textarea at bounding box center [256, 69] width 186 height 25
type textarea "wrong ic"
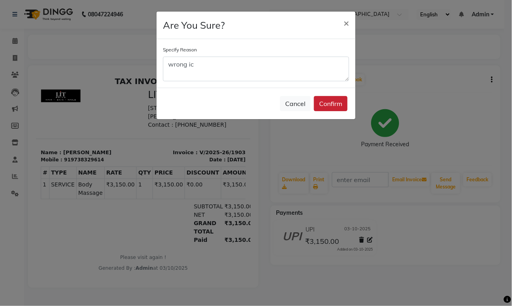
click at [333, 108] on button "Confirm" at bounding box center [331, 103] width 34 height 15
